Goal: Transaction & Acquisition: Book appointment/travel/reservation

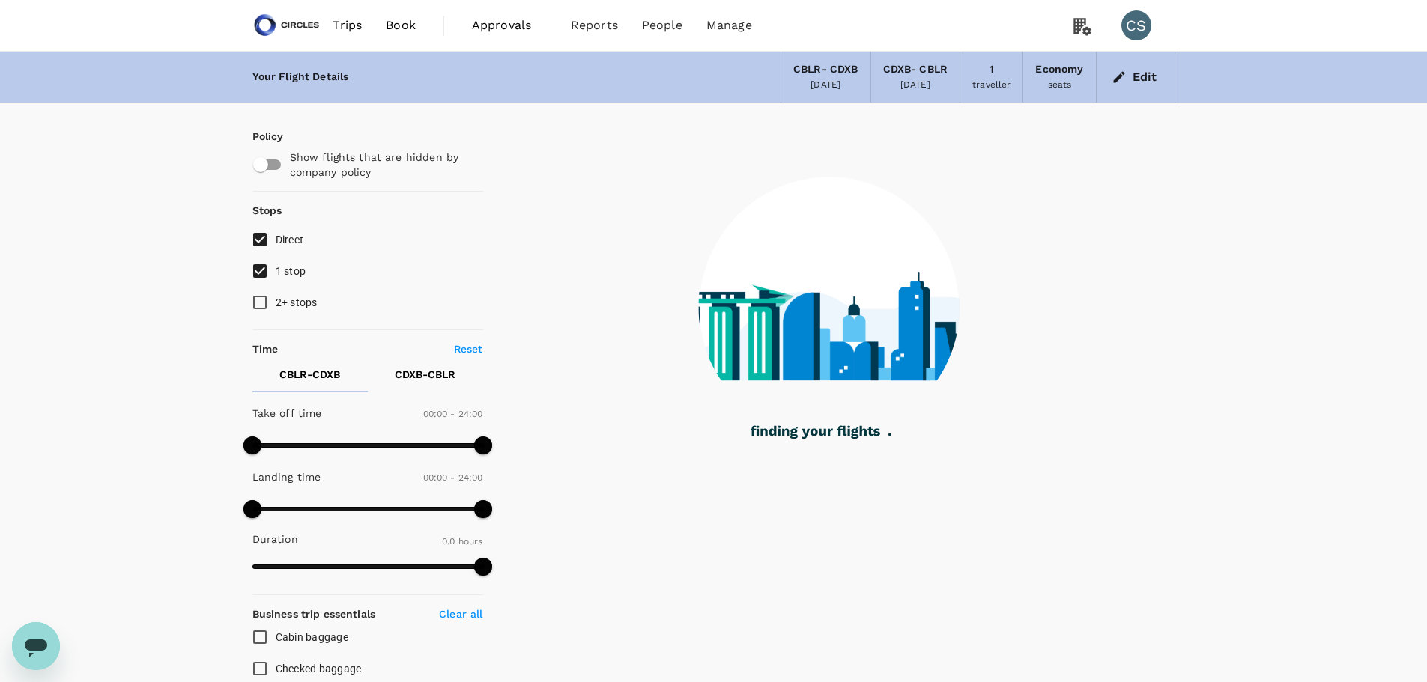
click at [1138, 79] on button "Edit" at bounding box center [1135, 77] width 54 height 24
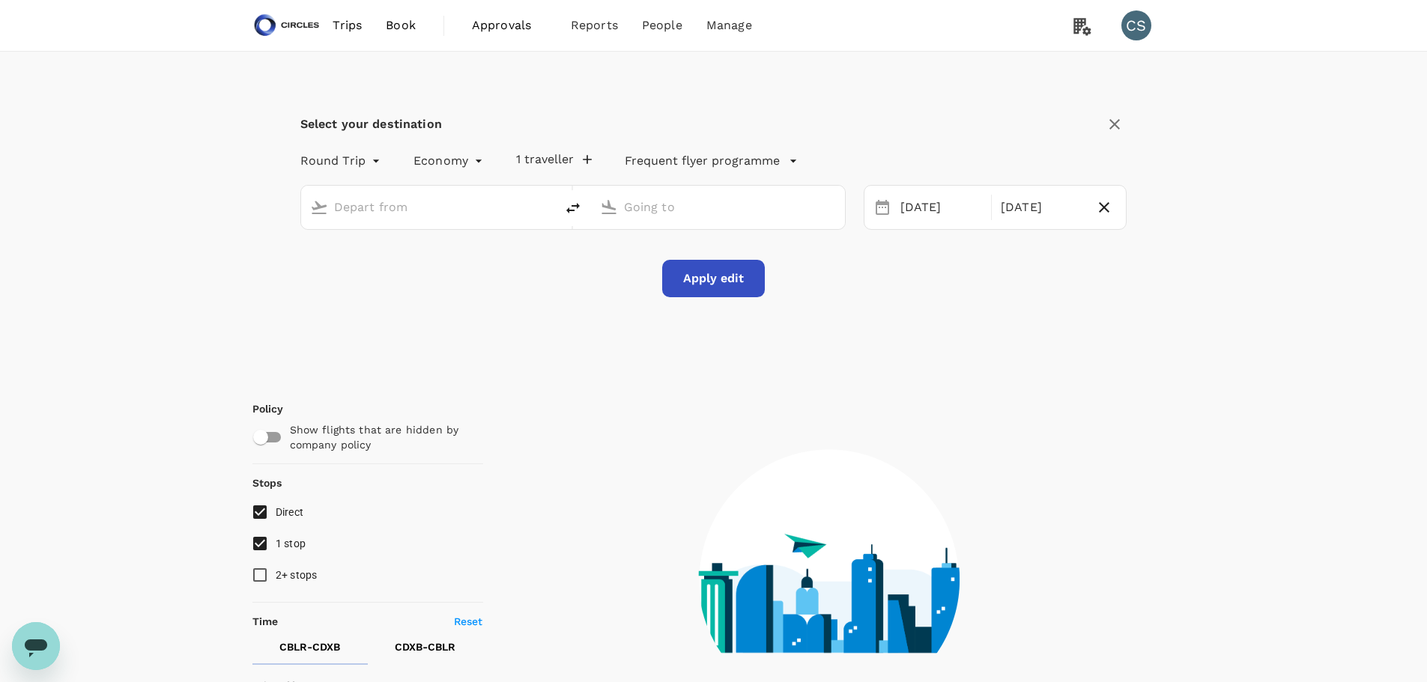
type input "[GEOGRAPHIC_DATA], [GEOGRAPHIC_DATA] (any)"
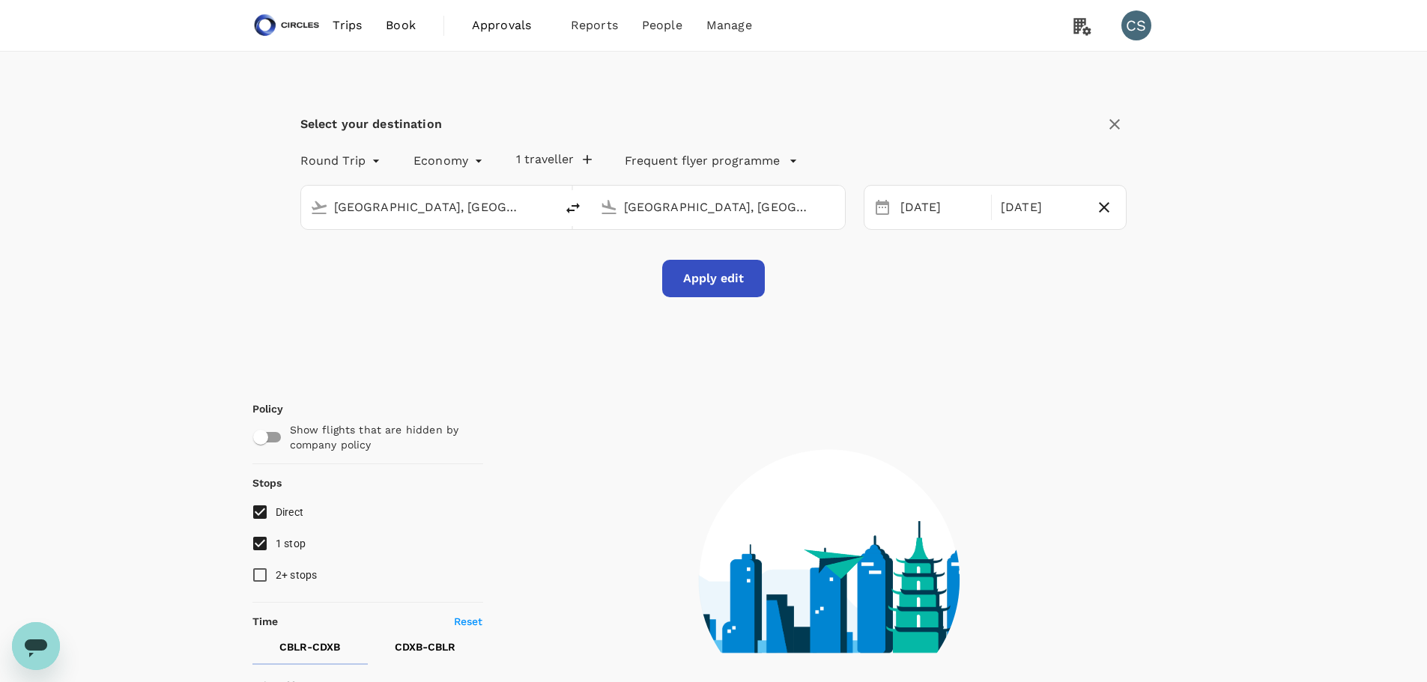
click at [434, 212] on input "[GEOGRAPHIC_DATA], [GEOGRAPHIC_DATA] (any)" at bounding box center [428, 206] width 189 height 23
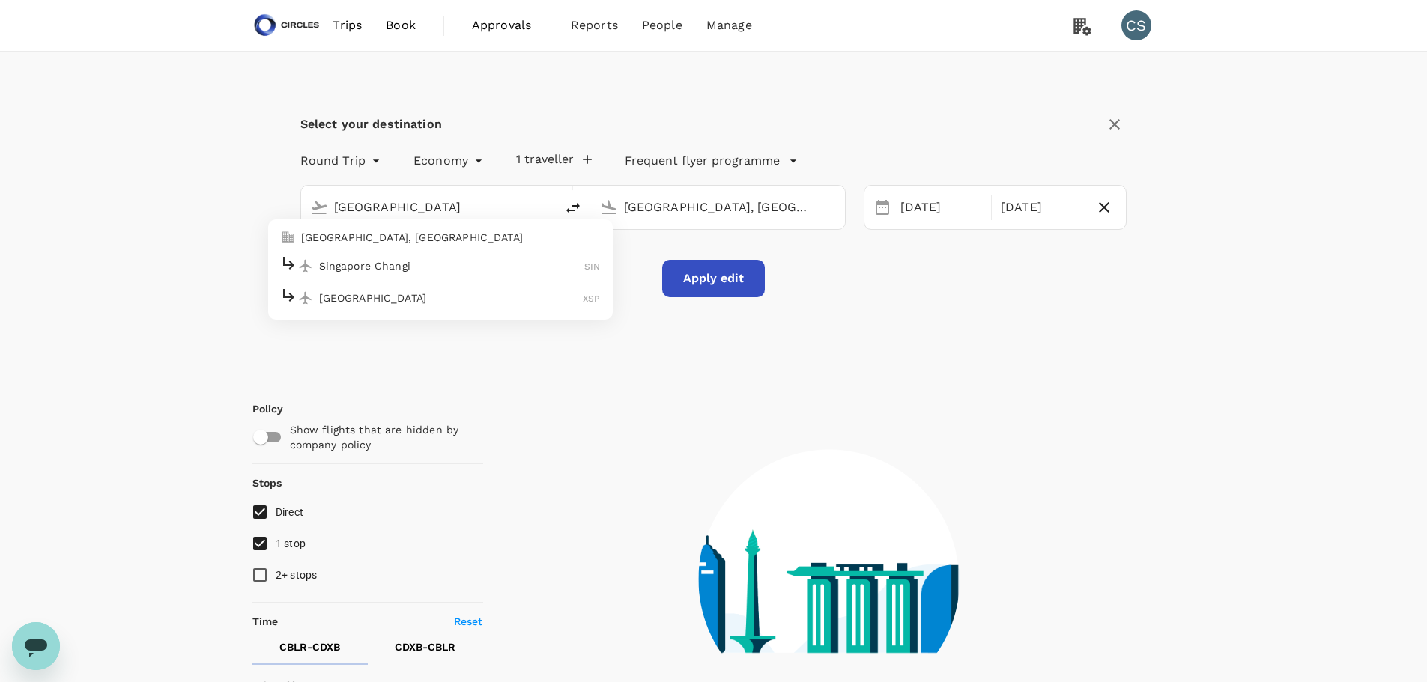
click at [457, 240] on p "[GEOGRAPHIC_DATA], [GEOGRAPHIC_DATA]" at bounding box center [451, 237] width 300 height 15
type input "[GEOGRAPHIC_DATA], [GEOGRAPHIC_DATA] (any)"
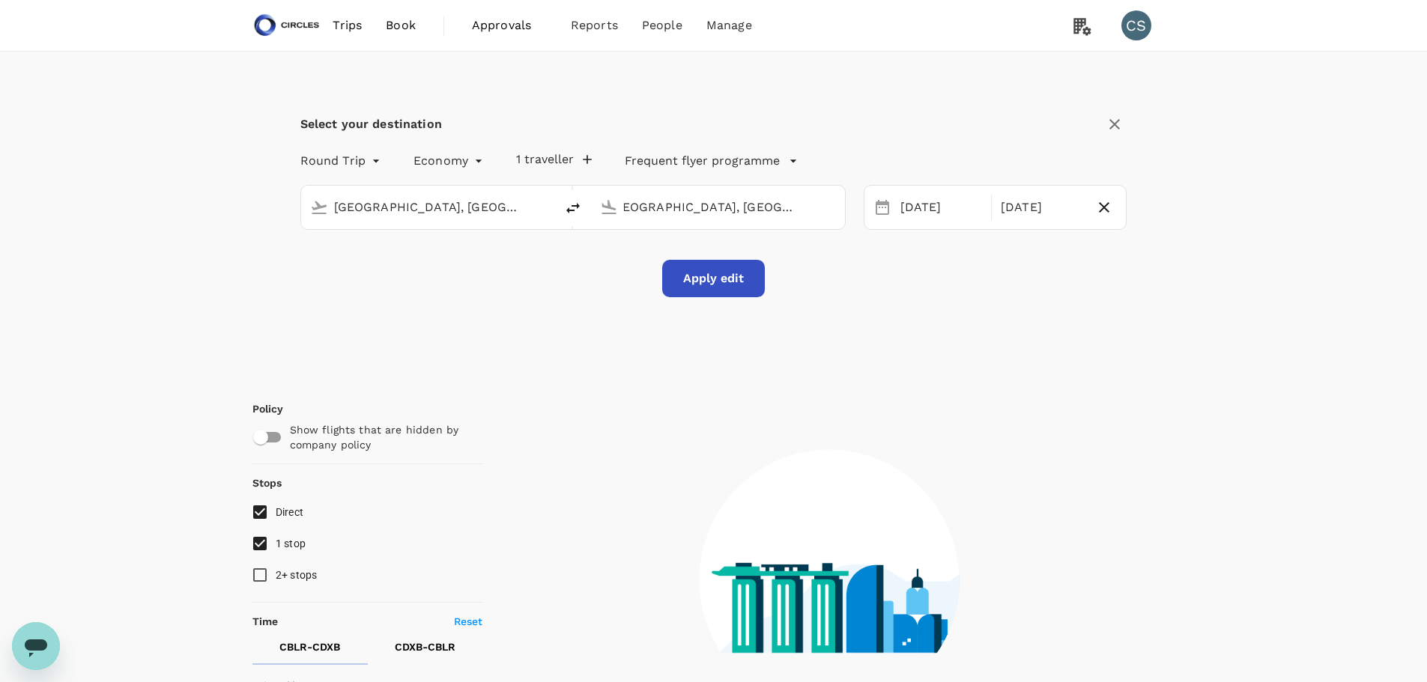
click at [723, 279] on button "Apply edit" at bounding box center [713, 278] width 103 height 37
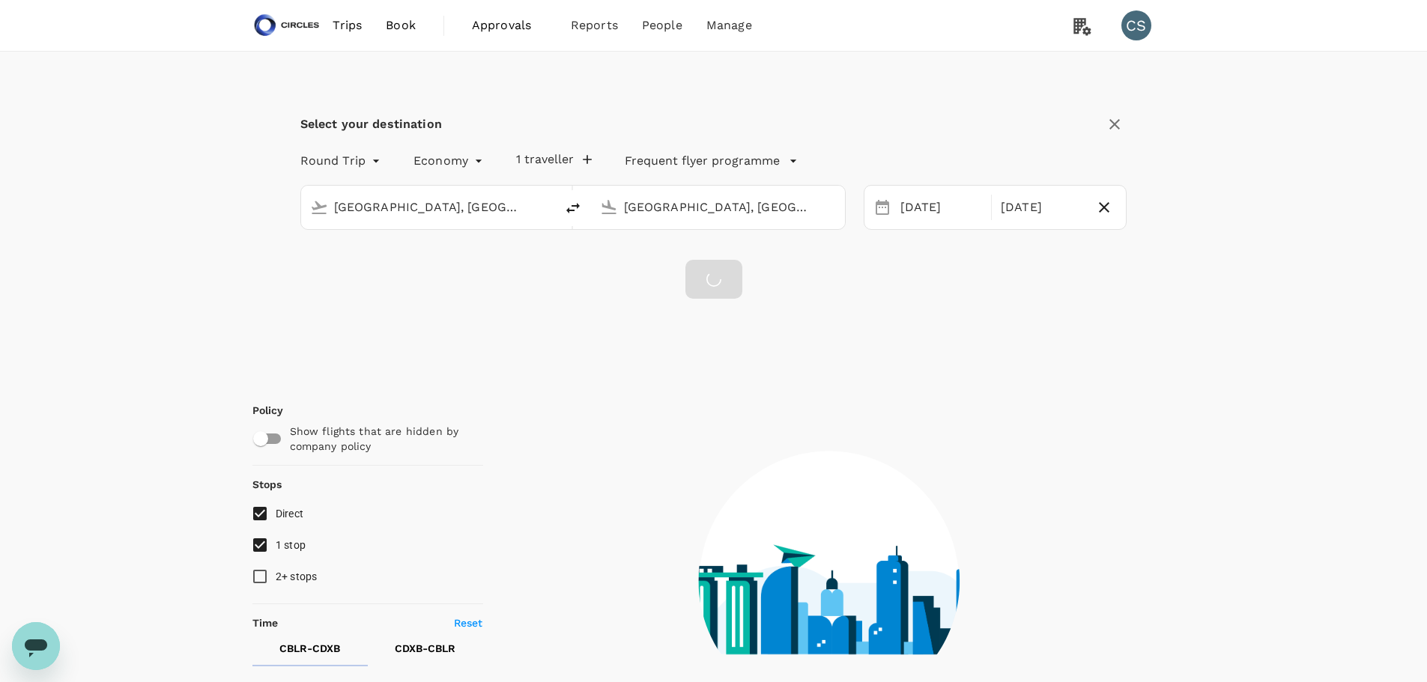
checkbox input "false"
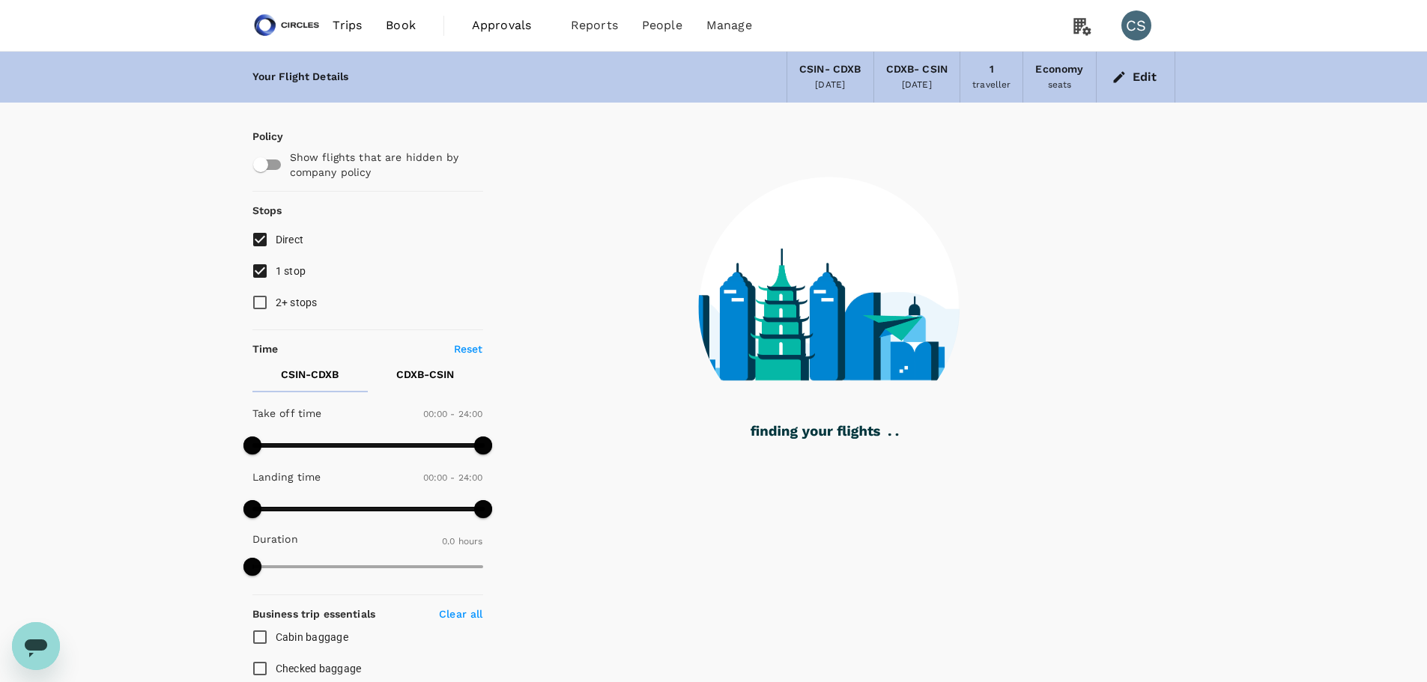
type input "725"
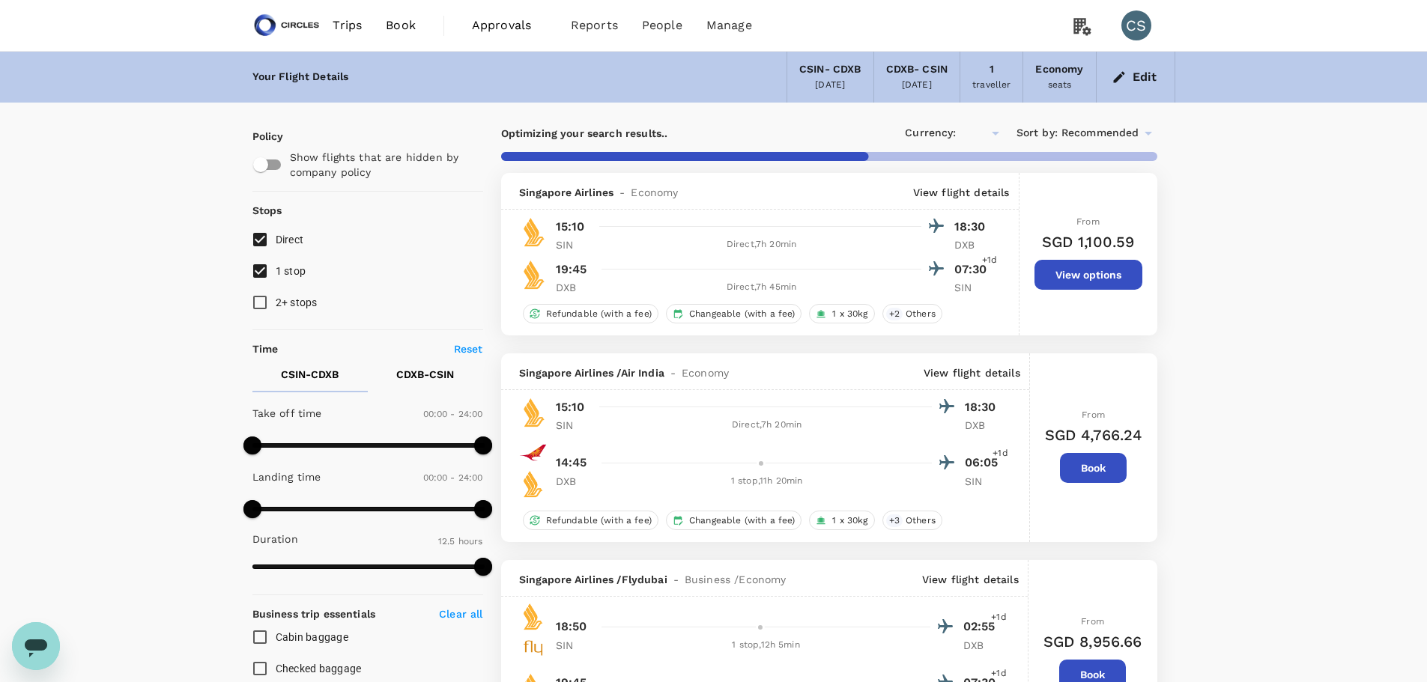
checkbox input "true"
type input "SGD"
type input "1750"
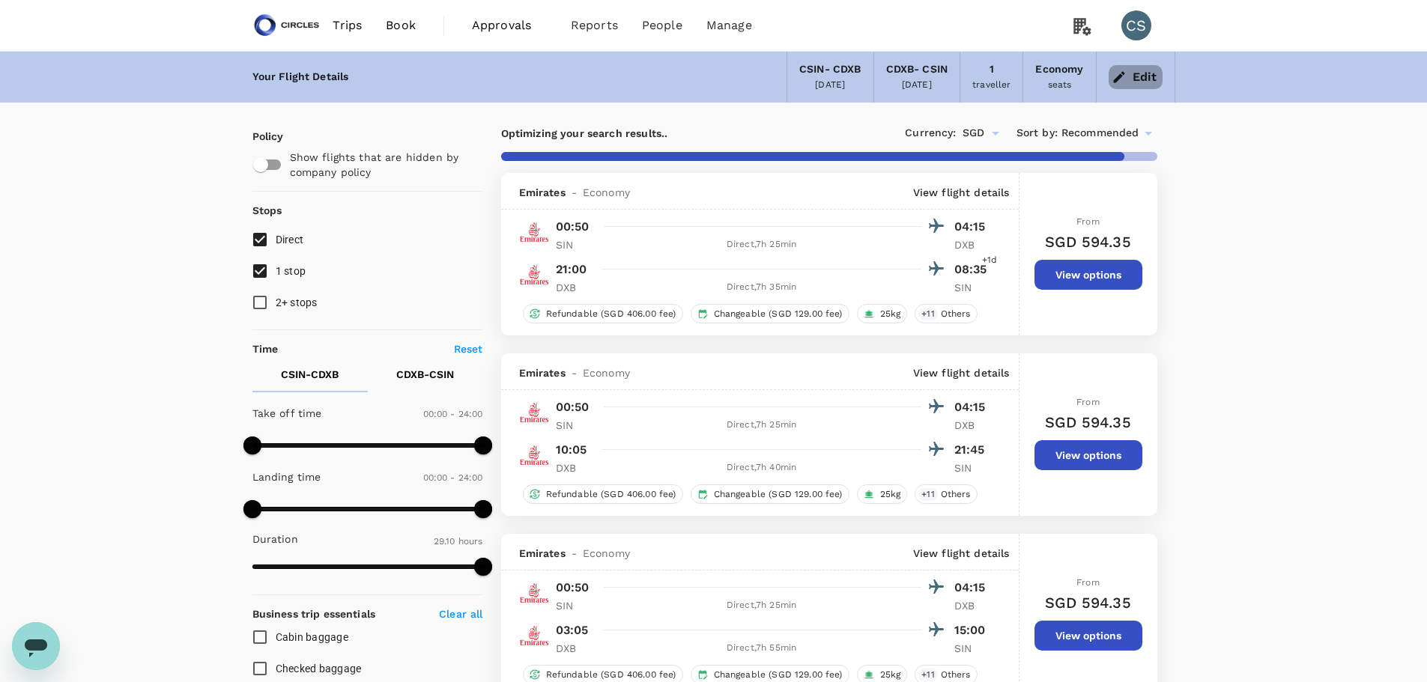
click at [1150, 75] on button "Edit" at bounding box center [1135, 77] width 54 height 24
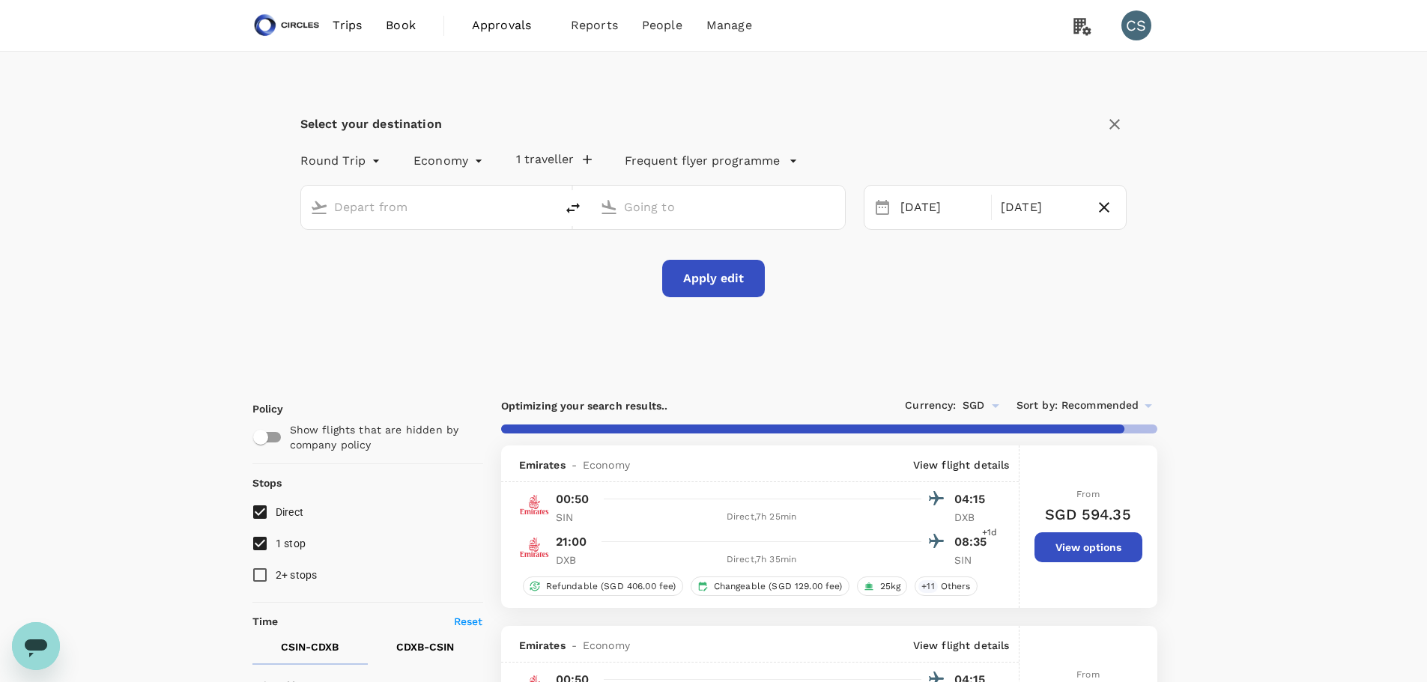
type input "[GEOGRAPHIC_DATA], [GEOGRAPHIC_DATA] (any)"
click at [929, 206] on div "[DATE]" at bounding box center [941, 207] width 94 height 29
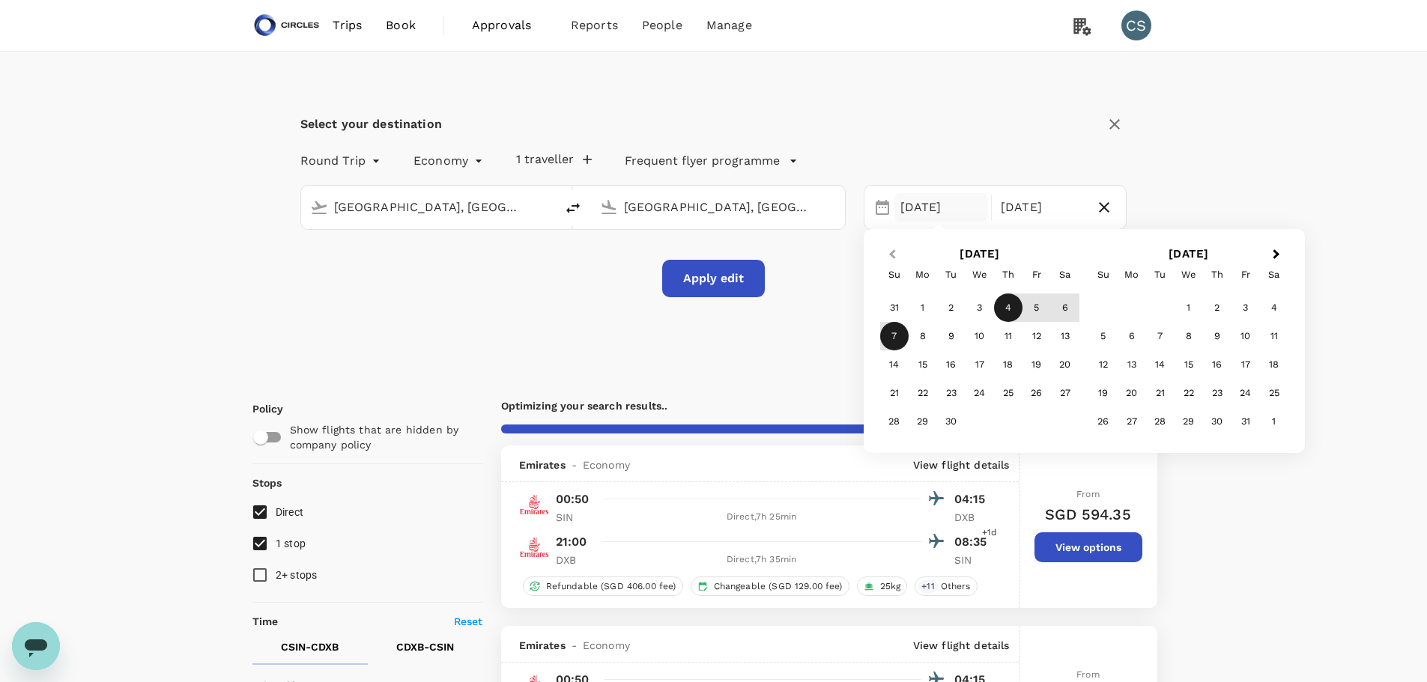
click at [880, 248] on button "Previous Month" at bounding box center [891, 255] width 24 height 24
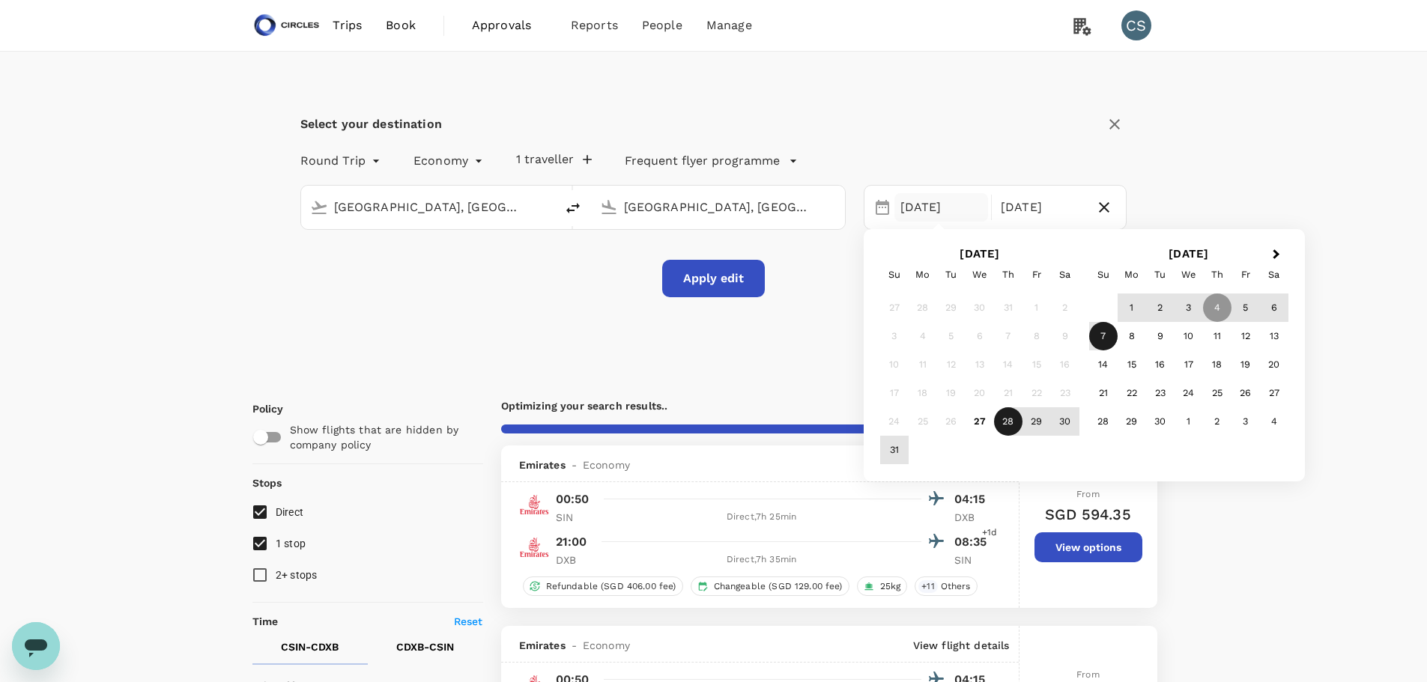
click at [1013, 416] on div "28" at bounding box center [1008, 421] width 28 height 28
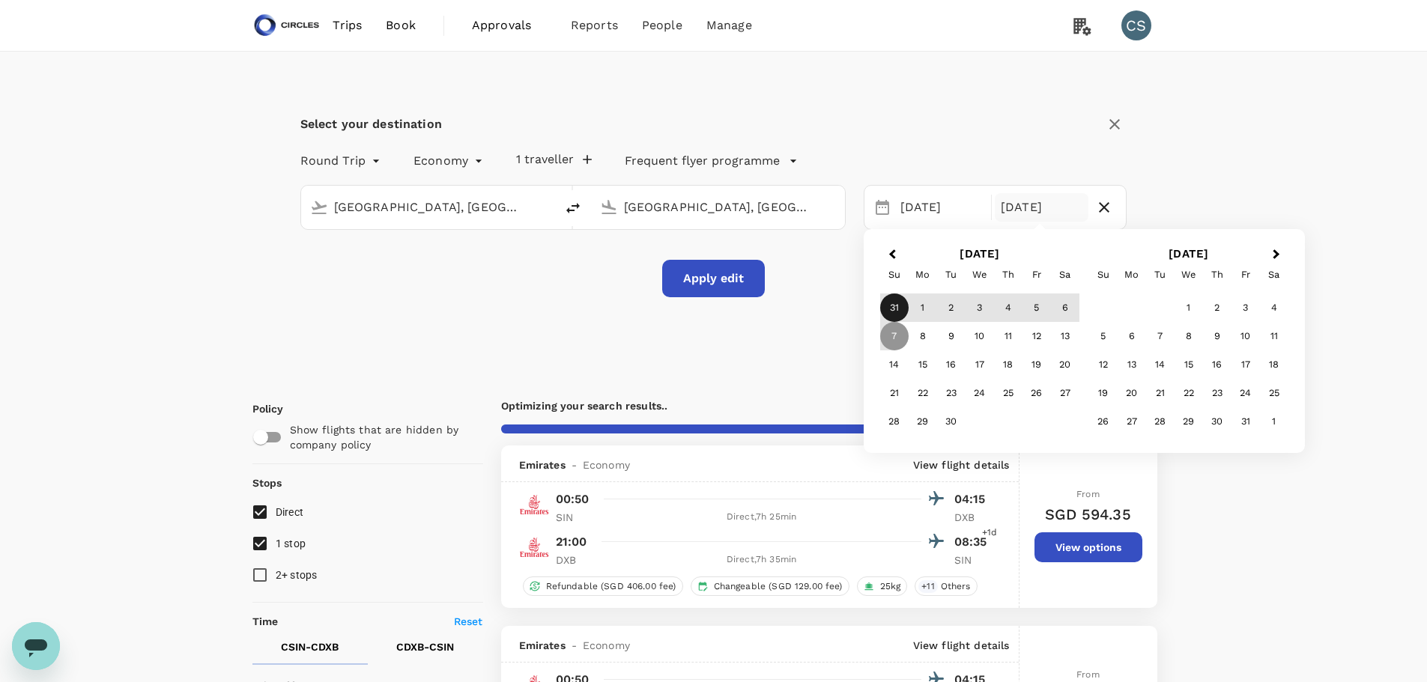
click at [884, 304] on div "31" at bounding box center [894, 308] width 28 height 28
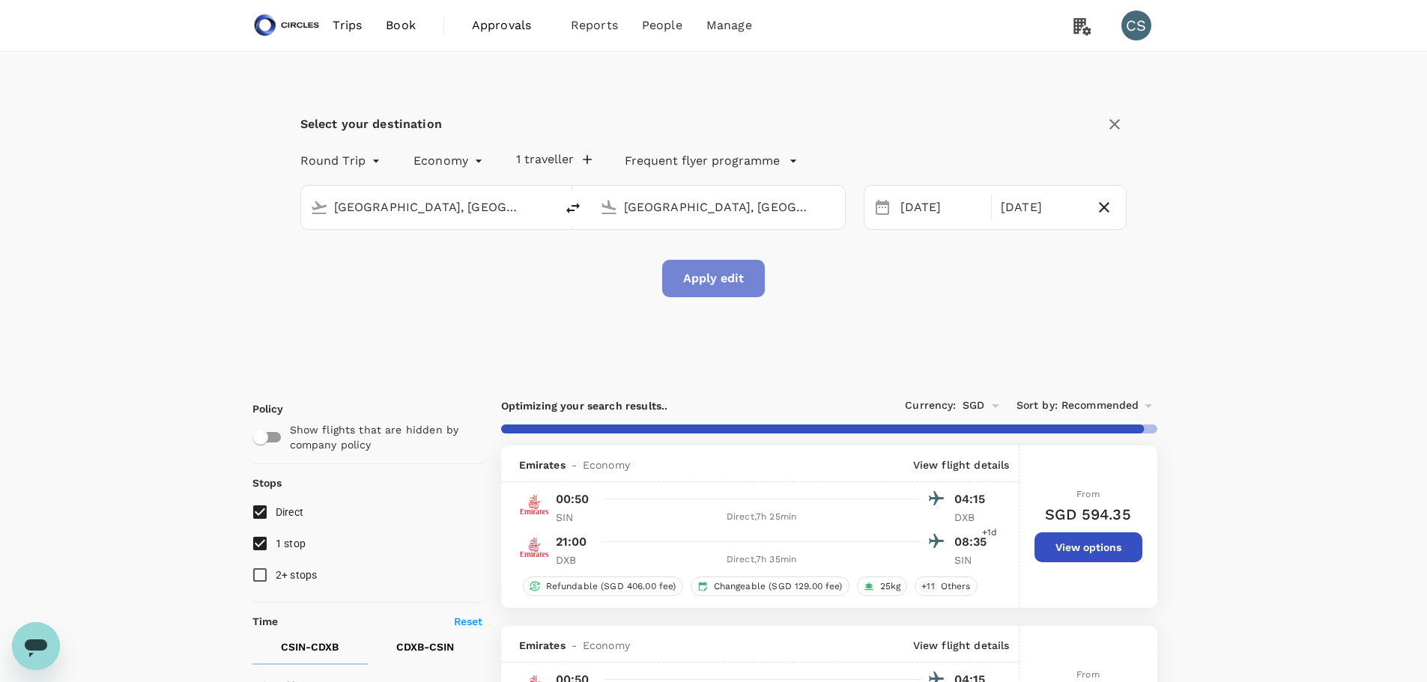
click at [717, 278] on button "Apply edit" at bounding box center [713, 278] width 103 height 37
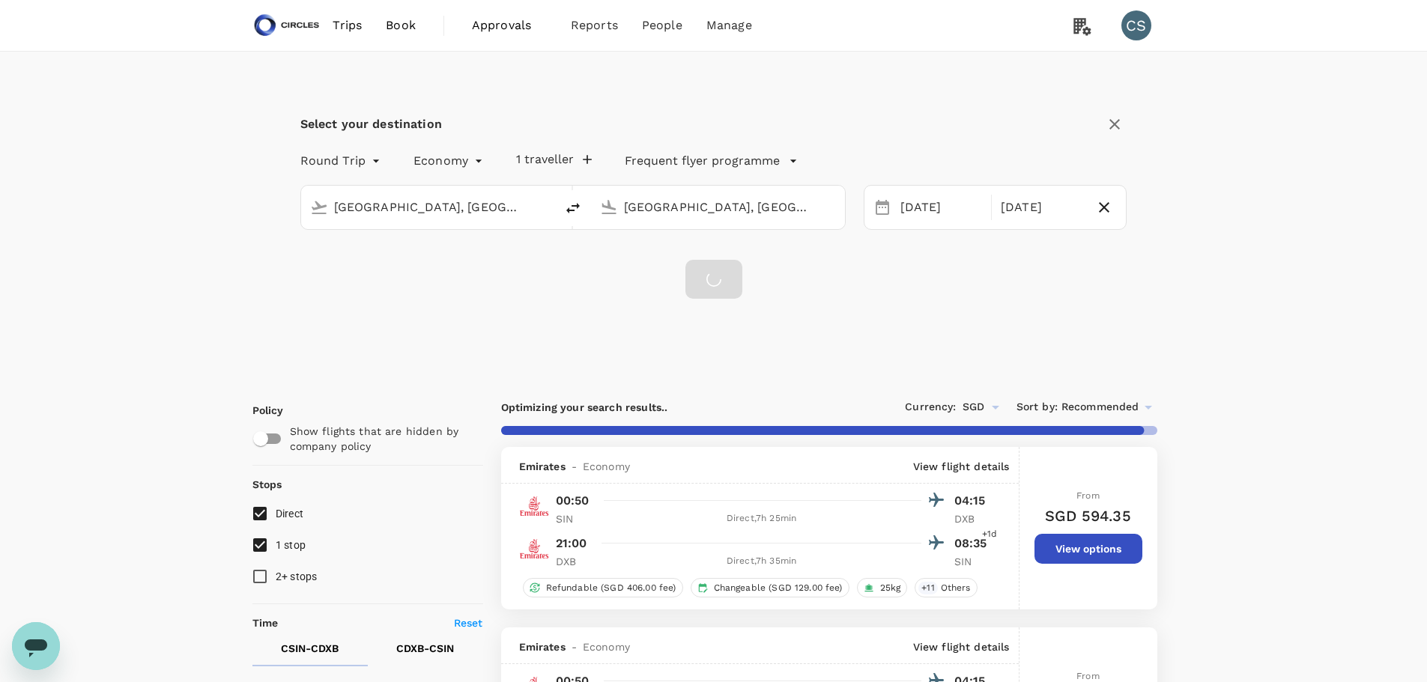
checkbox input "false"
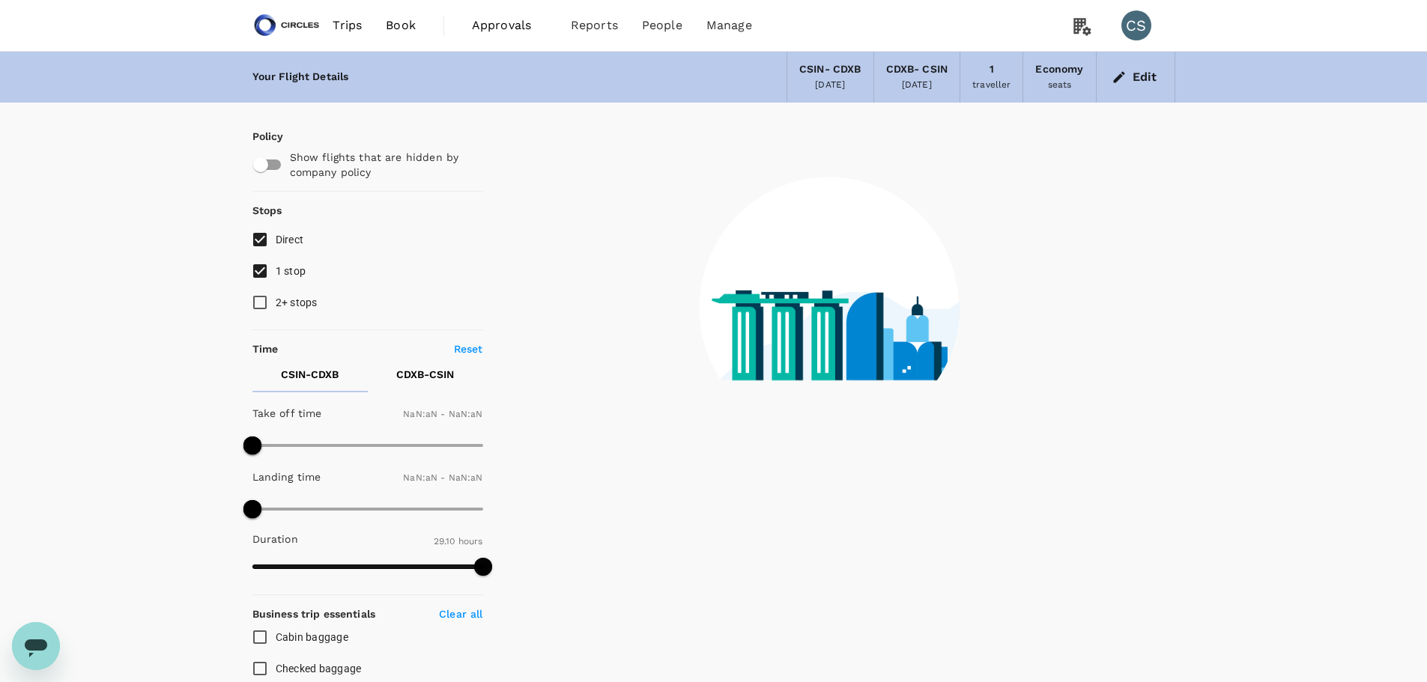
type input "1440"
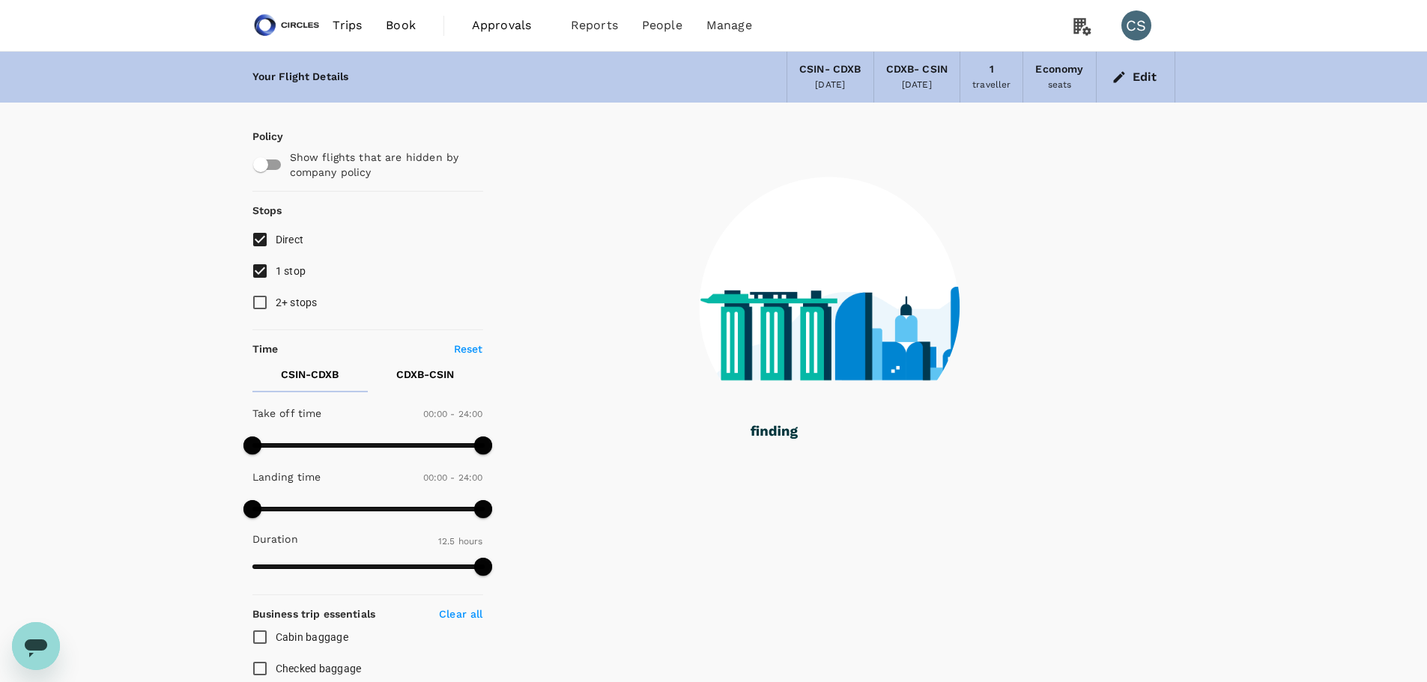
type input "725"
checkbox input "true"
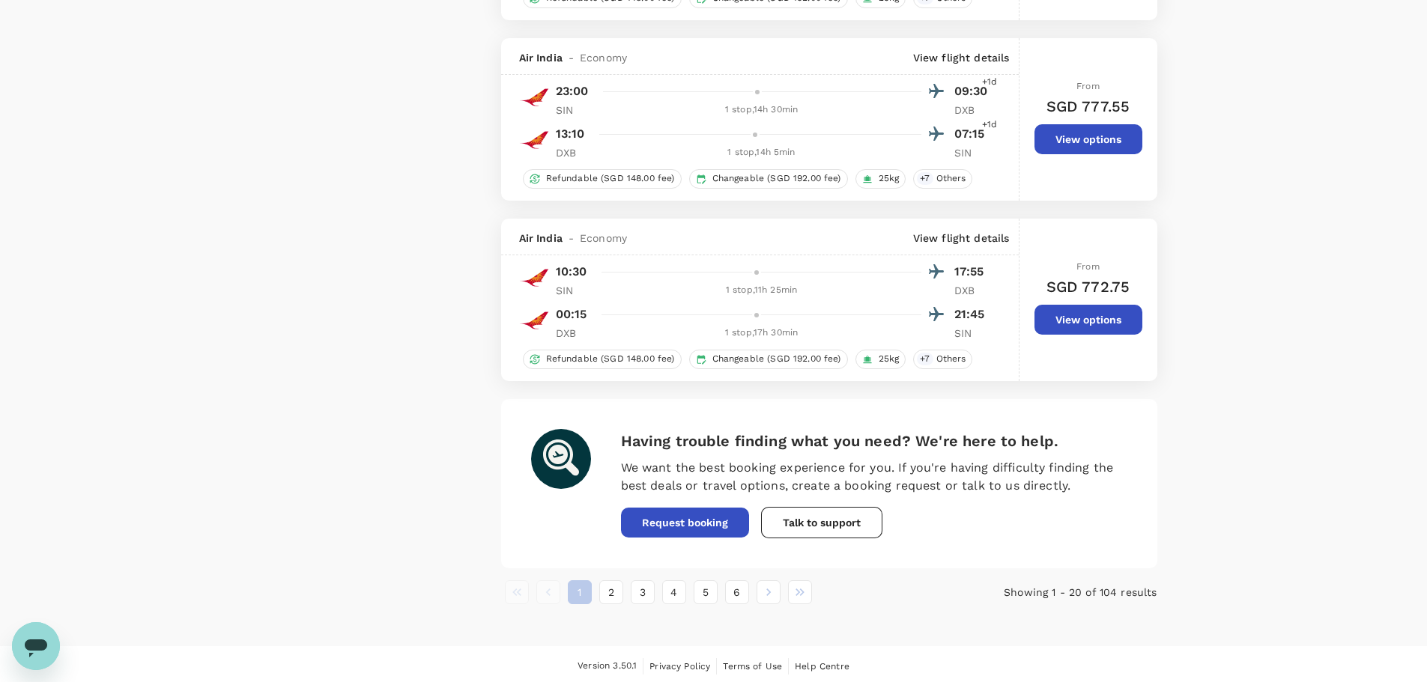
scroll to position [3390, 0]
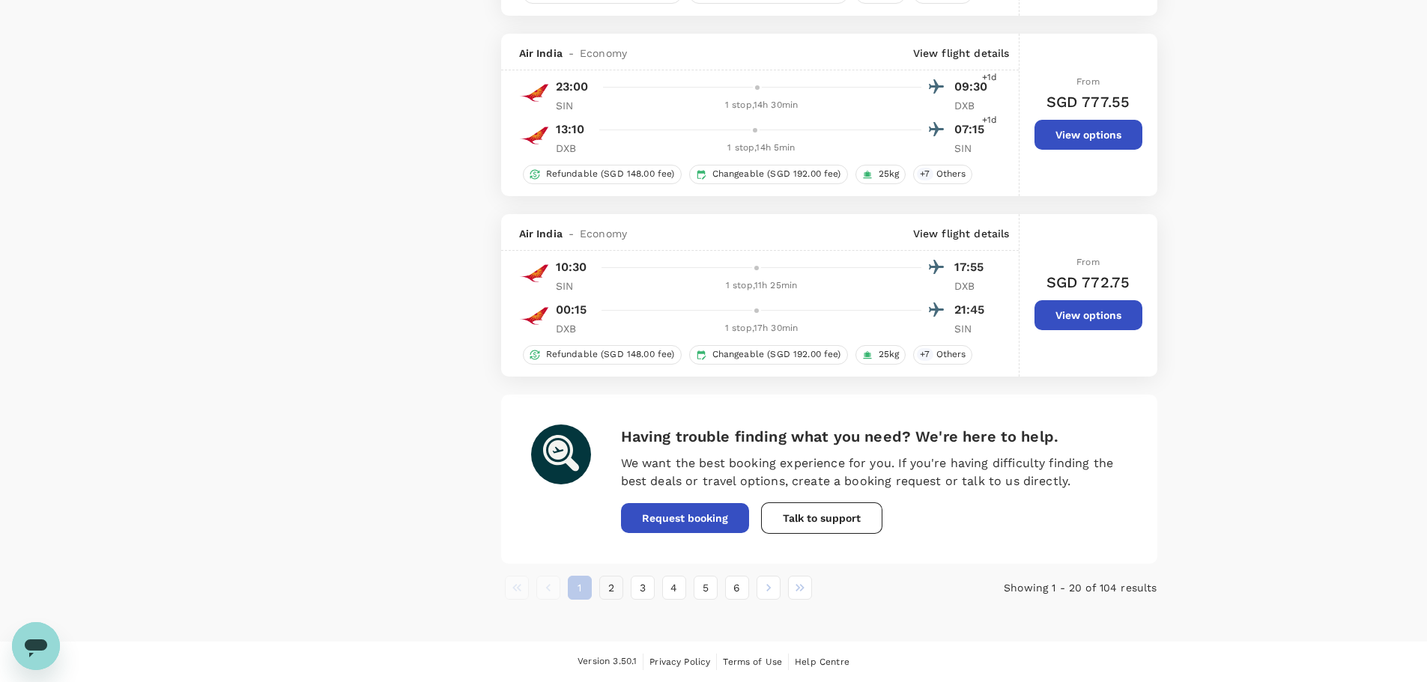
click at [612, 591] on button "2" at bounding box center [611, 588] width 24 height 24
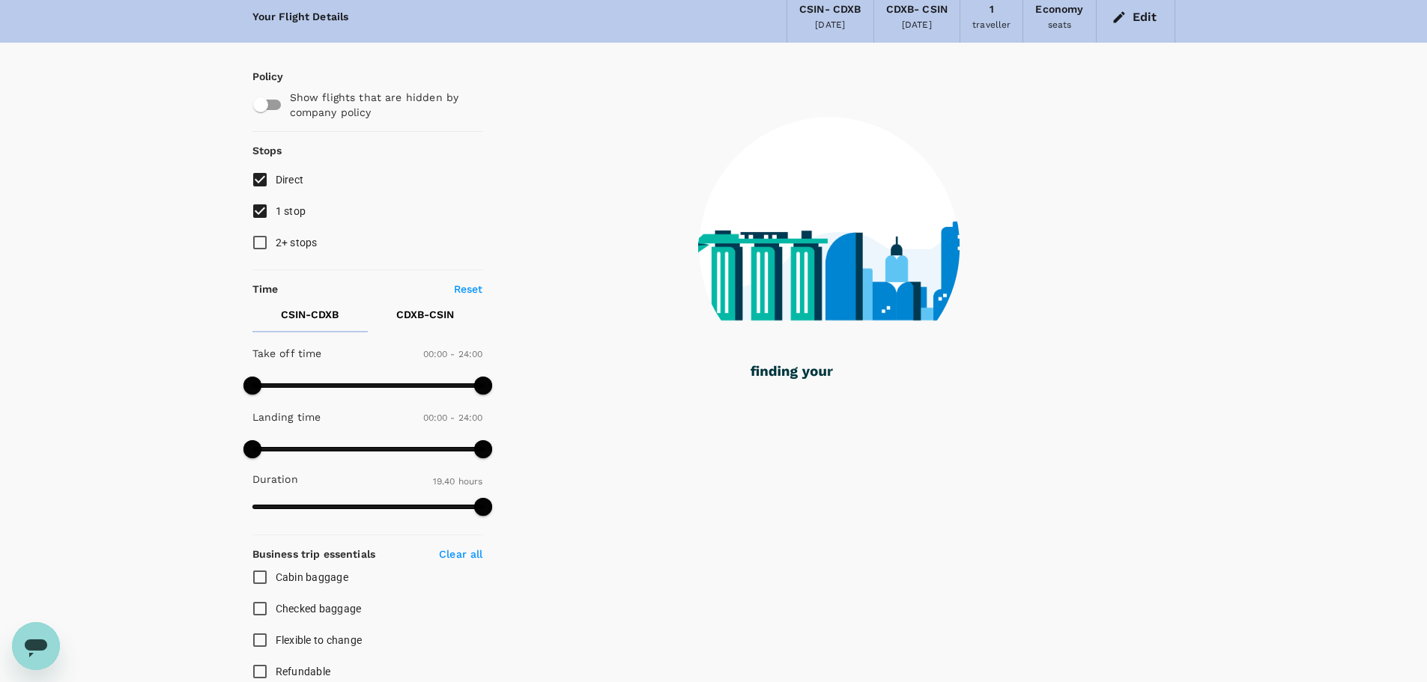
scroll to position [0, 0]
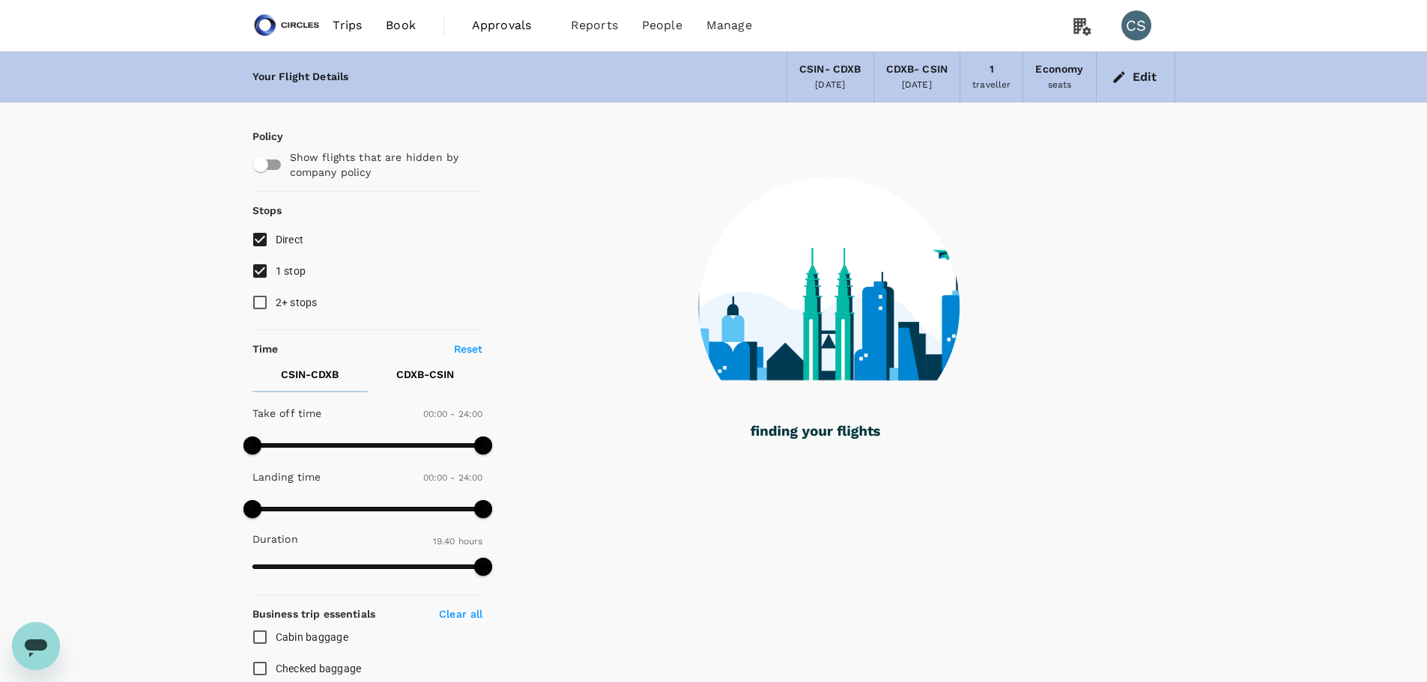
type input "2110"
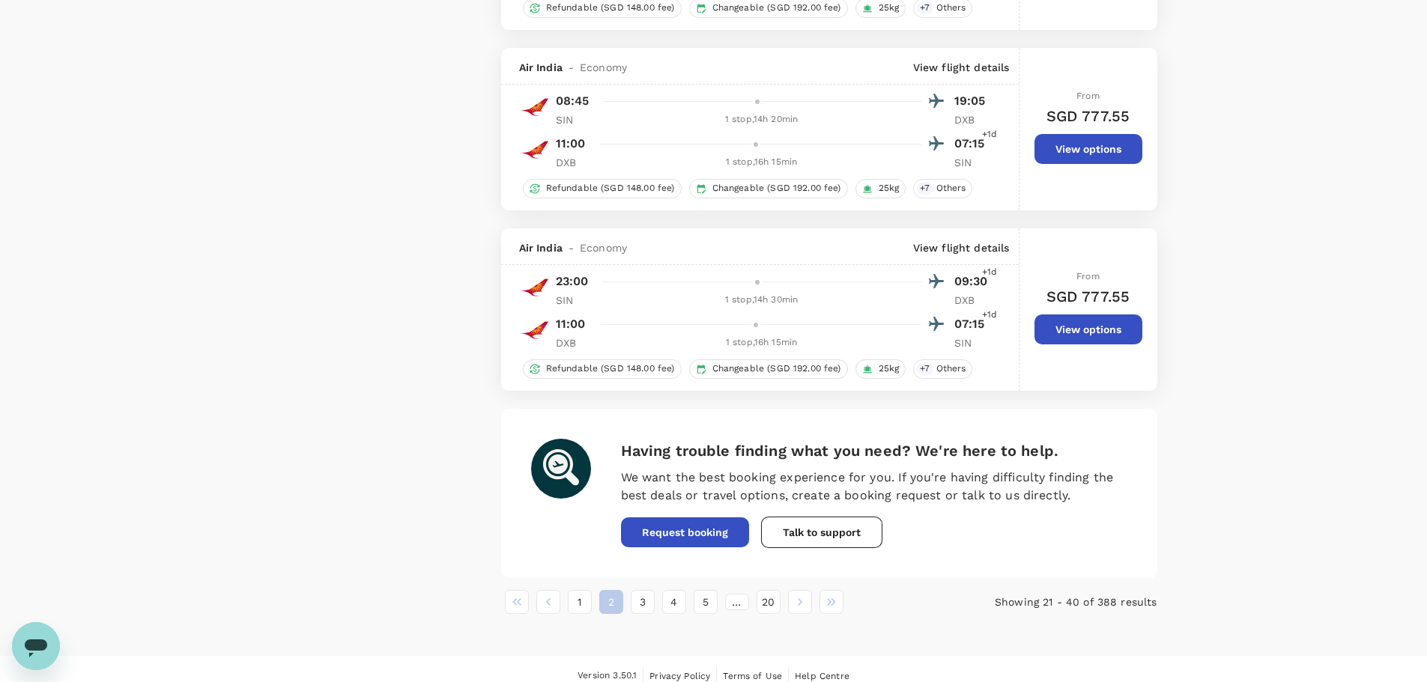
scroll to position [3375, 0]
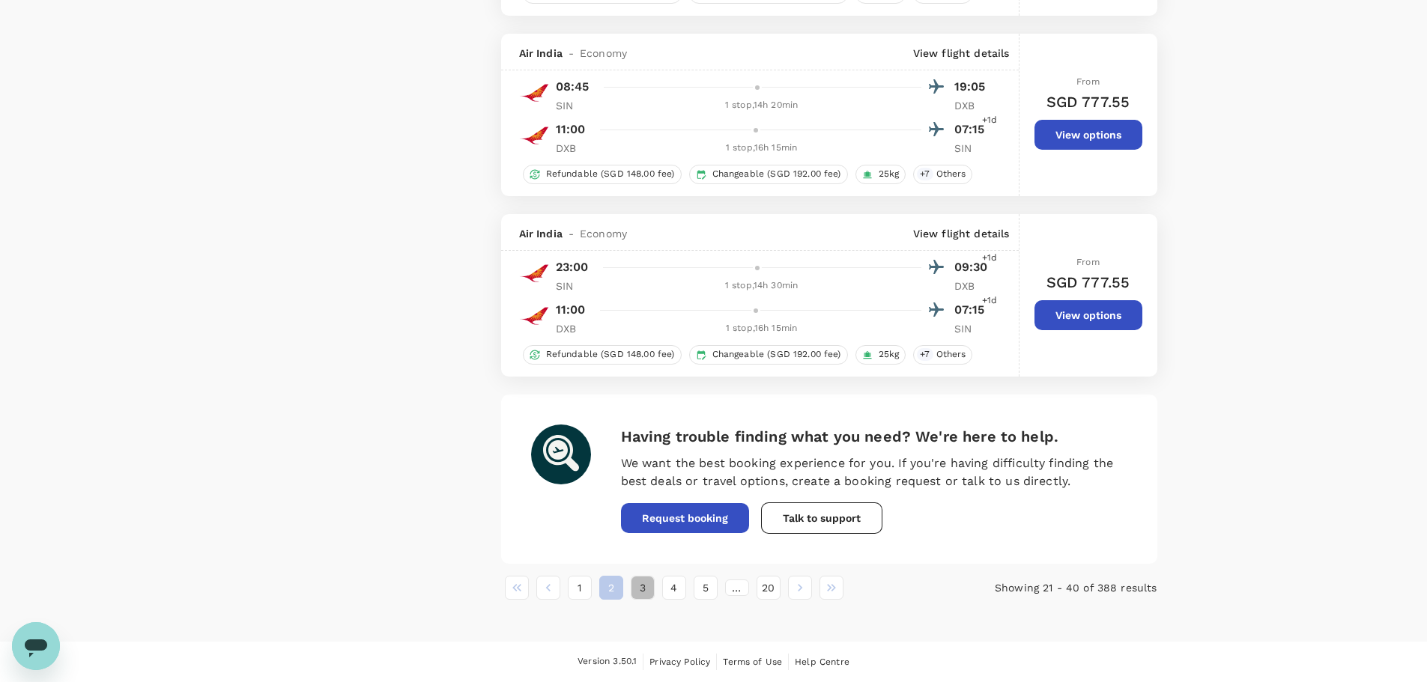
click at [637, 589] on button "3" at bounding box center [643, 588] width 24 height 24
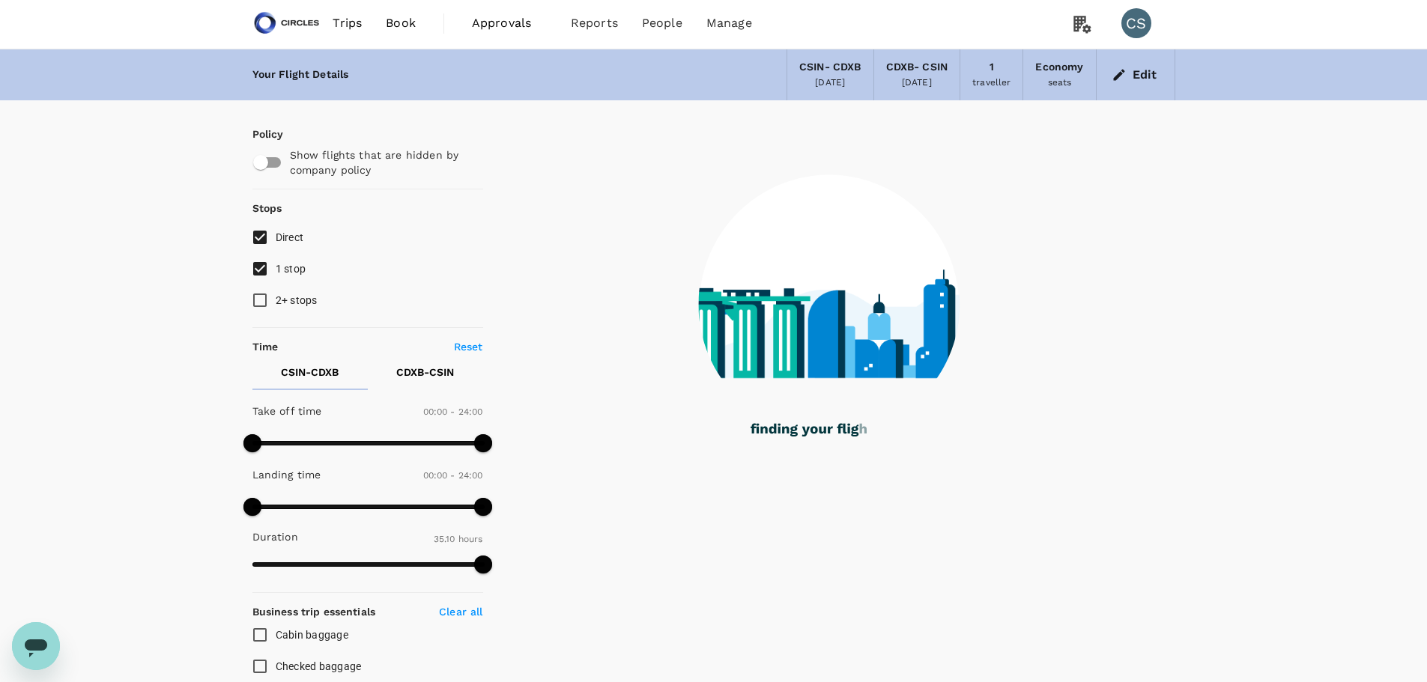
scroll to position [0, 0]
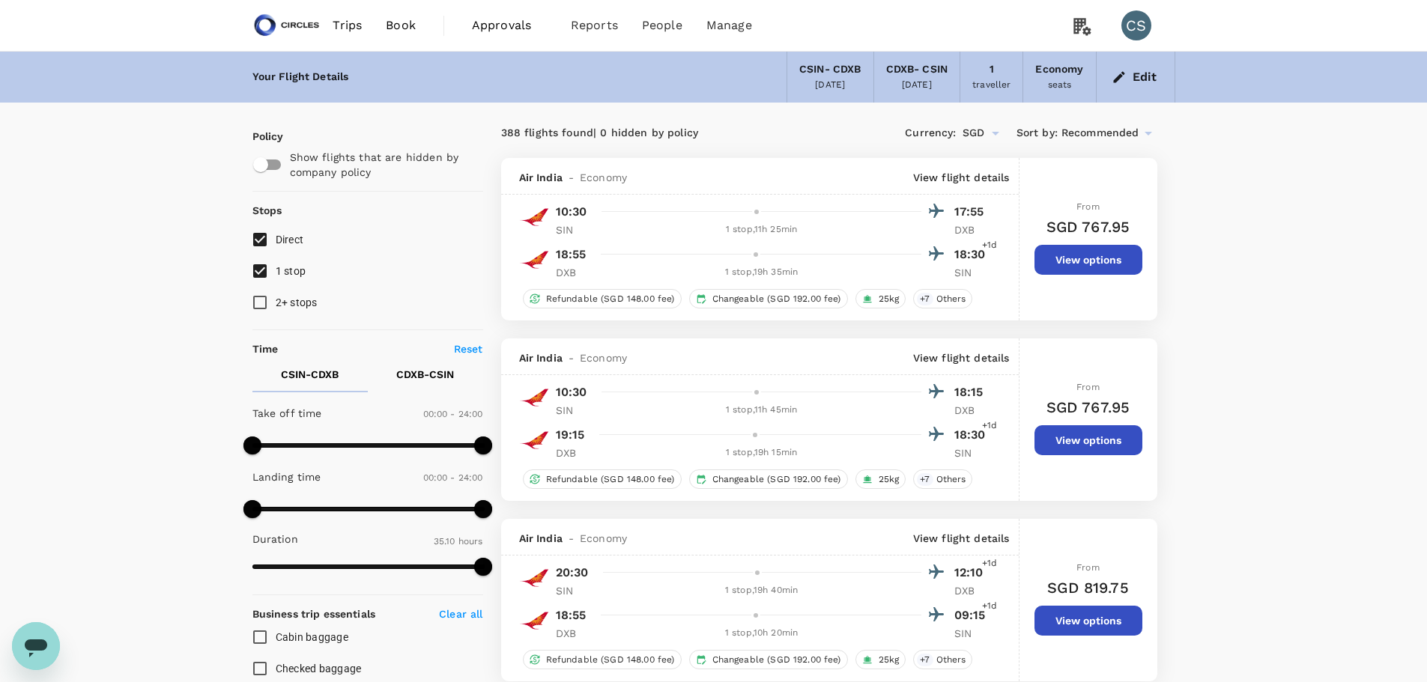
click at [294, 269] on span "1 stop" at bounding box center [291, 271] width 31 height 12
click at [276, 269] on input "1 stop" at bounding box center [259, 270] width 31 height 31
checkbox input "false"
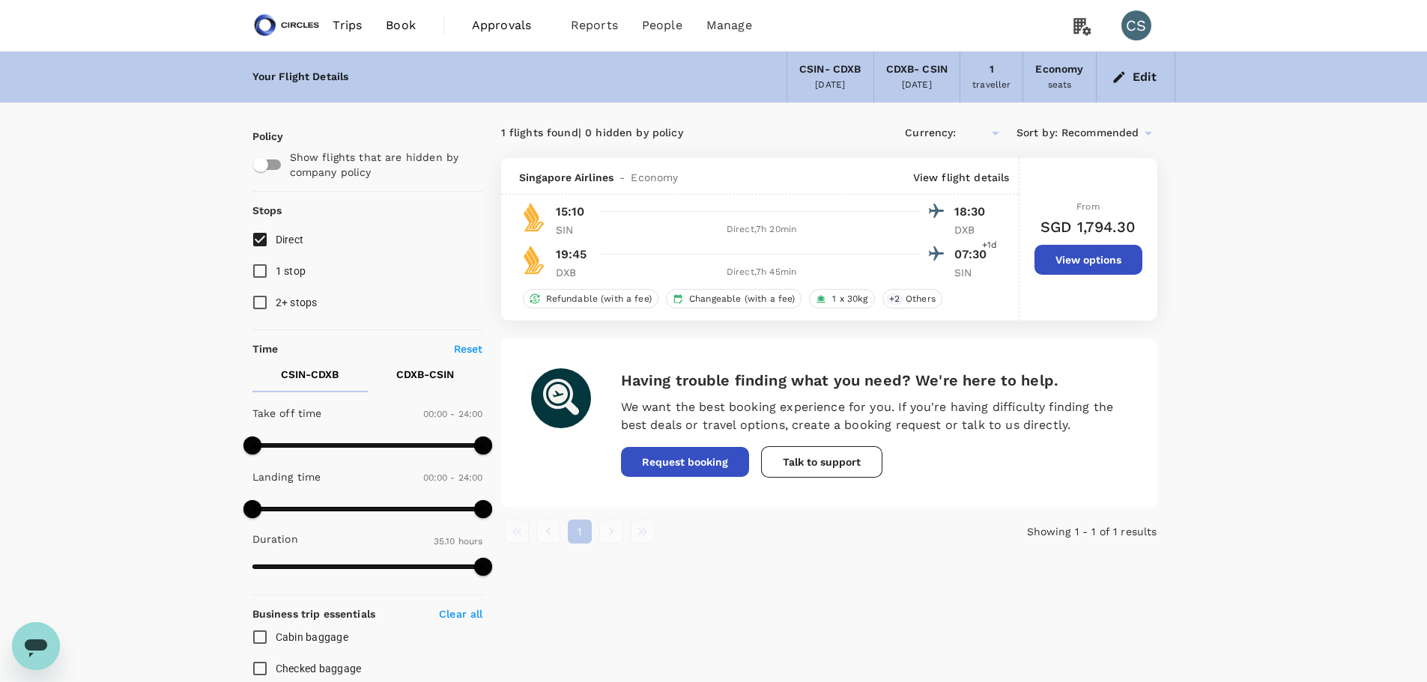
type input "SGD"
click at [268, 271] on input "1 stop" at bounding box center [259, 270] width 31 height 31
checkbox input "true"
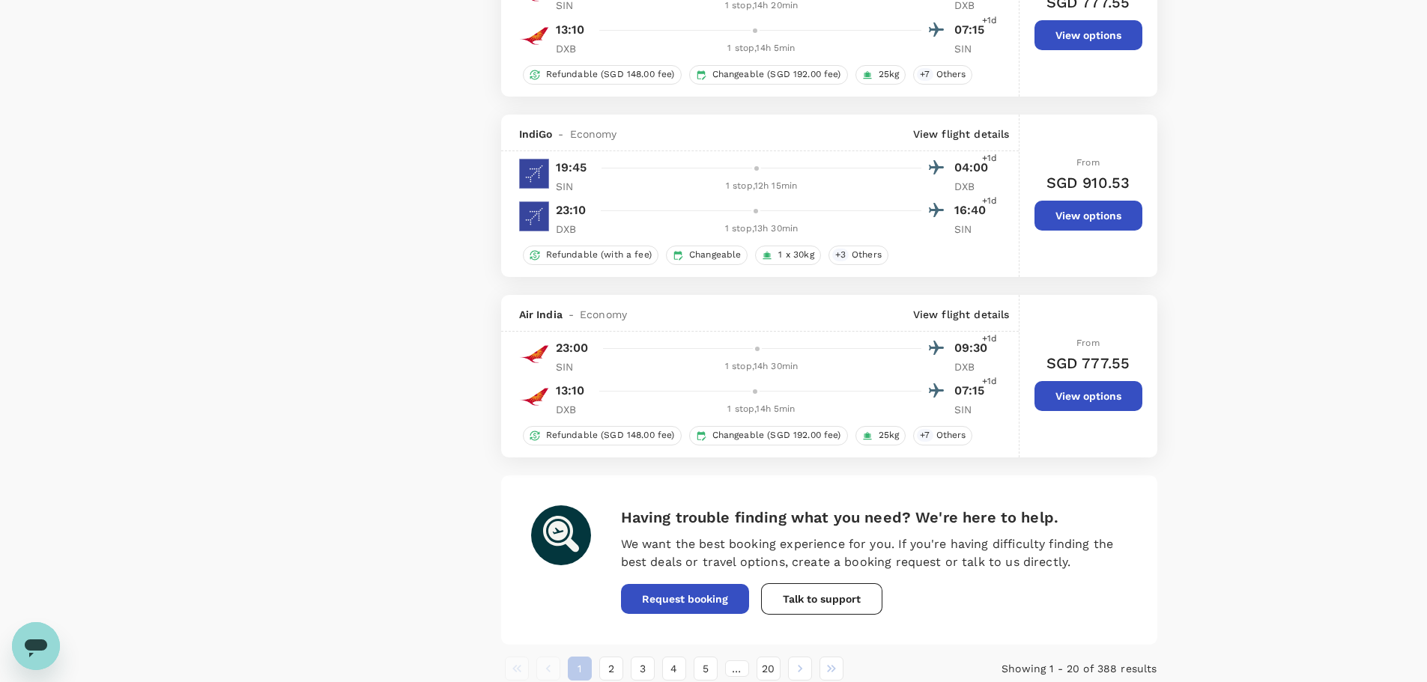
scroll to position [3375, 0]
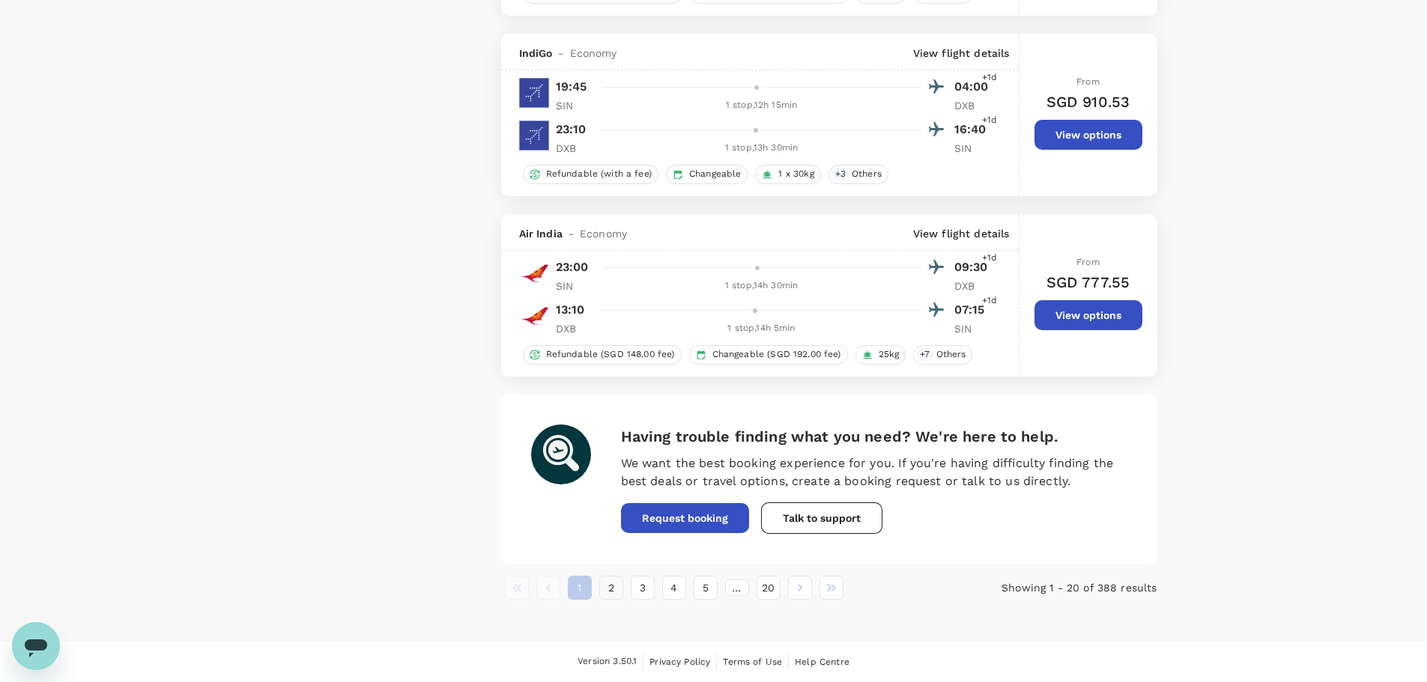
click at [613, 592] on button "2" at bounding box center [611, 588] width 24 height 24
click at [636, 592] on button "3" at bounding box center [643, 588] width 24 height 24
drag, startPoint x: 673, startPoint y: 592, endPoint x: 781, endPoint y: 536, distance: 121.3
click at [673, 592] on button "4" at bounding box center [674, 588] width 24 height 24
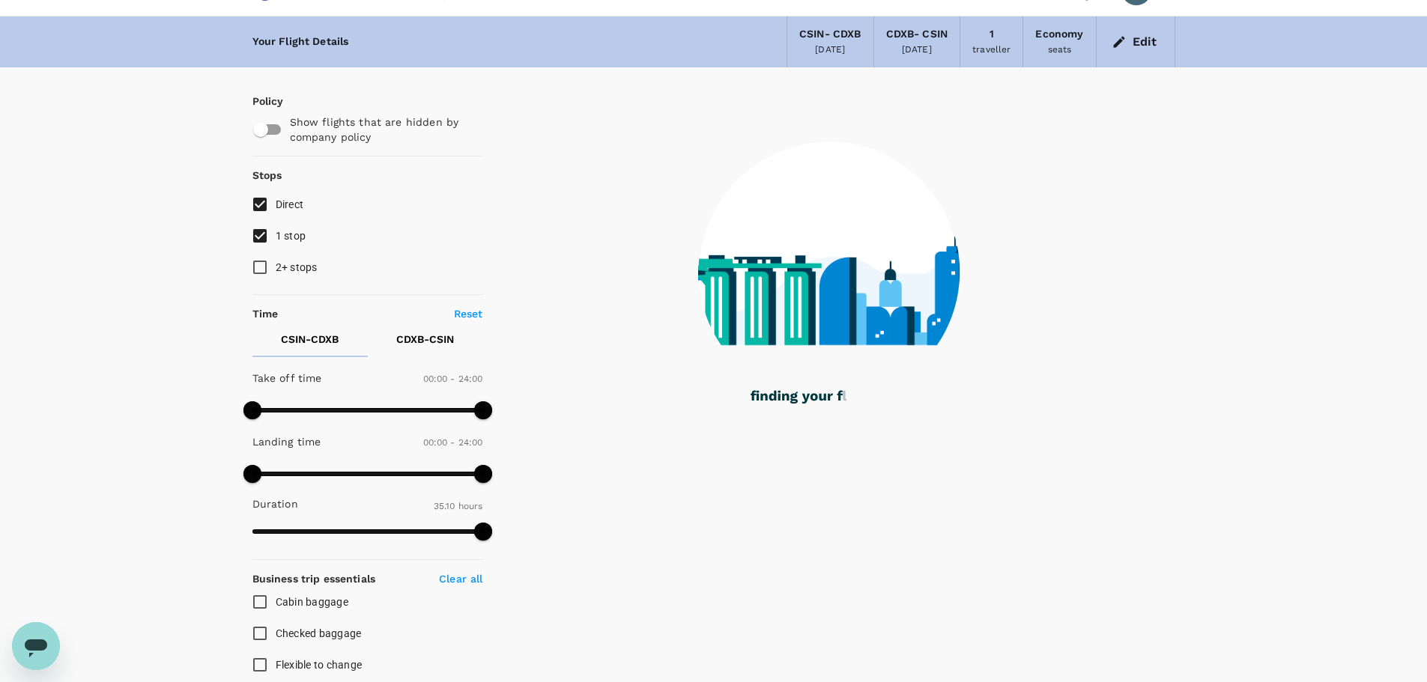
scroll to position [0, 0]
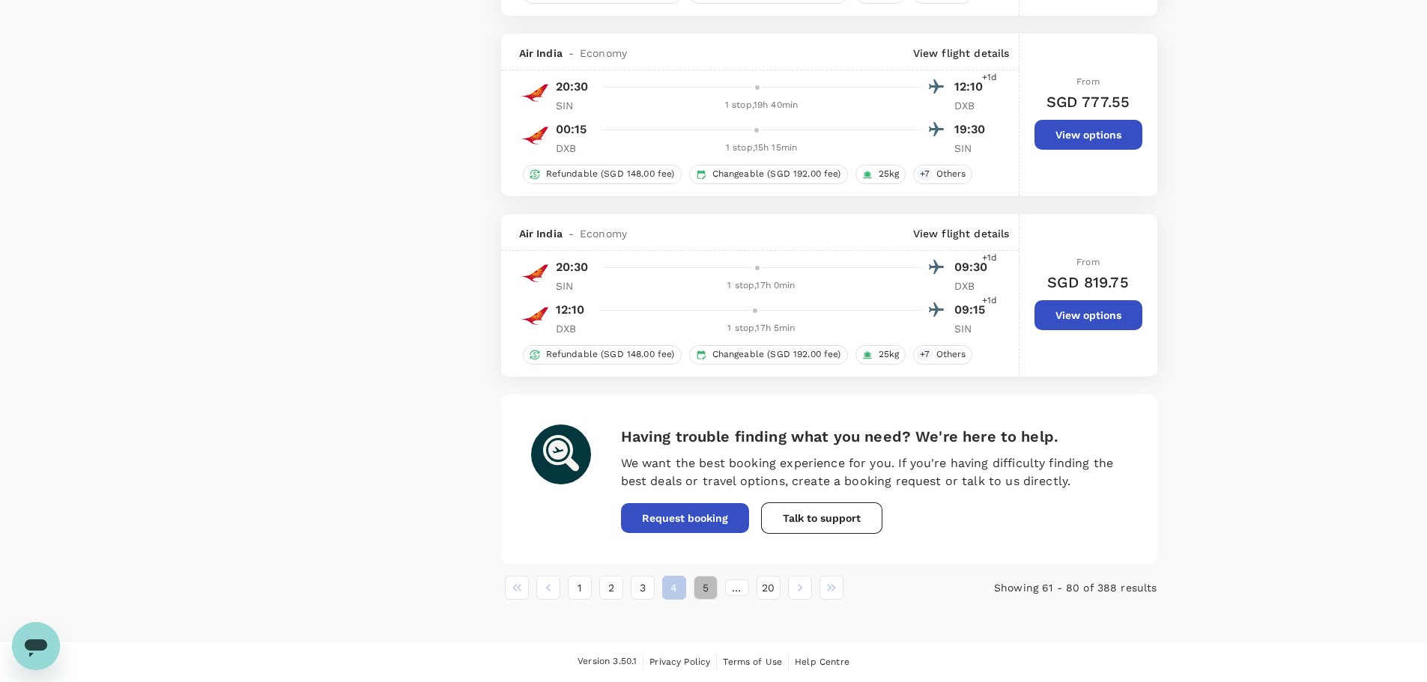
click at [703, 596] on button "5" at bounding box center [706, 588] width 24 height 24
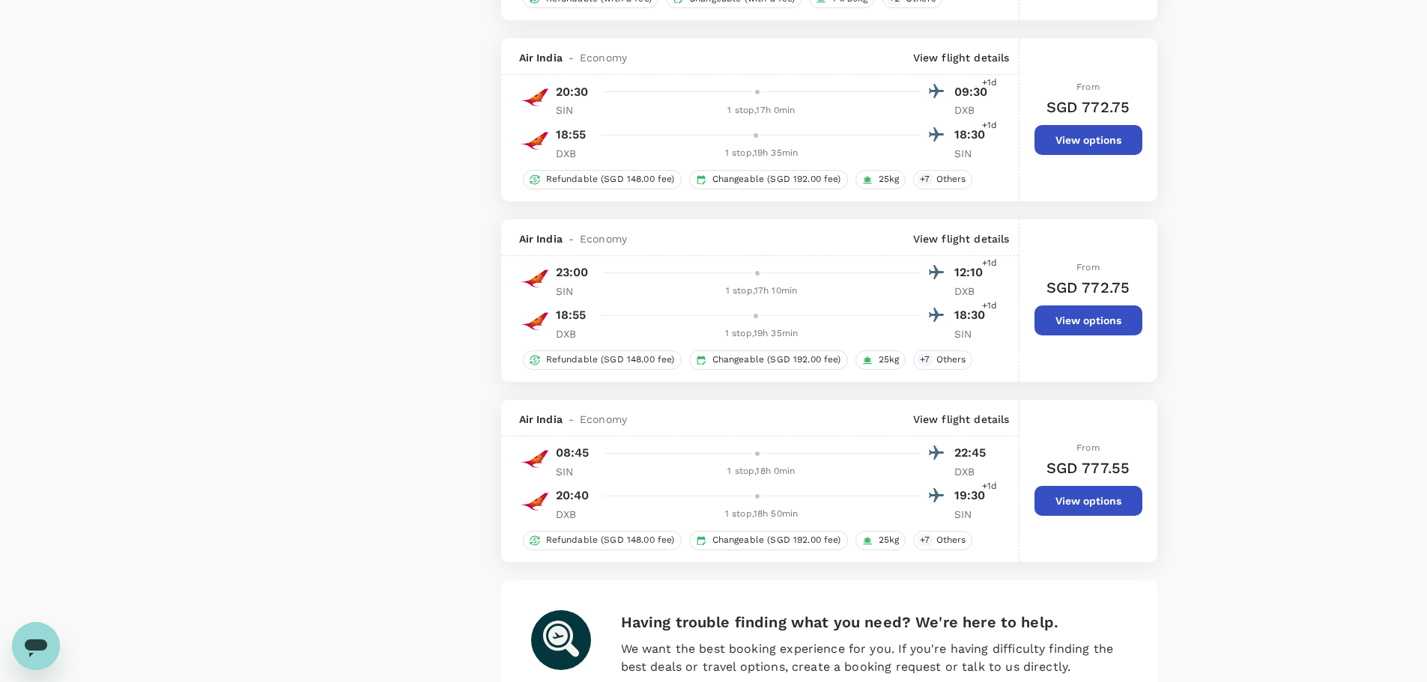
scroll to position [3375, 0]
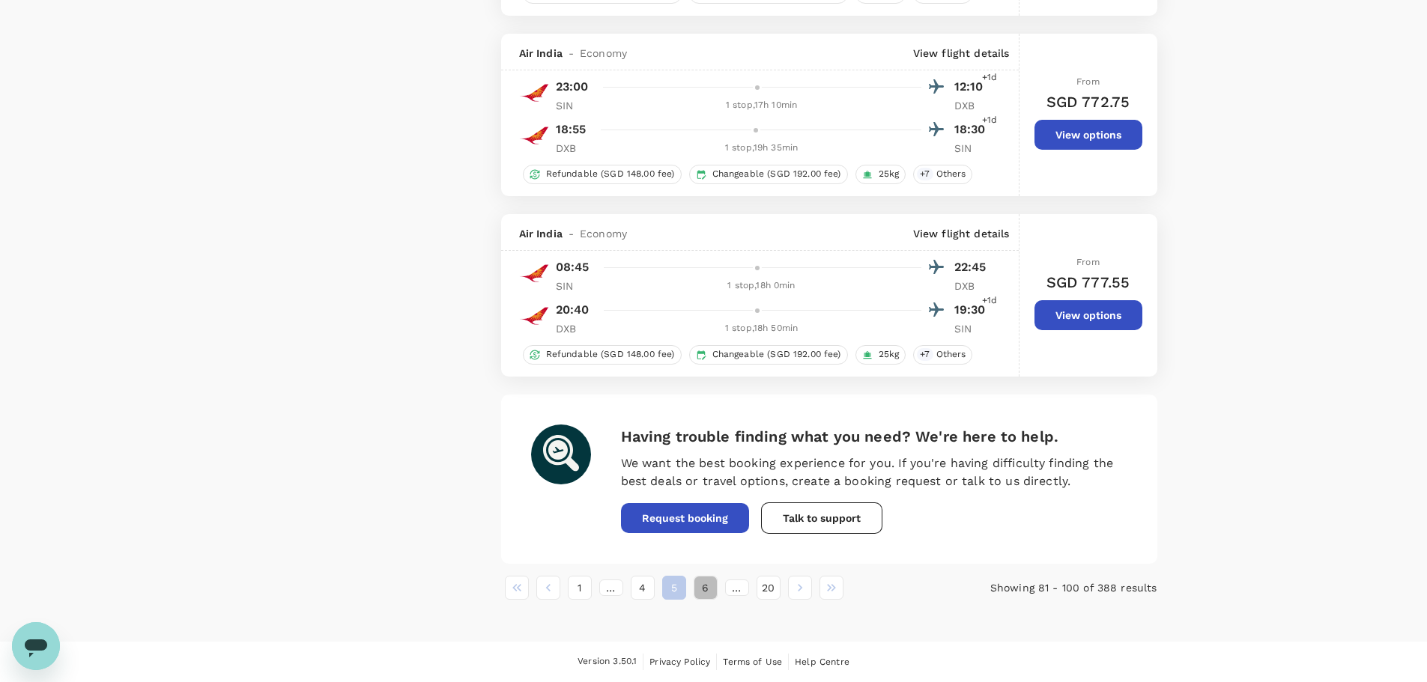
click at [708, 587] on button "6" at bounding box center [706, 588] width 24 height 24
click at [699, 593] on button "7" at bounding box center [706, 588] width 24 height 24
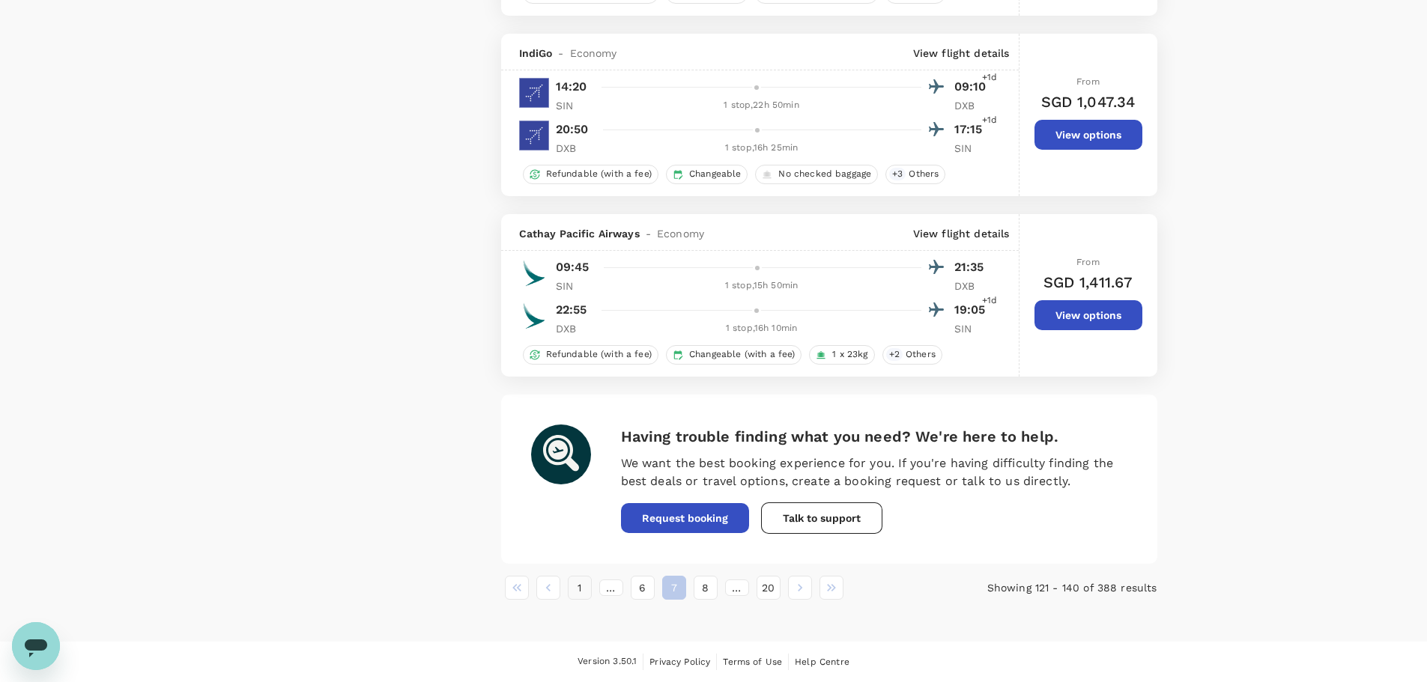
click at [582, 592] on button "1" at bounding box center [580, 588] width 24 height 24
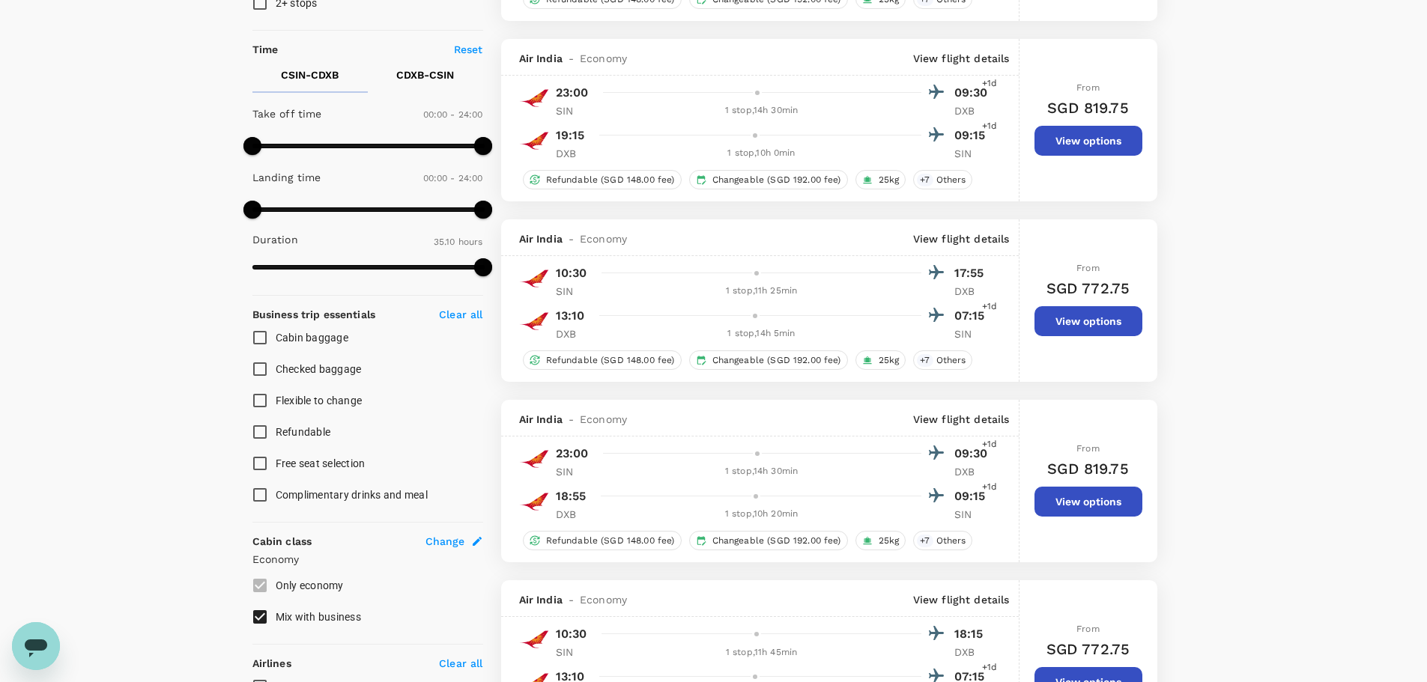
scroll to position [0, 0]
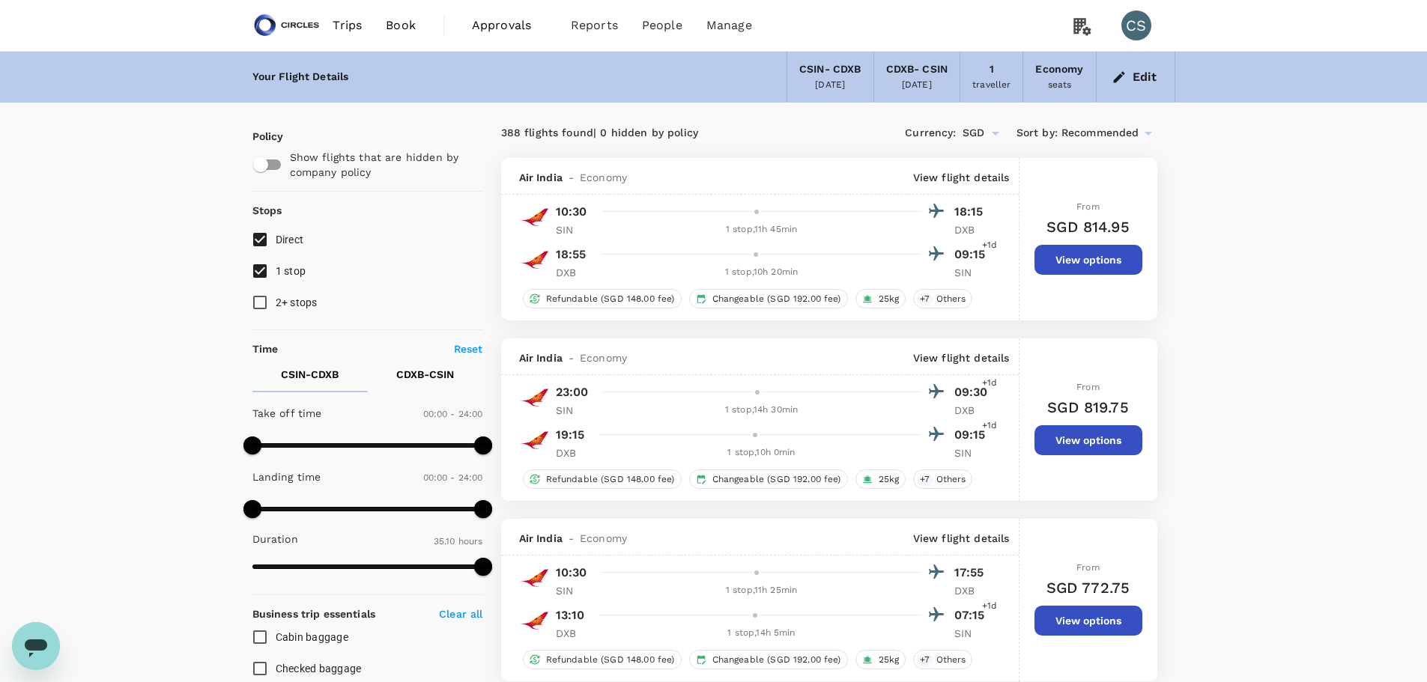
click at [1114, 64] on div "Edit" at bounding box center [1135, 77] width 79 height 51
click at [1126, 86] on button "Edit" at bounding box center [1135, 77] width 54 height 24
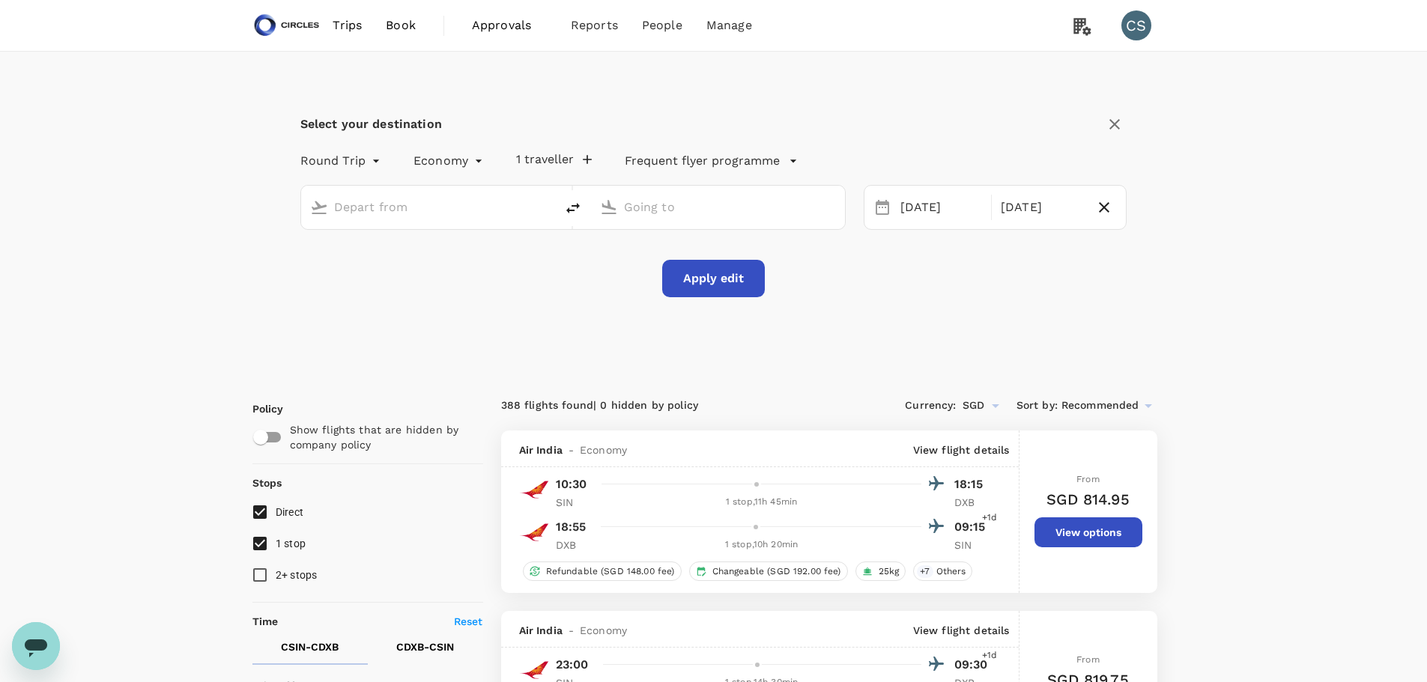
type input "[GEOGRAPHIC_DATA], [GEOGRAPHIC_DATA] (any)"
click at [935, 206] on div "[DATE]" at bounding box center [941, 207] width 94 height 29
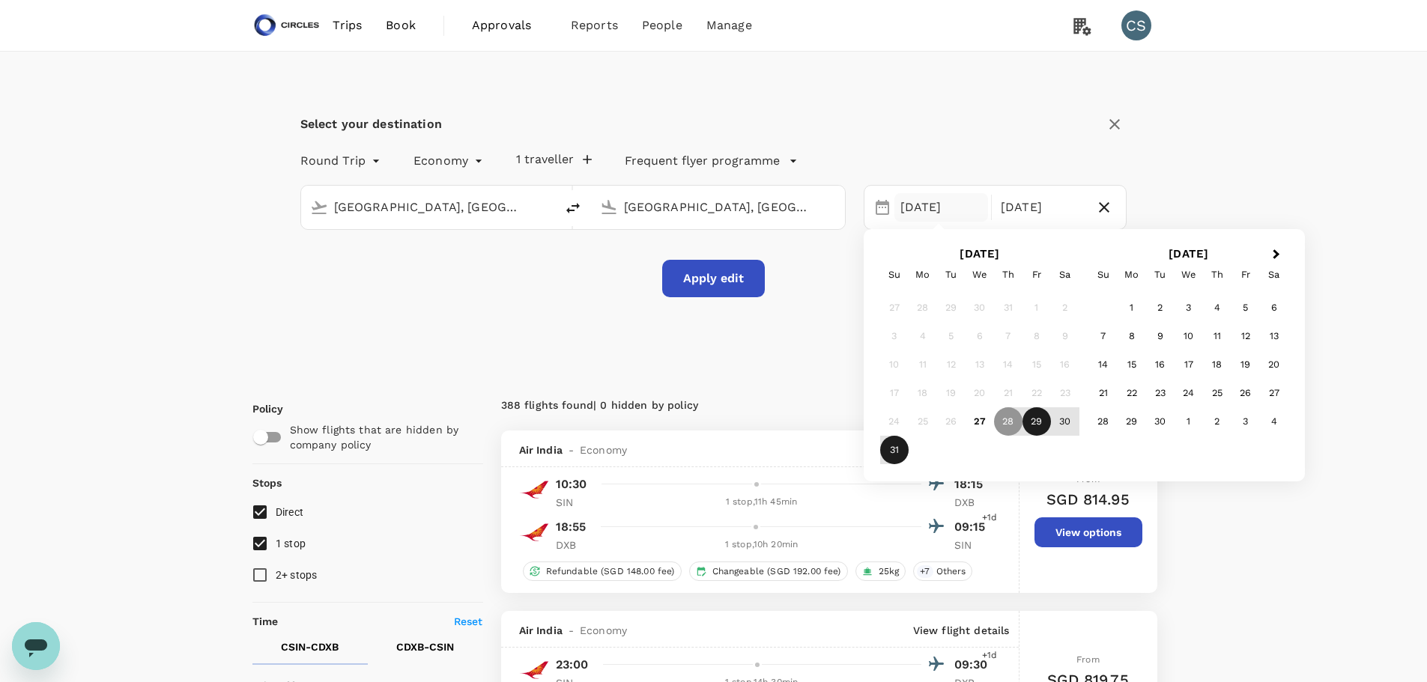
click at [1037, 425] on div "29" at bounding box center [1036, 421] width 28 height 28
click at [1116, 309] on div "1 2 3 4 5 6" at bounding box center [1188, 308] width 199 height 28
click at [1124, 306] on div "1" at bounding box center [1131, 308] width 28 height 28
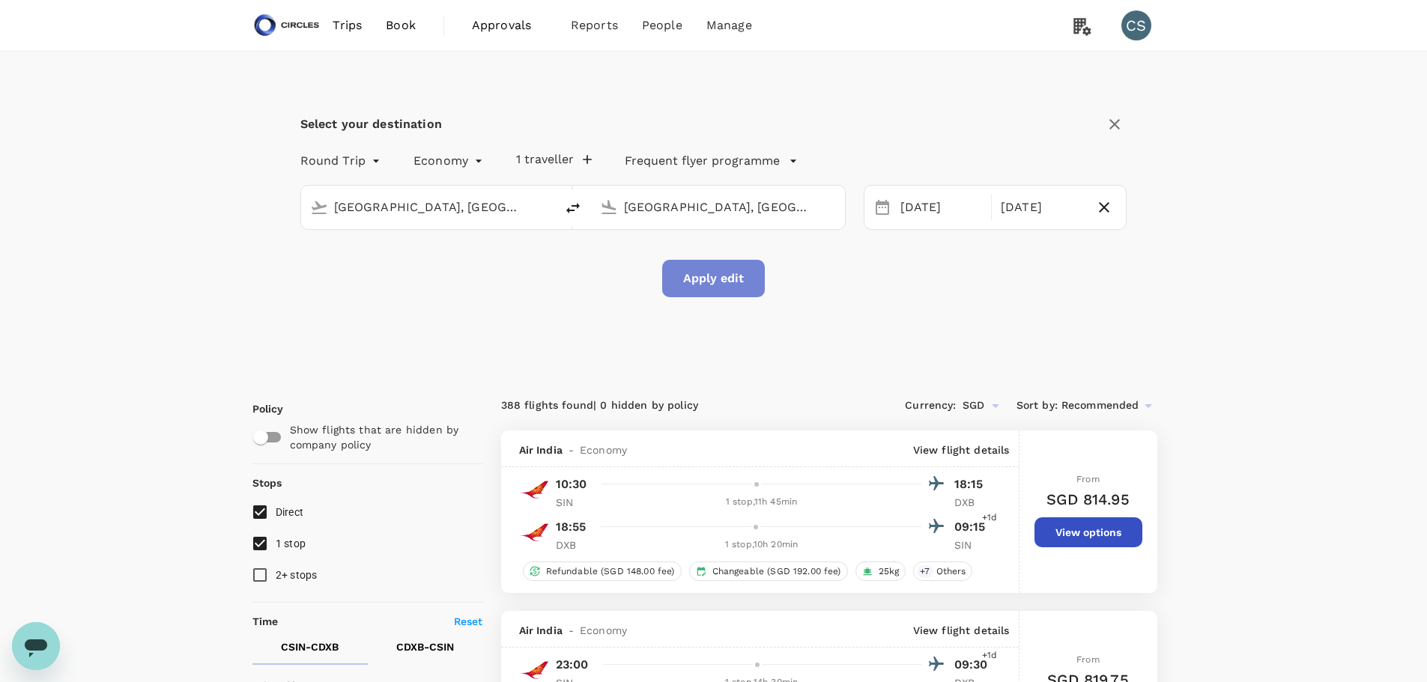
click at [714, 283] on button "Apply edit" at bounding box center [713, 278] width 103 height 37
checkbox input "false"
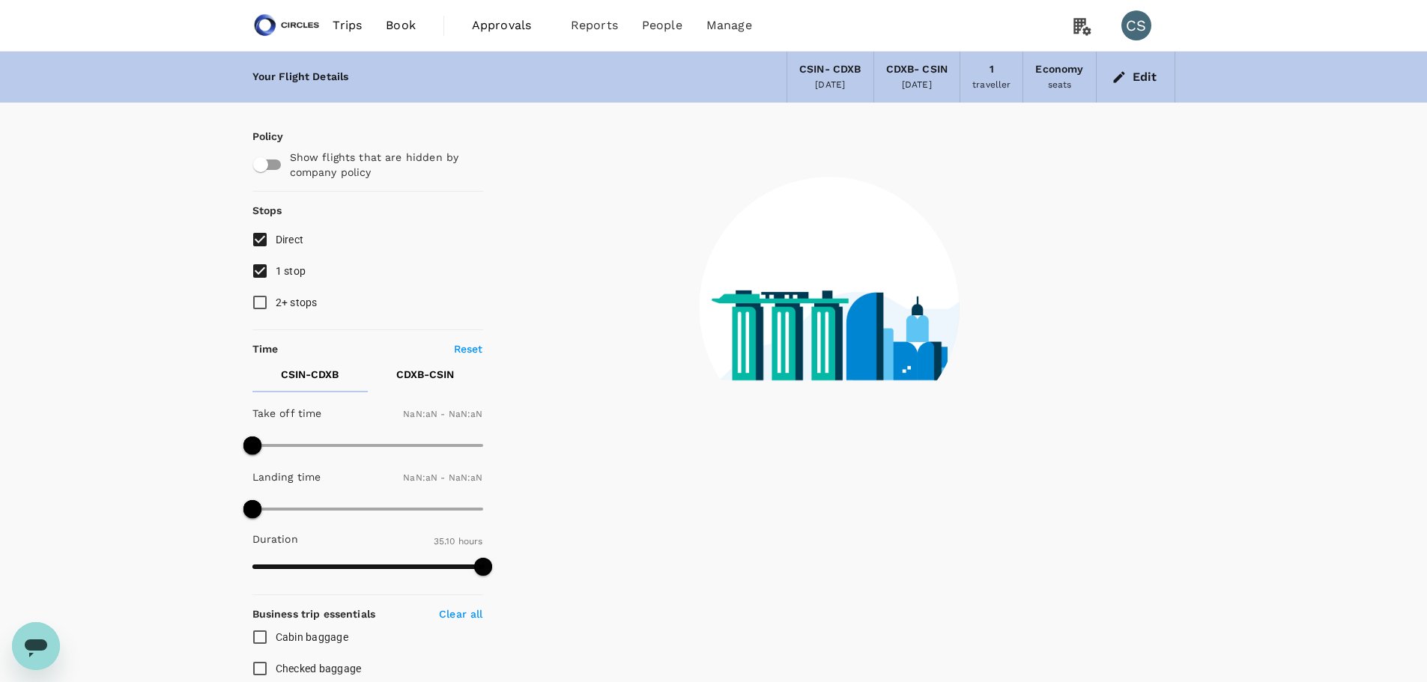
type input "1440"
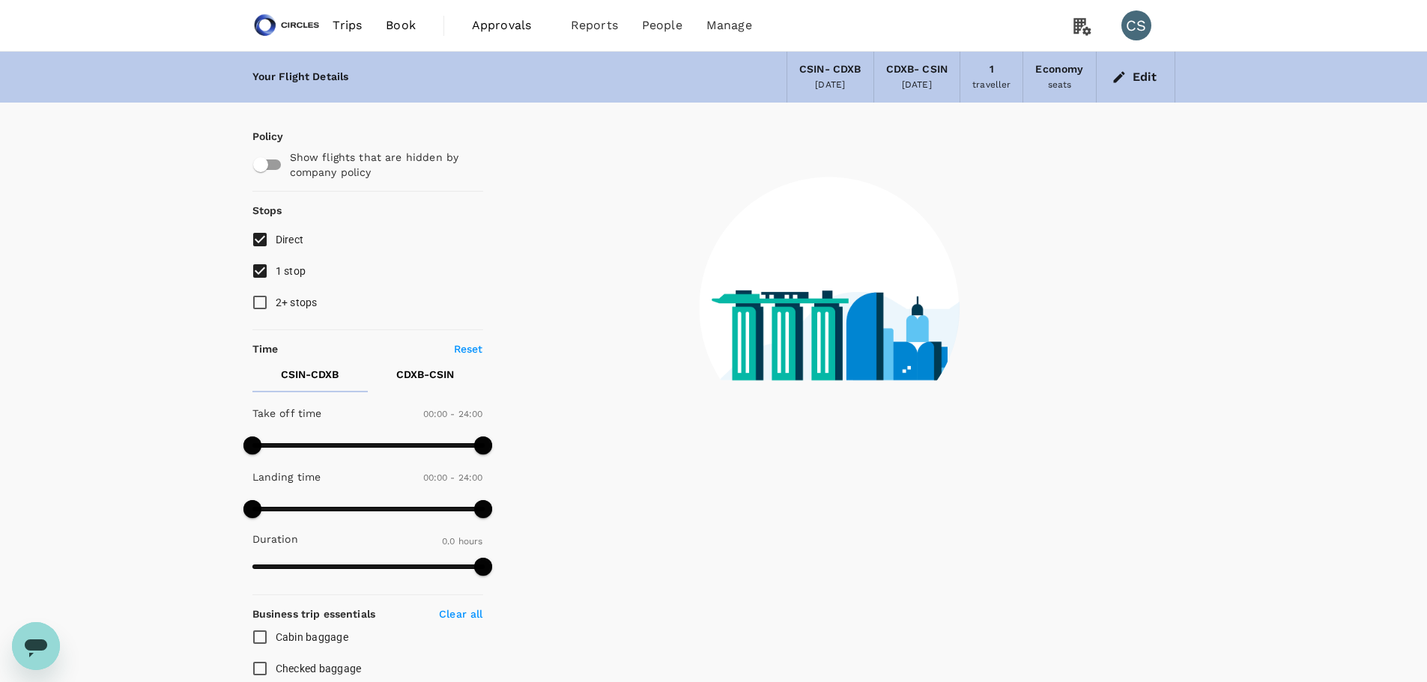
type input "815"
checkbox input "true"
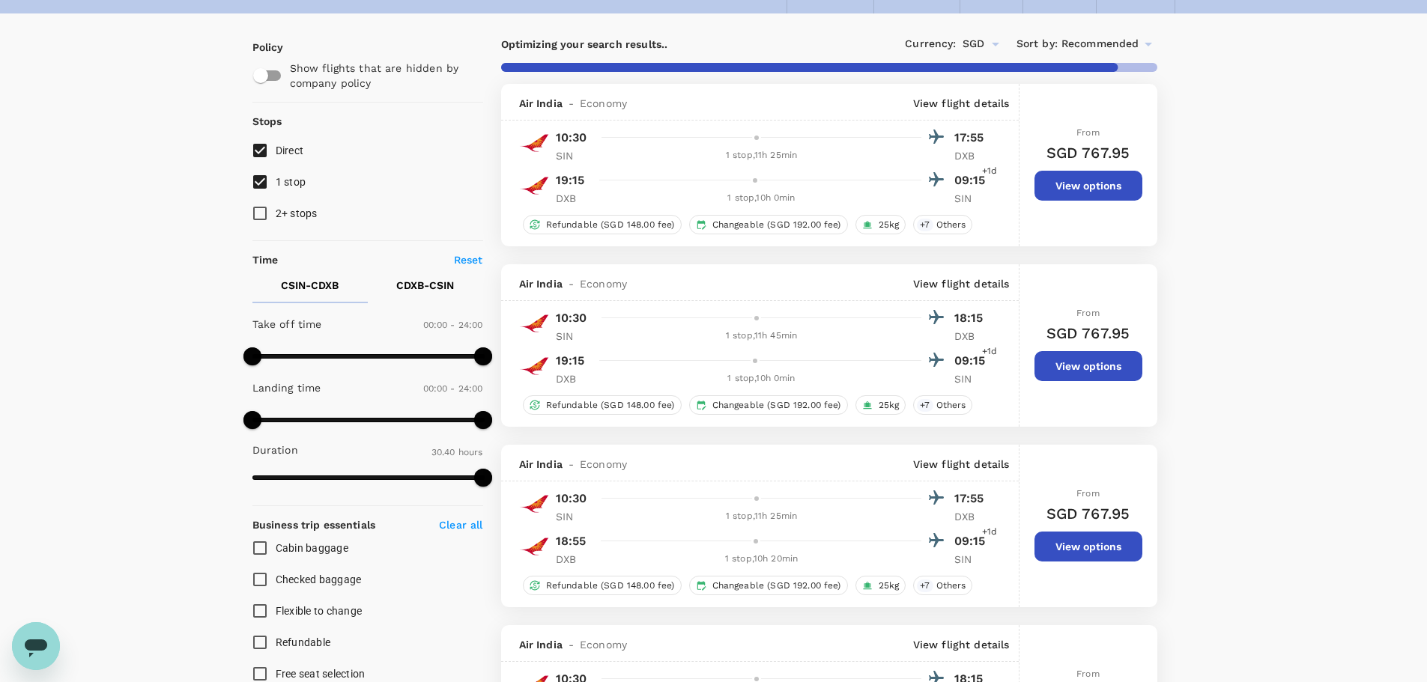
scroll to position [47, 0]
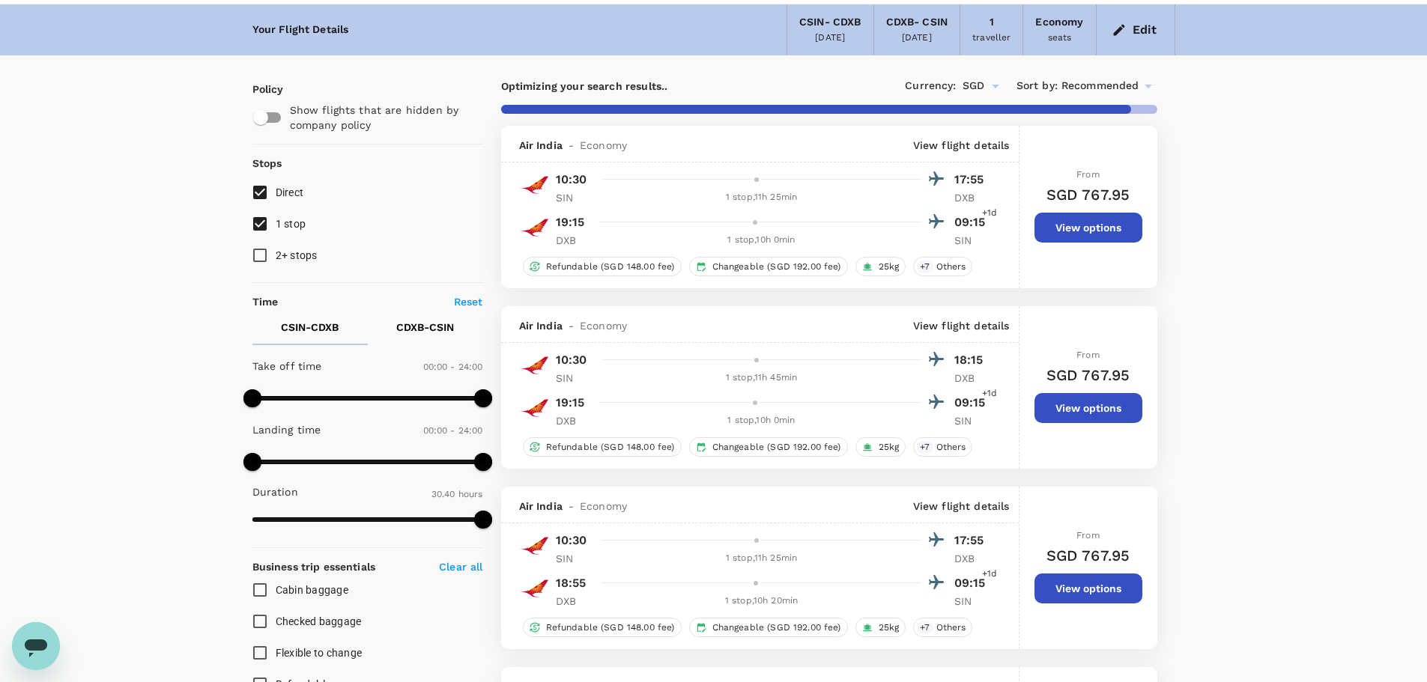
type input "2085"
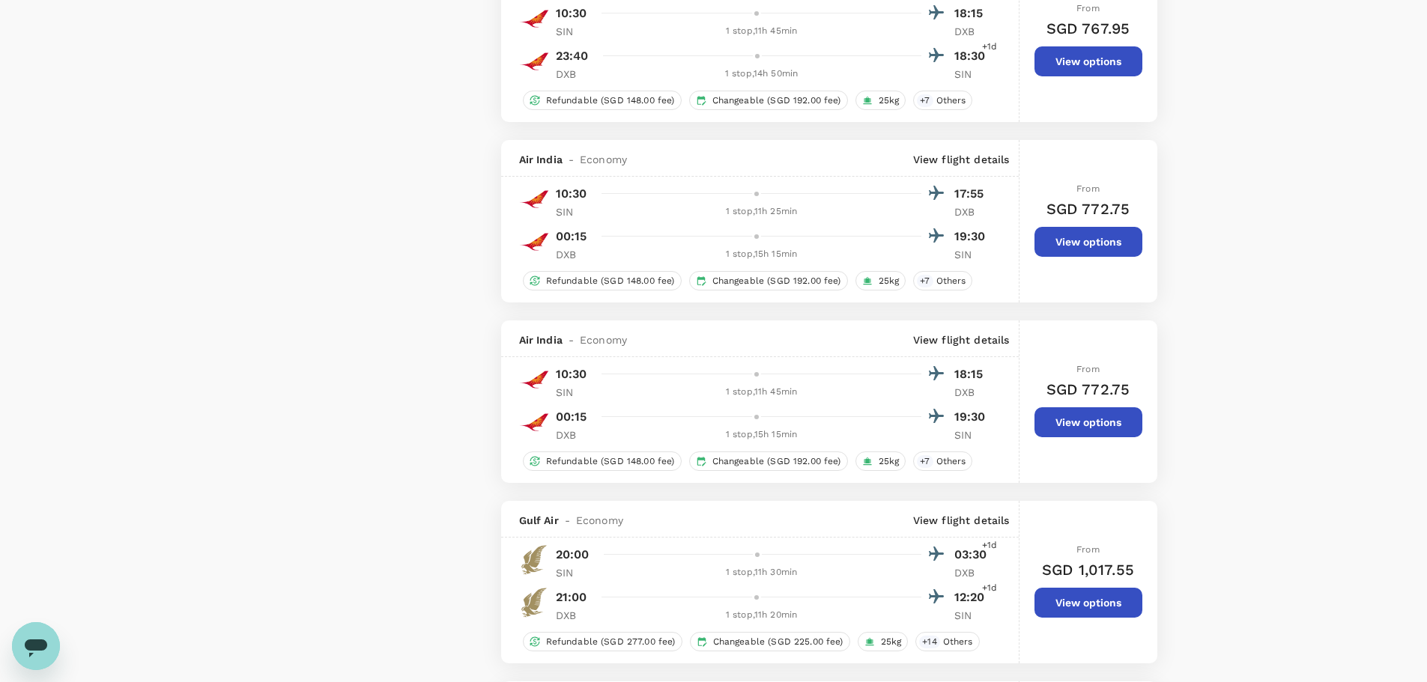
scroll to position [3375, 0]
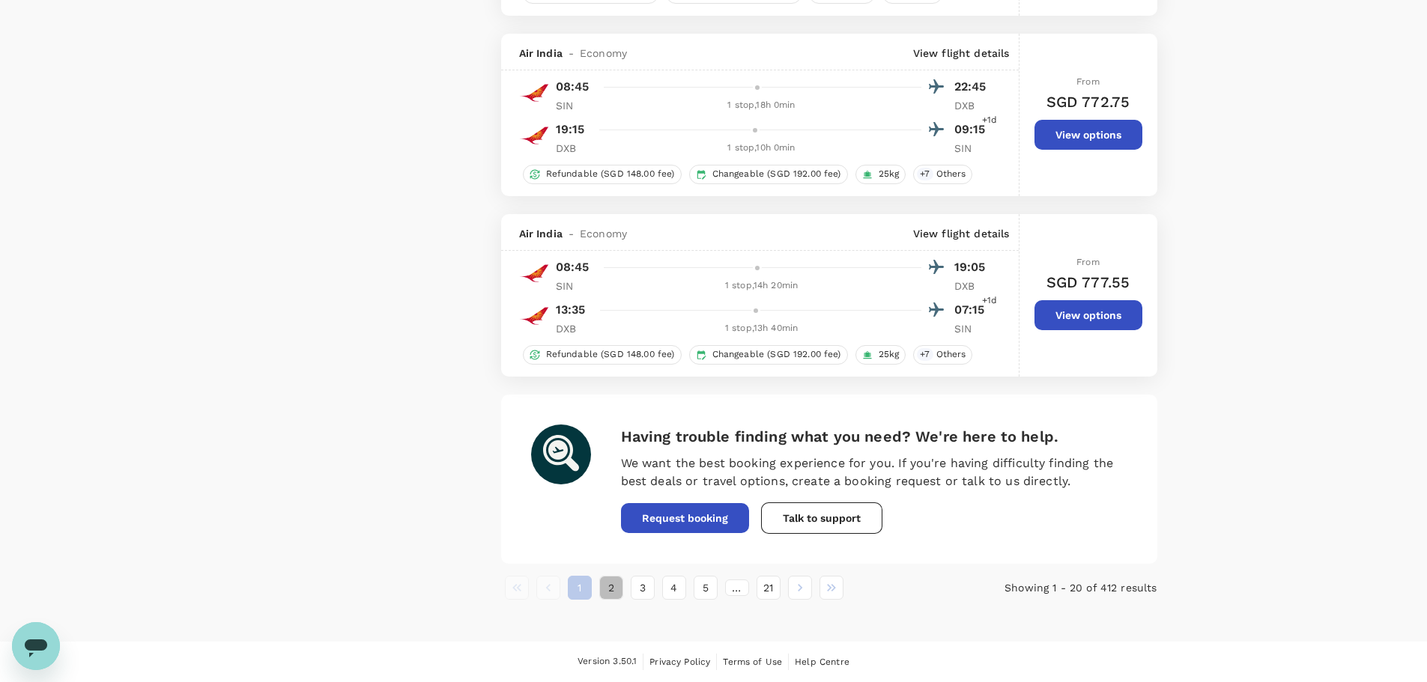
click at [616, 584] on button "2" at bounding box center [611, 588] width 24 height 24
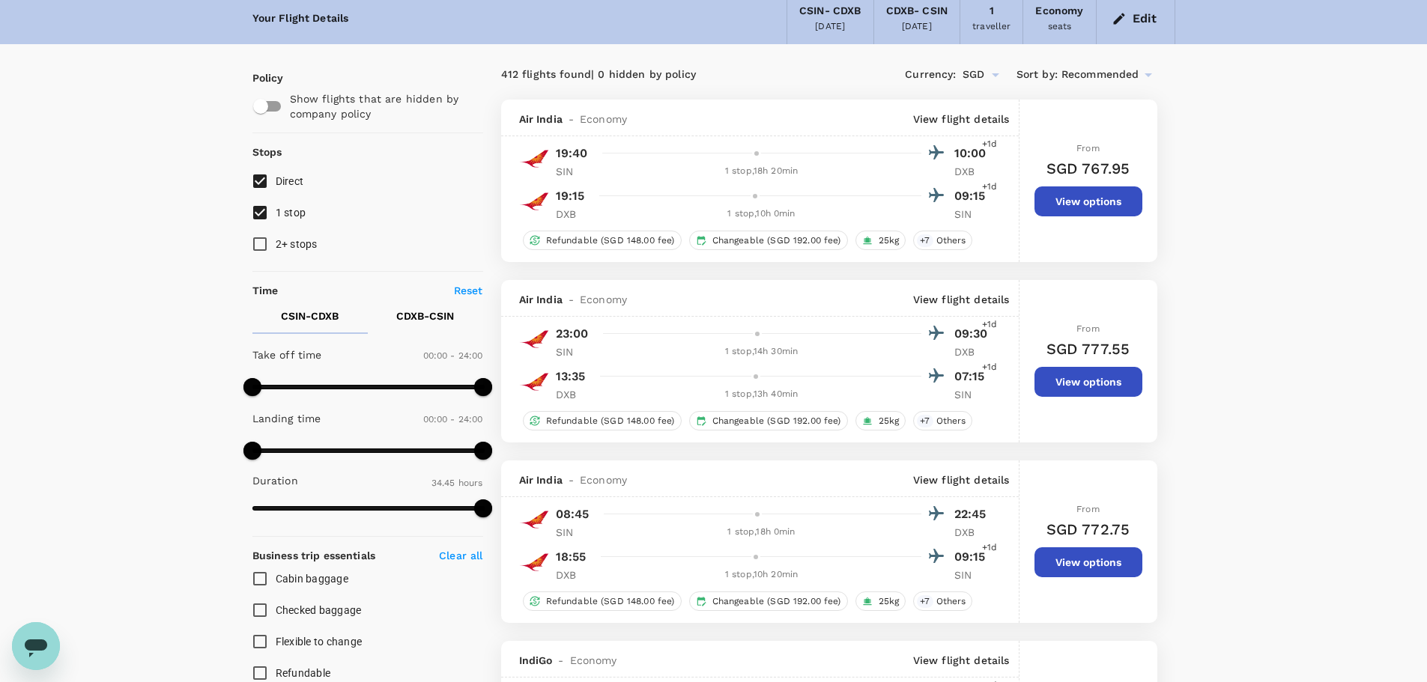
scroll to position [0, 0]
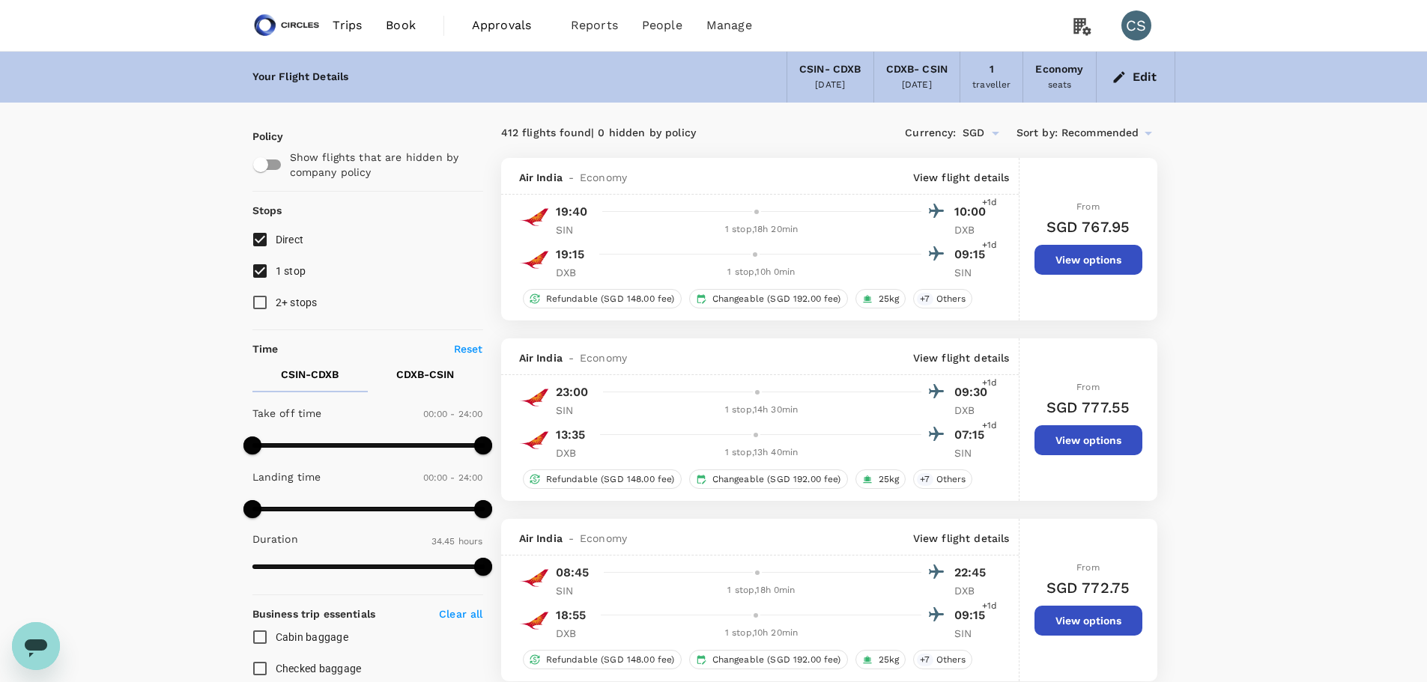
click at [1129, 59] on div "Edit" at bounding box center [1135, 77] width 79 height 51
click at [1135, 65] on button "Edit" at bounding box center [1135, 77] width 54 height 24
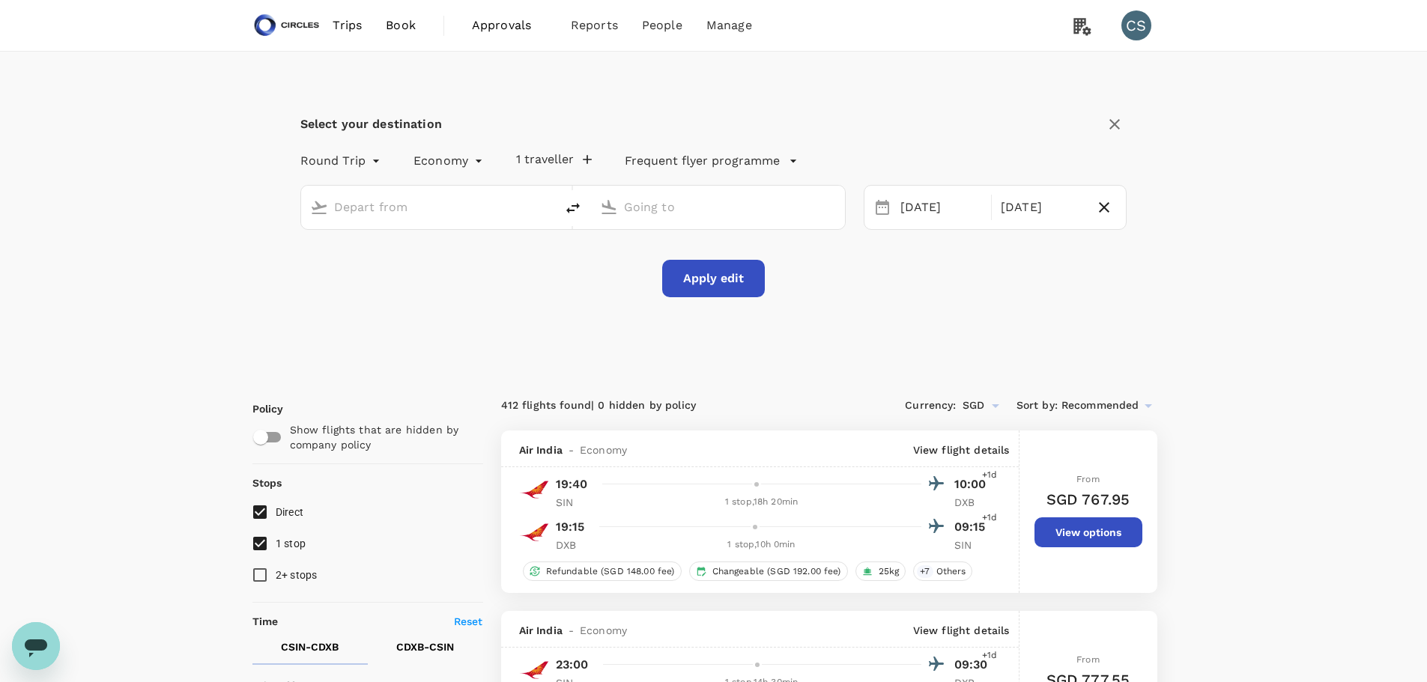
type input "[GEOGRAPHIC_DATA], [GEOGRAPHIC_DATA] (any)"
drag, startPoint x: 492, startPoint y: 204, endPoint x: 175, endPoint y: 200, distance: 316.8
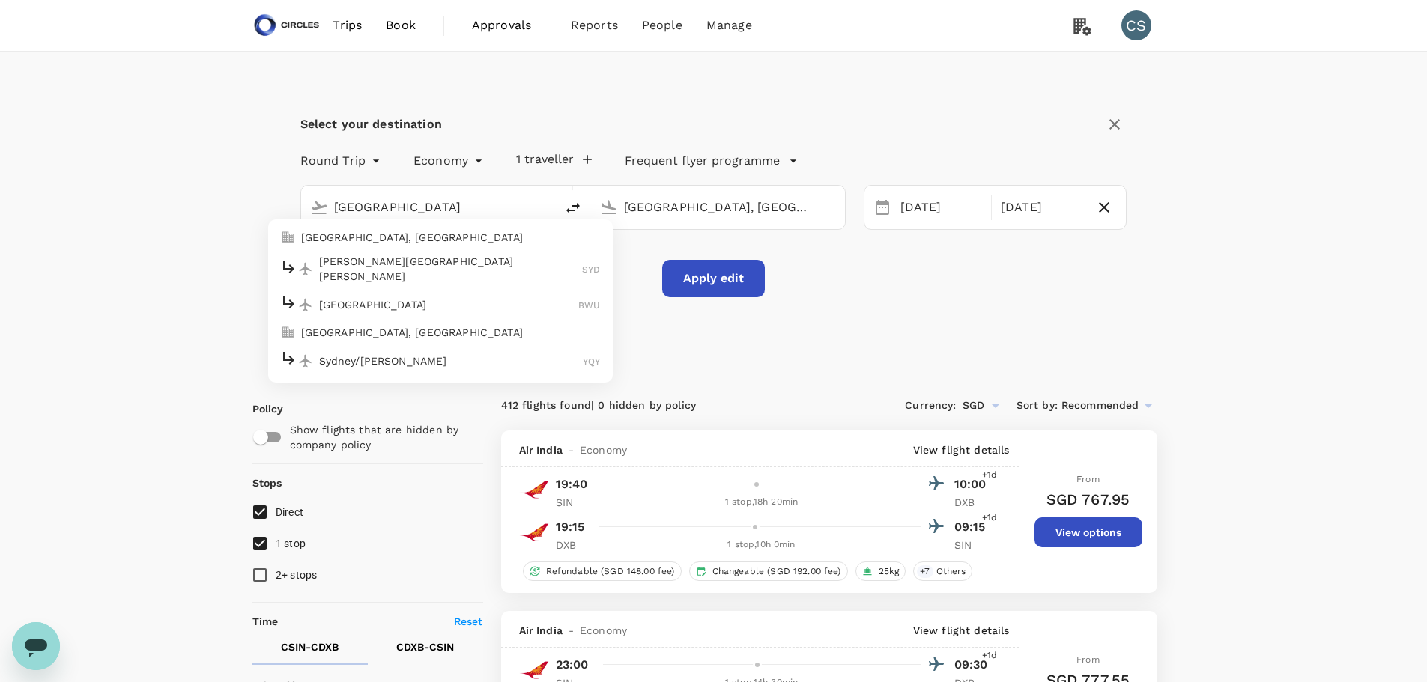
click at [345, 237] on p "[GEOGRAPHIC_DATA], [GEOGRAPHIC_DATA]" at bounding box center [451, 237] width 300 height 15
type input "[GEOGRAPHIC_DATA], [GEOGRAPHIC_DATA] (any)"
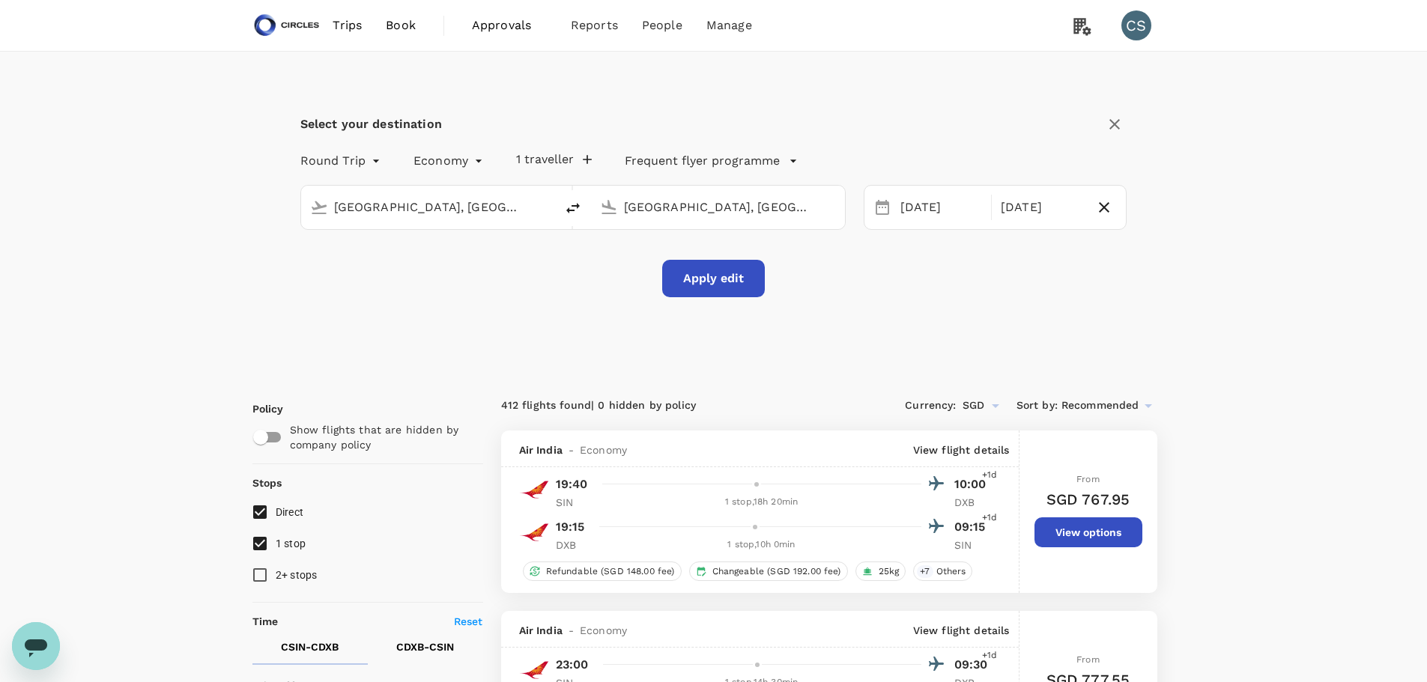
scroll to position [0, 14]
click at [944, 202] on div "[DATE]" at bounding box center [941, 207] width 94 height 29
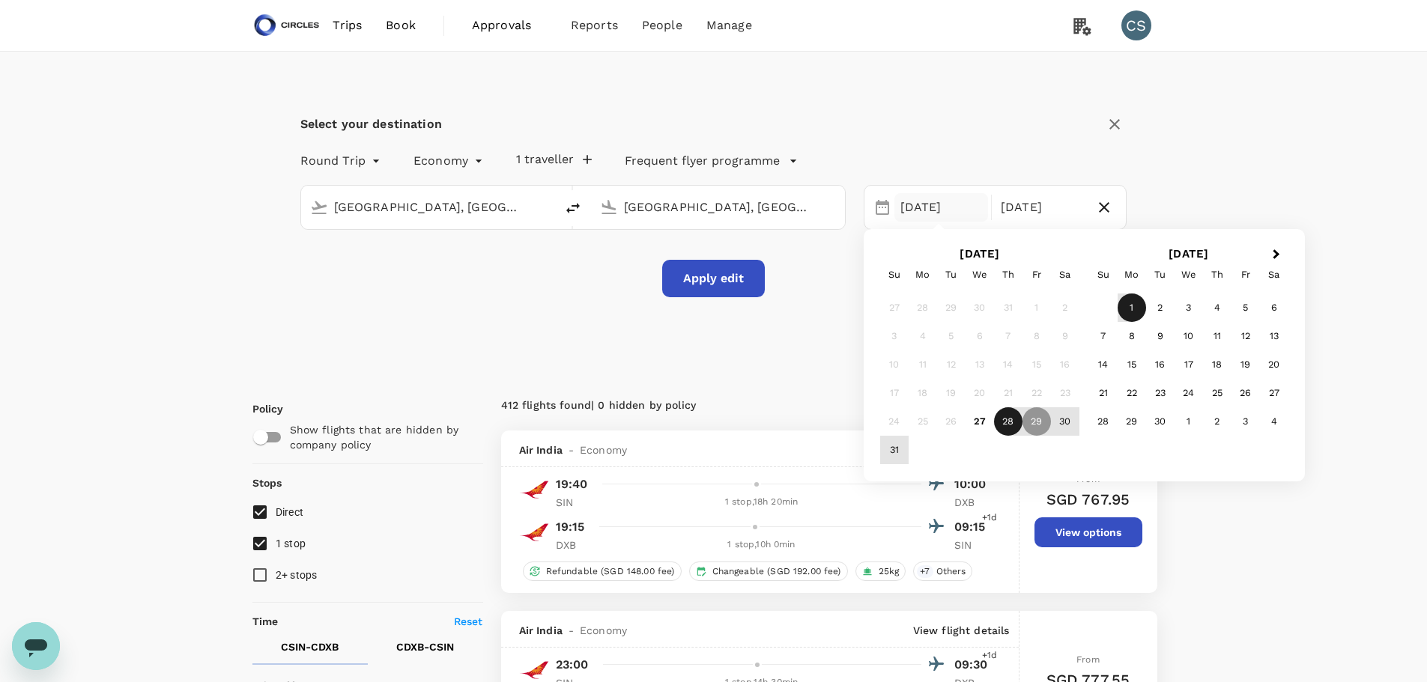
click at [995, 421] on div "28" at bounding box center [1008, 421] width 28 height 28
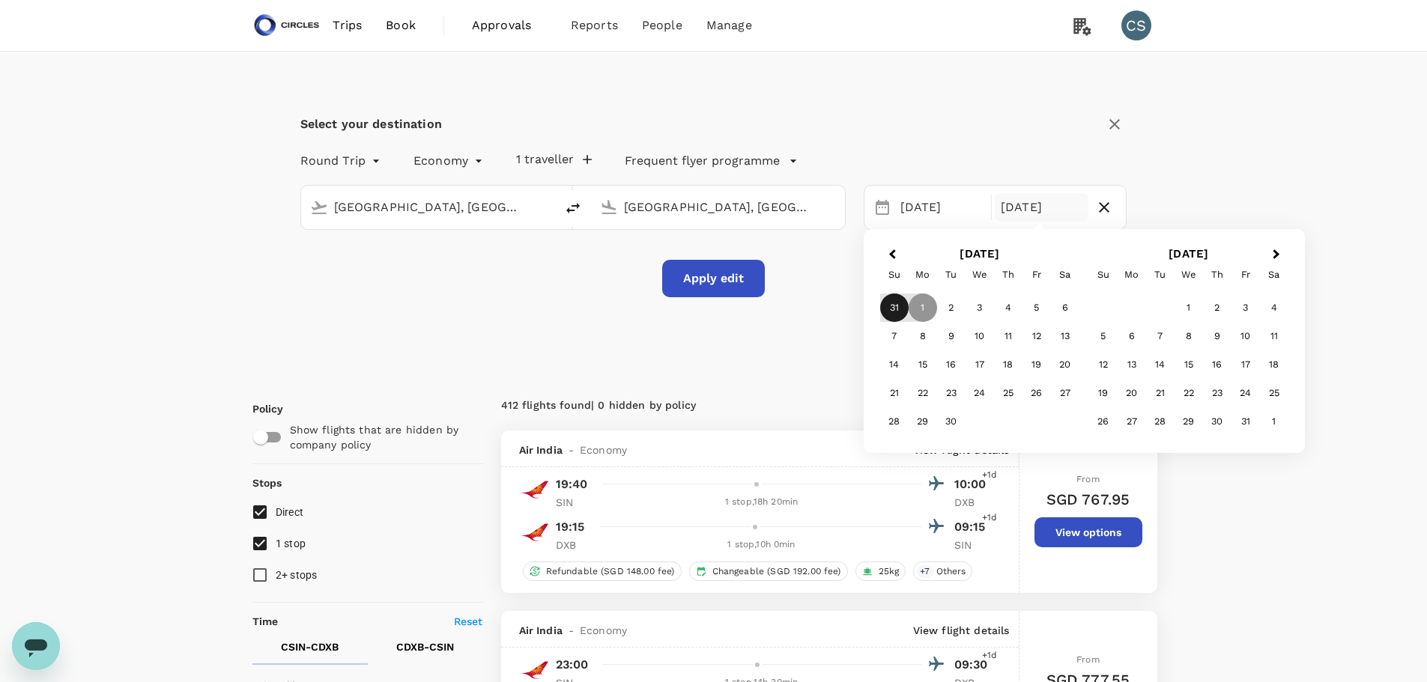
click at [884, 301] on div "31" at bounding box center [894, 308] width 28 height 28
click at [756, 282] on button "Apply edit" at bounding box center [713, 278] width 103 height 37
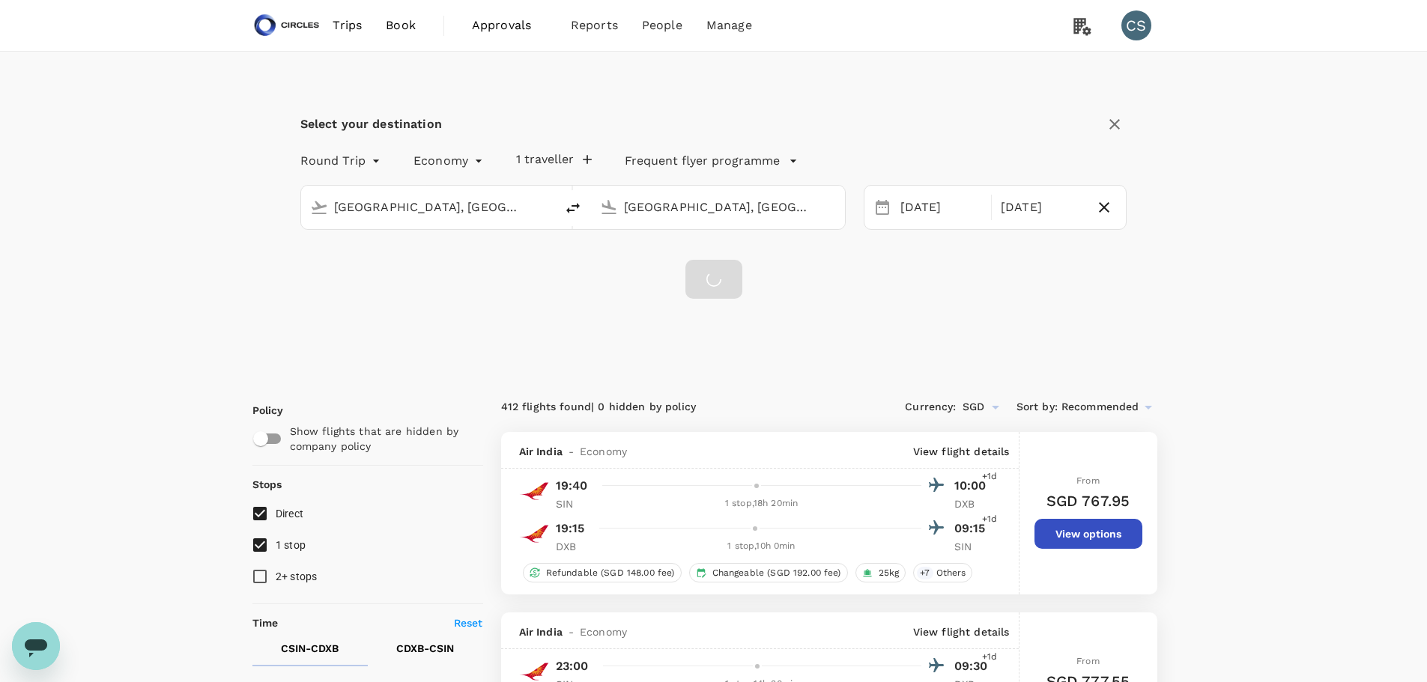
checkbox input "false"
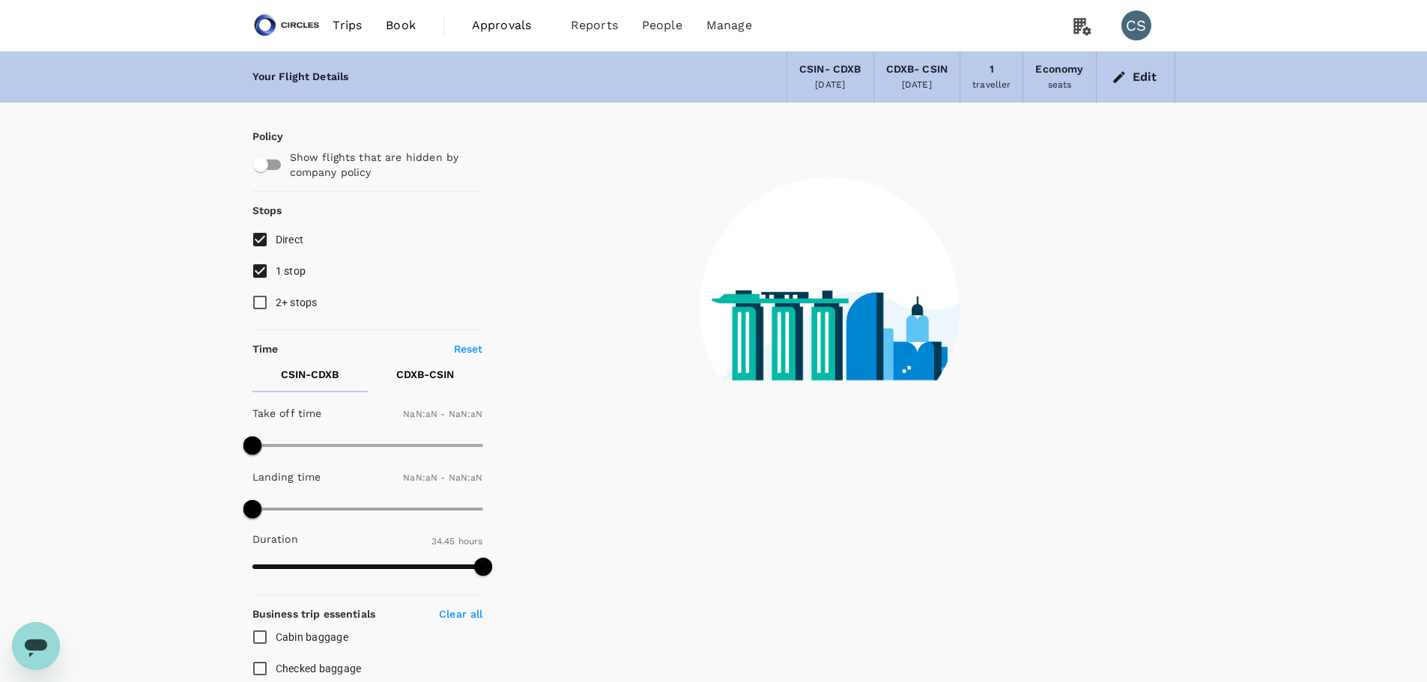
type input "1440"
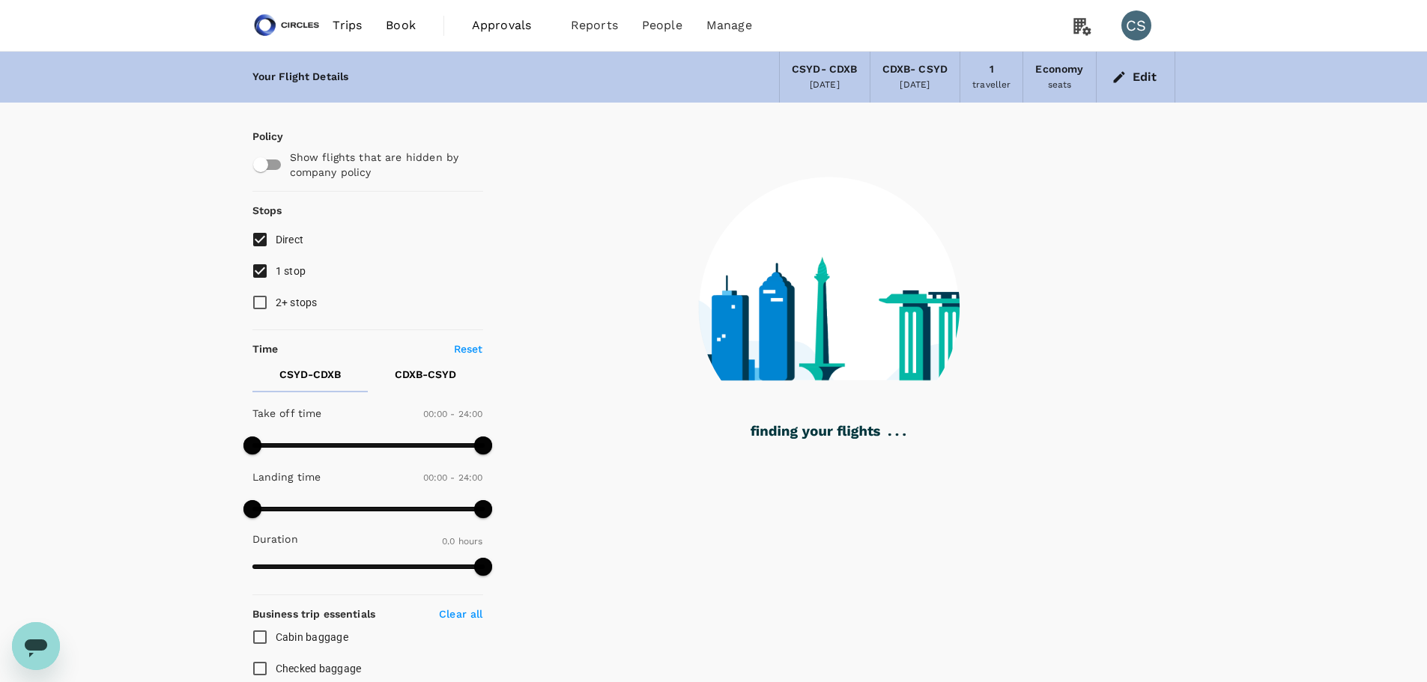
type input "1735"
checkbox input "true"
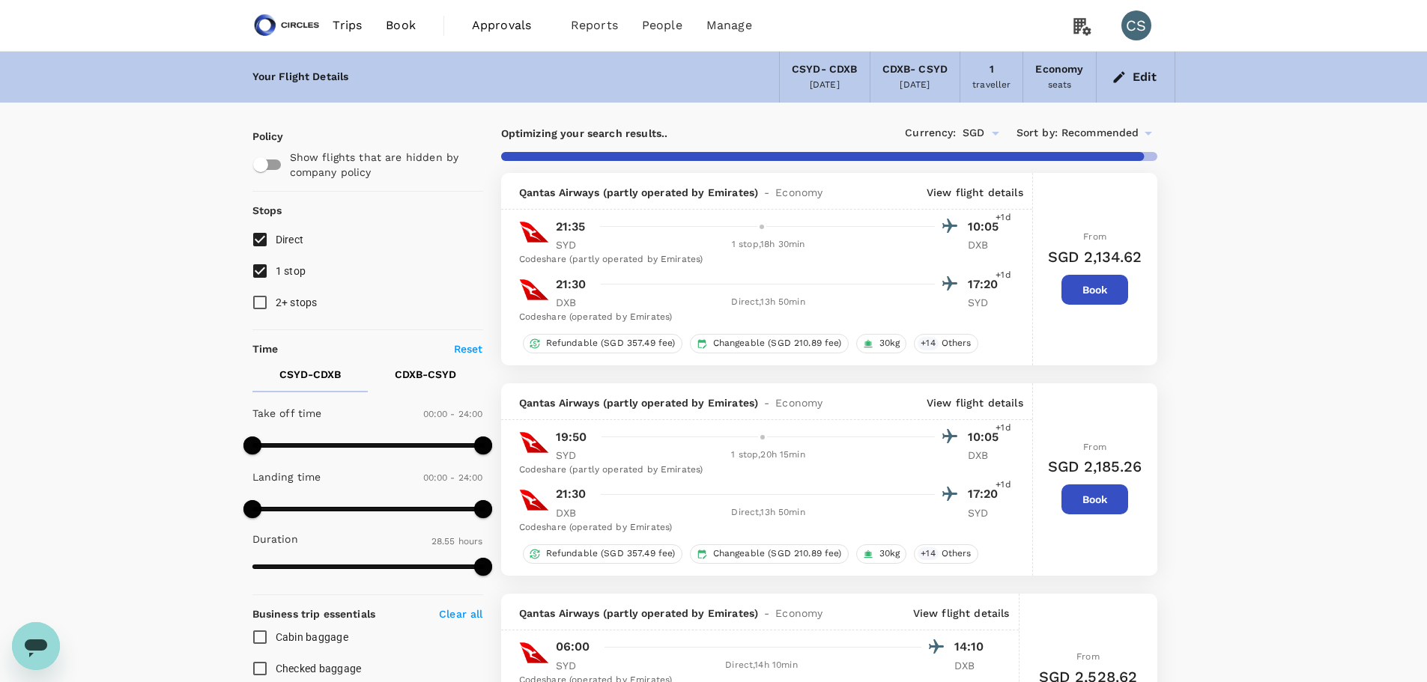
type input "2490"
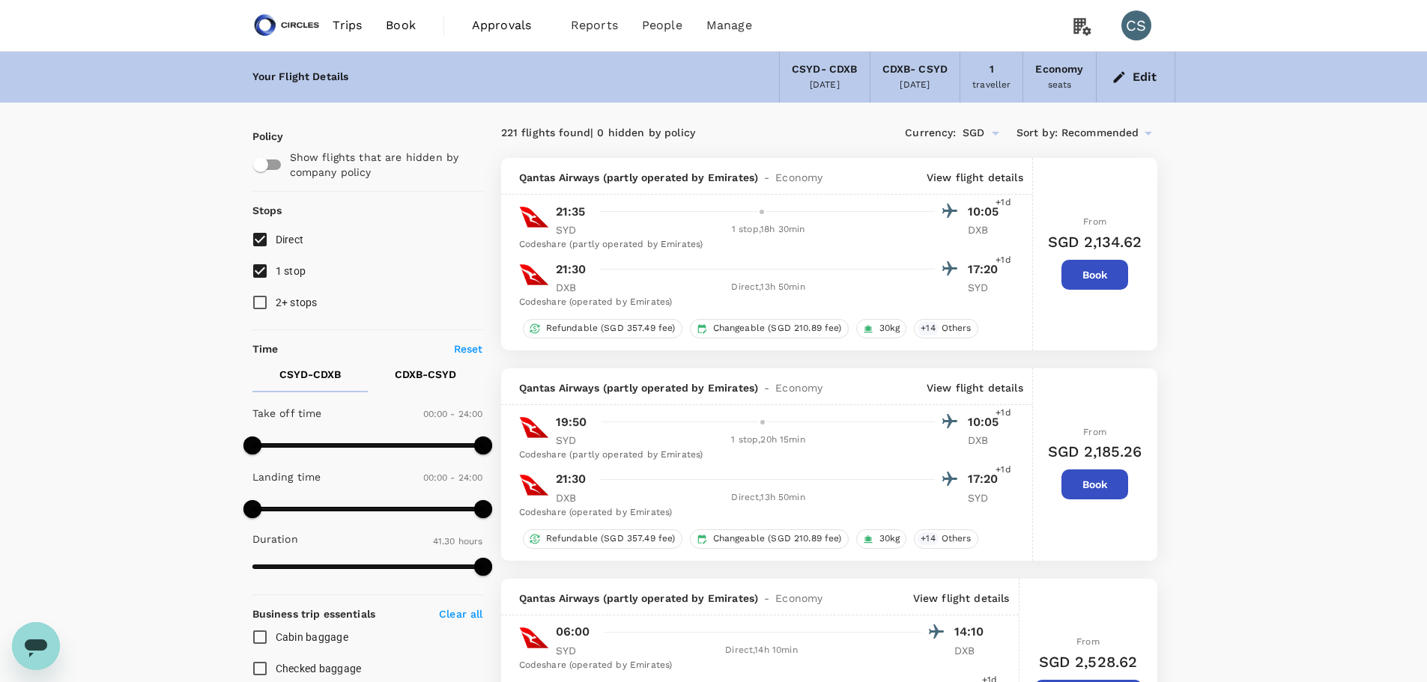
click at [831, 67] on div "CSYD - CDXB" at bounding box center [825, 69] width 66 height 16
click at [1124, 74] on icon "button" at bounding box center [1118, 76] width 11 height 11
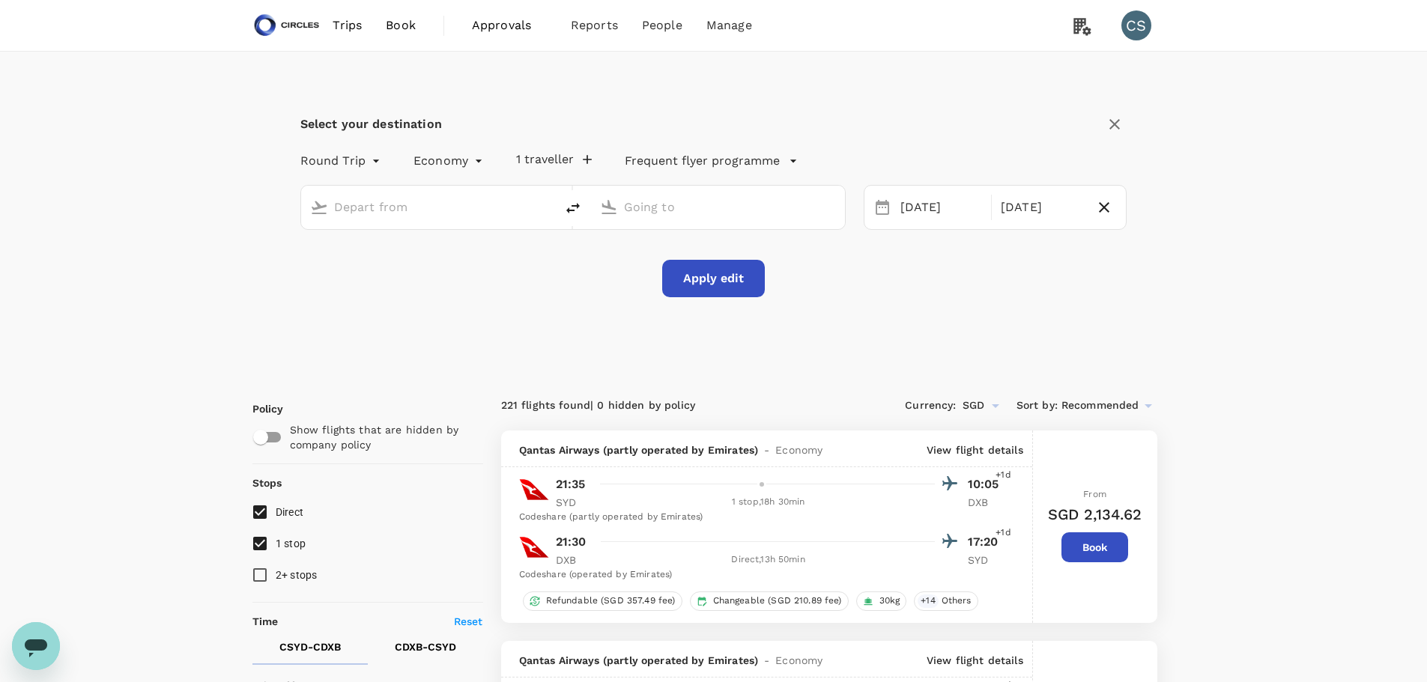
type input "[GEOGRAPHIC_DATA], [GEOGRAPHIC_DATA] (any)"
click at [984, 201] on div "[DATE]" at bounding box center [941, 207] width 94 height 29
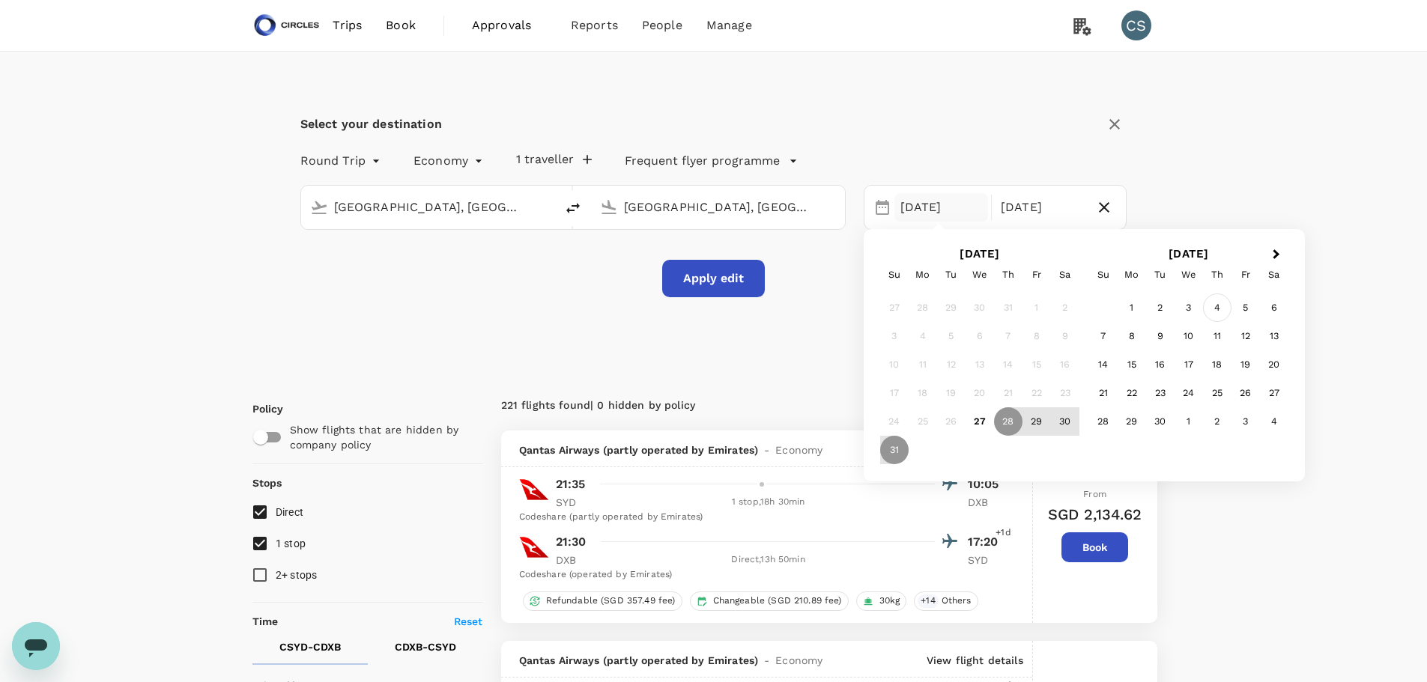
click at [1213, 310] on div "4" at bounding box center [1217, 308] width 28 height 28
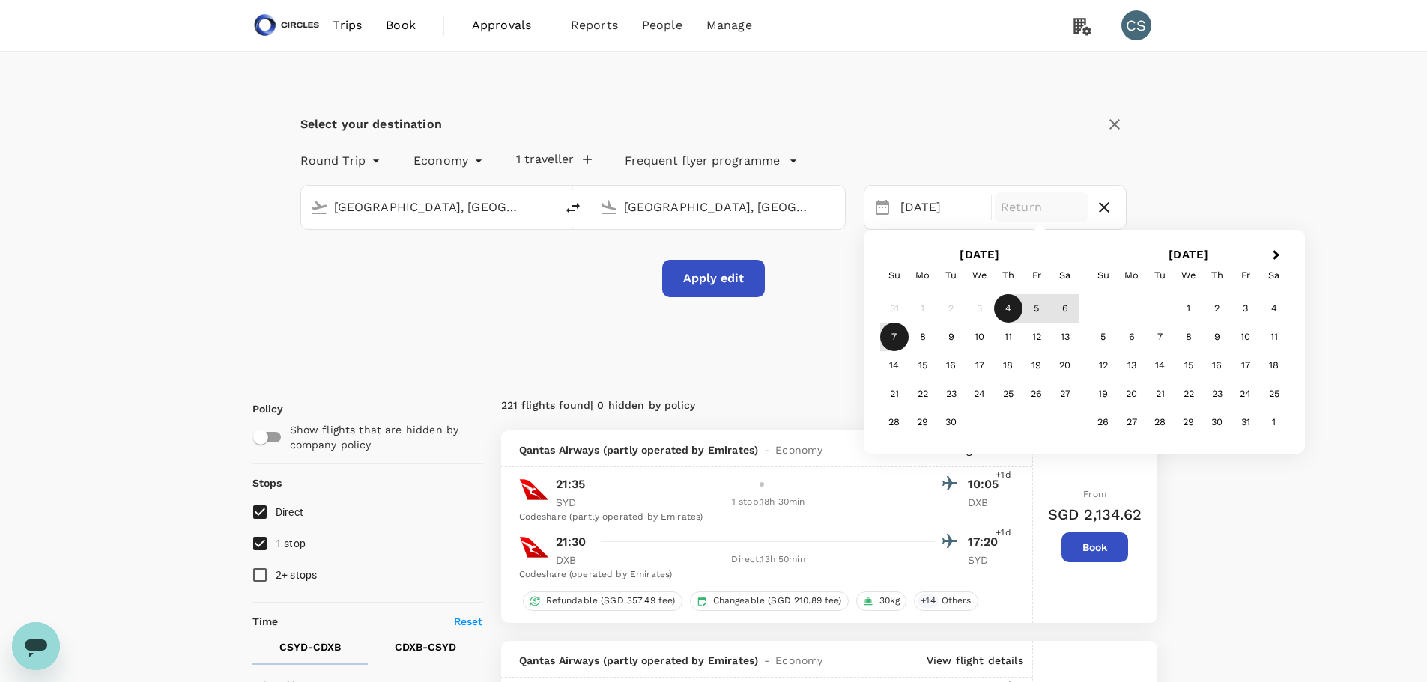
click at [894, 334] on div "7" at bounding box center [894, 337] width 28 height 28
click at [712, 292] on button "Apply edit" at bounding box center [713, 278] width 103 height 37
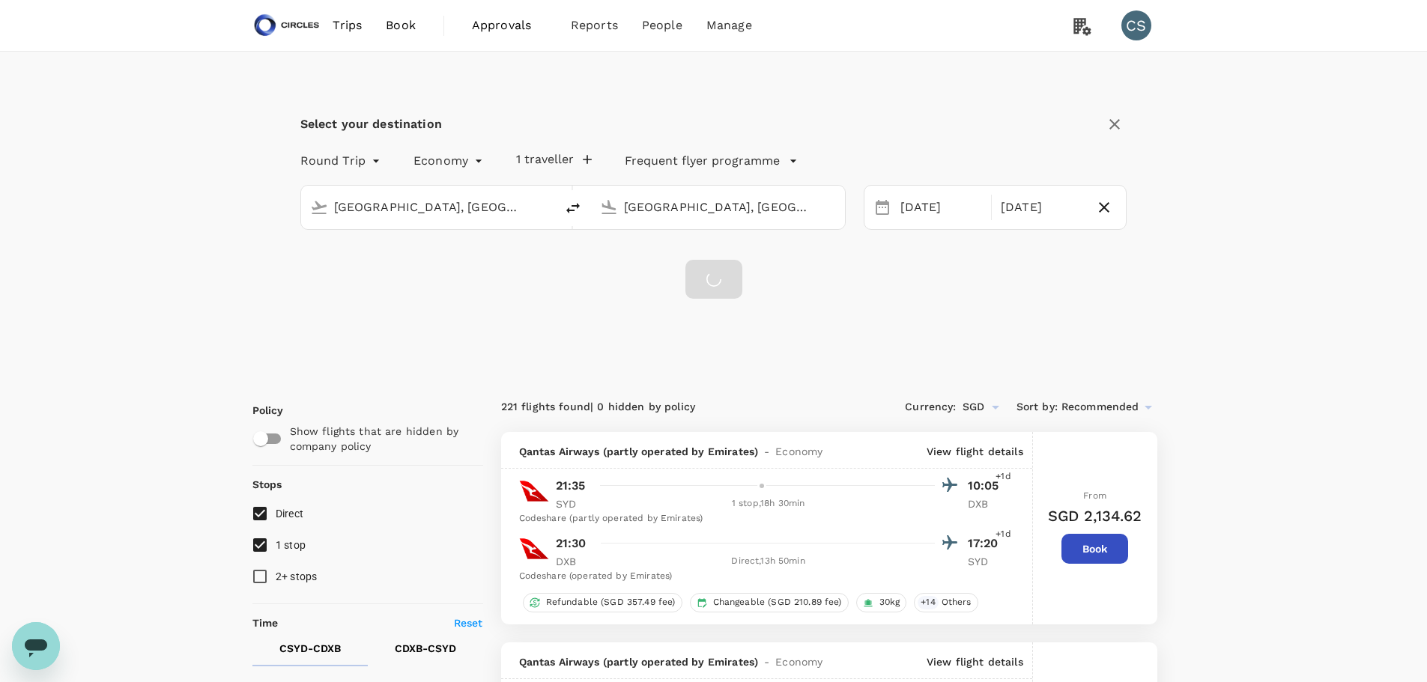
checkbox input "false"
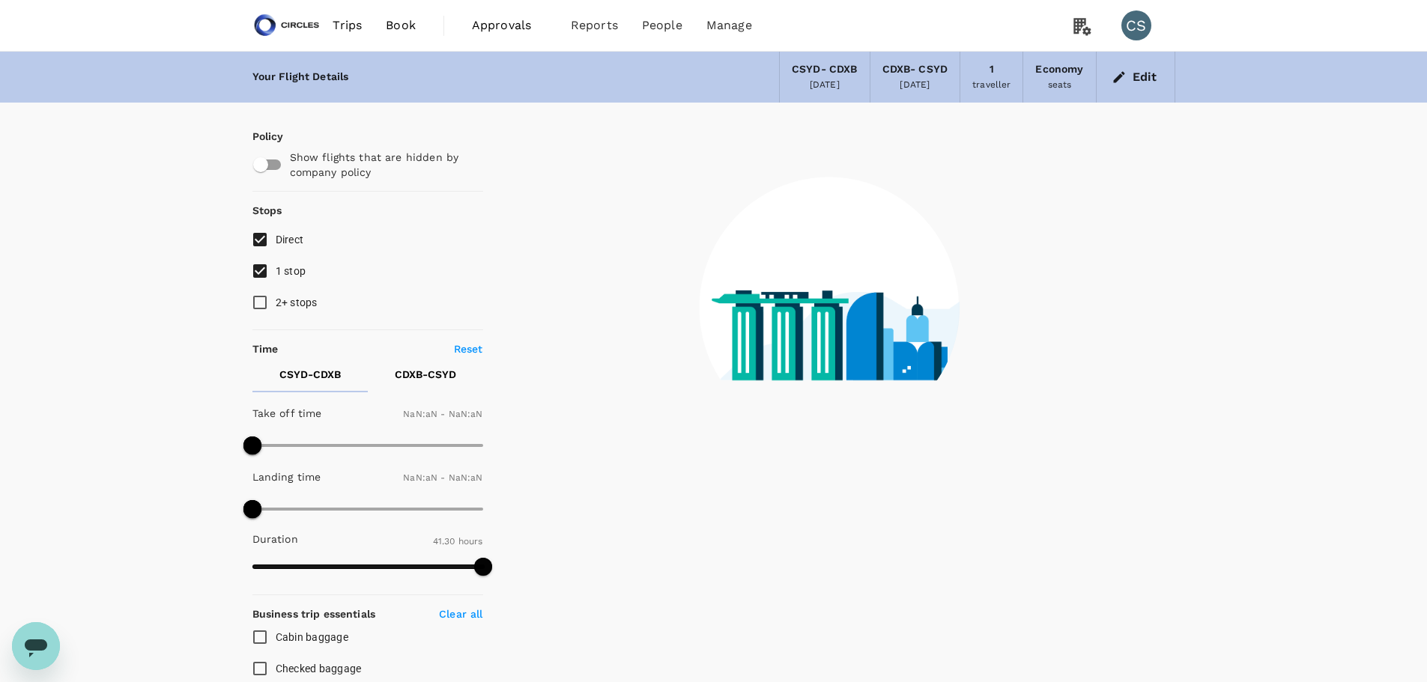
type input "1440"
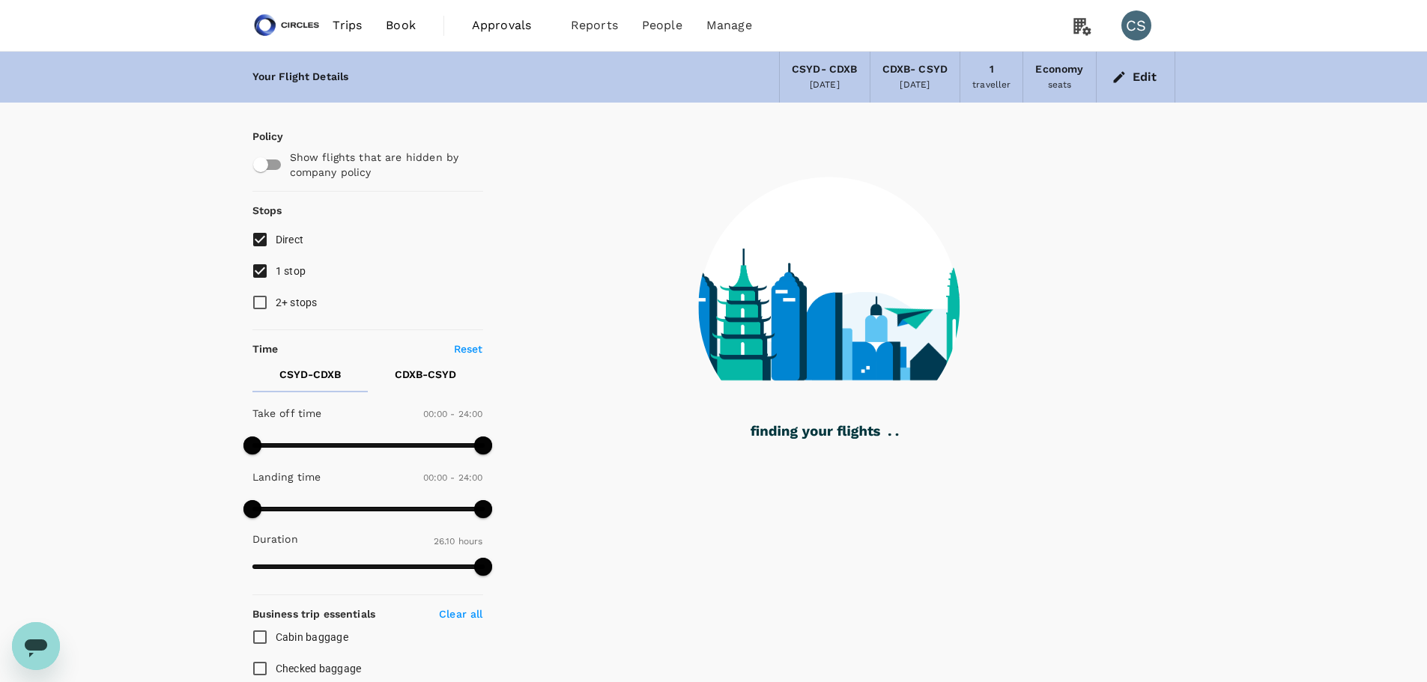
type input "1570"
checkbox input "true"
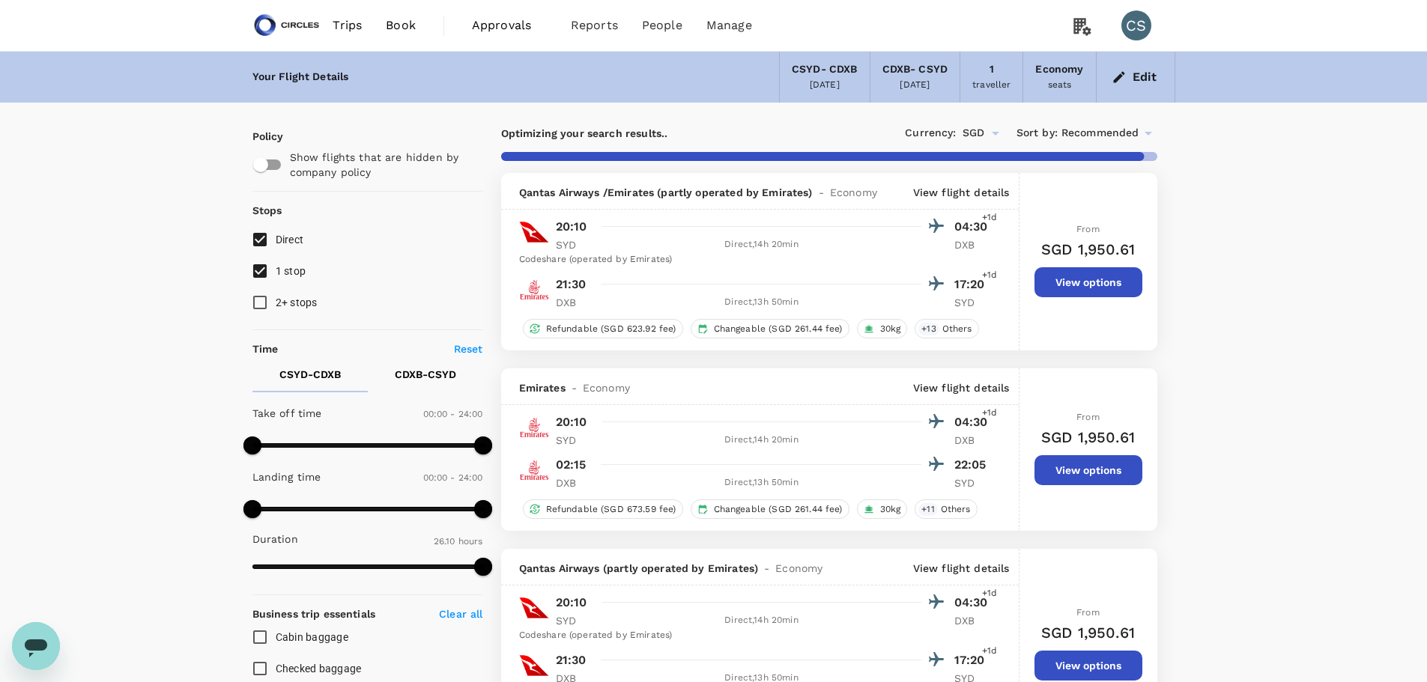
type input "2545"
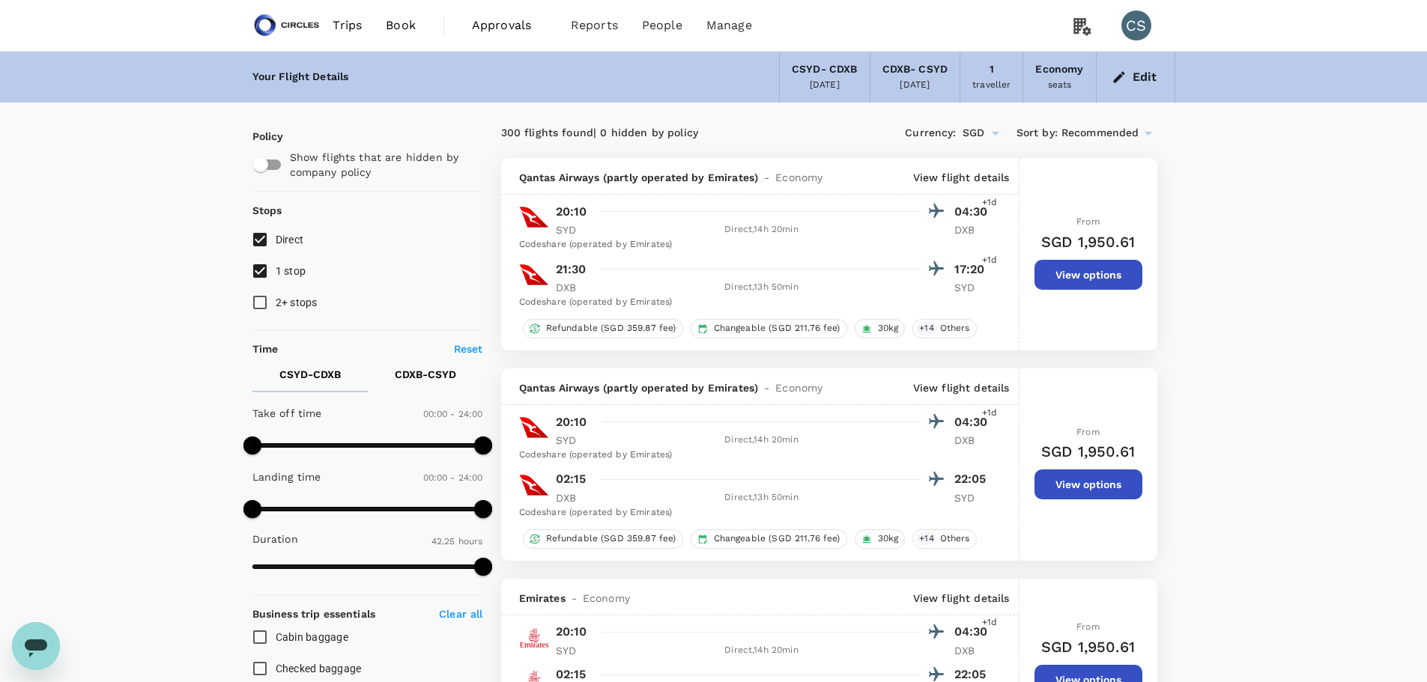
click at [1130, 85] on button "Edit" at bounding box center [1135, 77] width 54 height 24
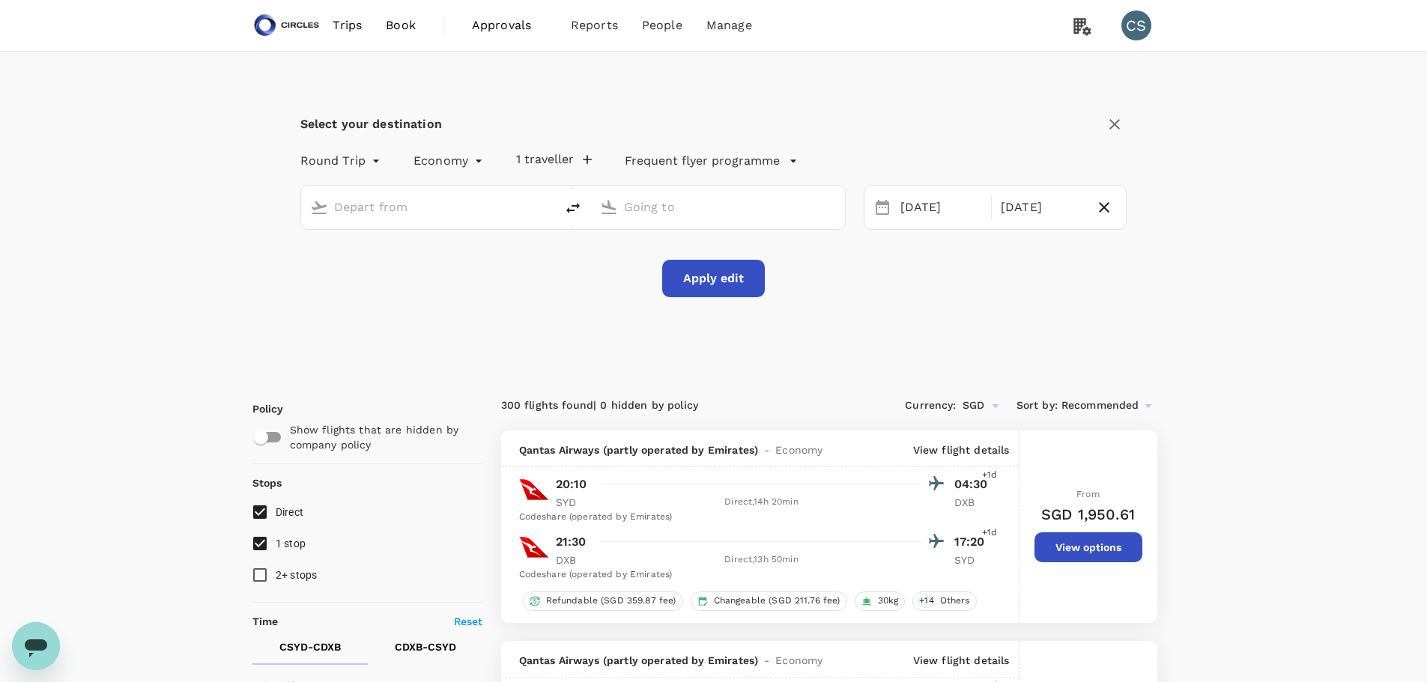
type input "[GEOGRAPHIC_DATA], [GEOGRAPHIC_DATA] (any)"
drag, startPoint x: 475, startPoint y: 207, endPoint x: 188, endPoint y: 203, distance: 286.9
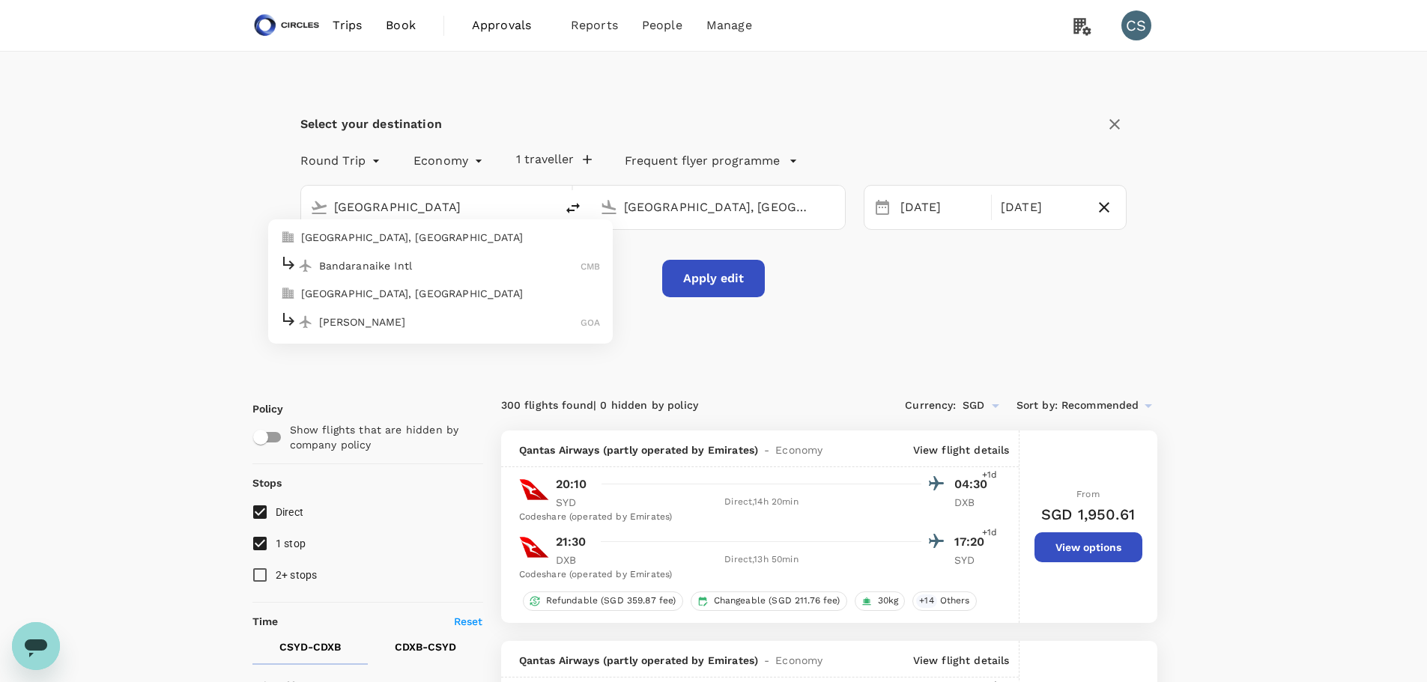
click at [353, 240] on p "[GEOGRAPHIC_DATA], [GEOGRAPHIC_DATA]" at bounding box center [451, 237] width 300 height 15
type input "[GEOGRAPHIC_DATA], [GEOGRAPHIC_DATA] (any)"
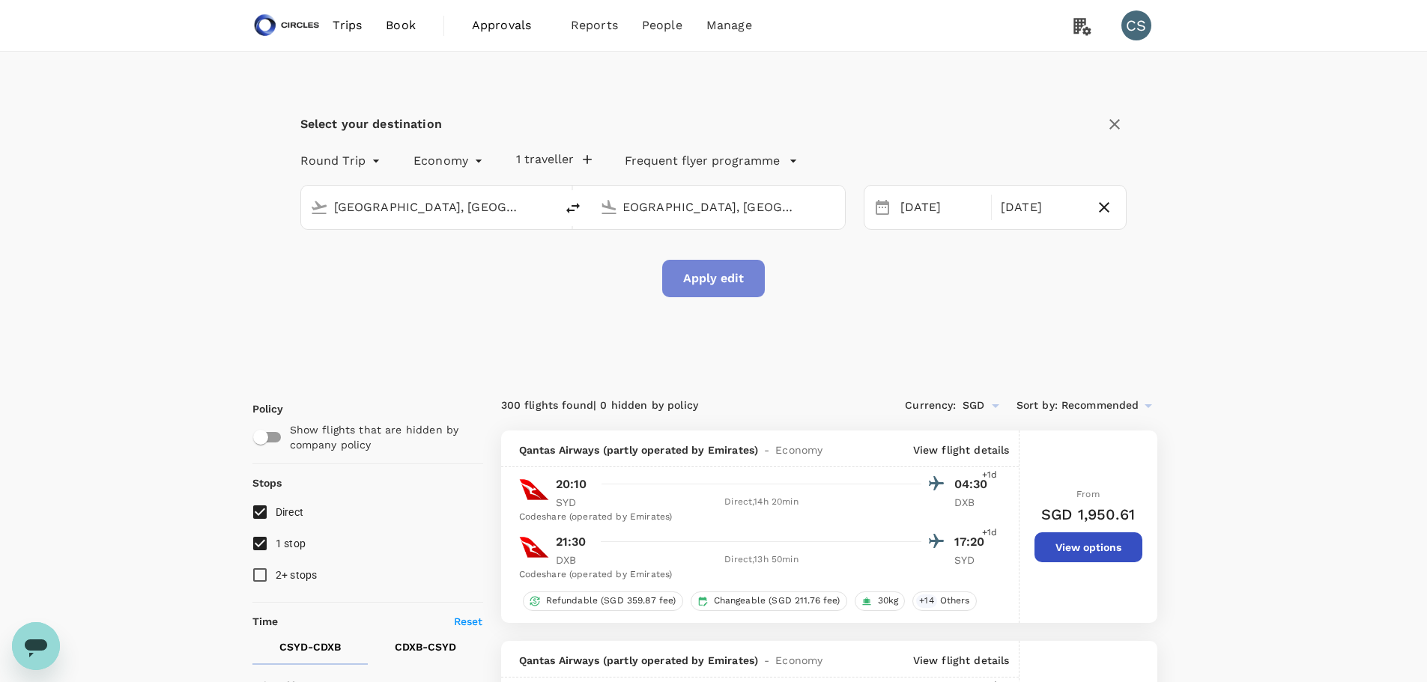
click at [748, 279] on button "Apply edit" at bounding box center [713, 278] width 103 height 37
checkbox input "false"
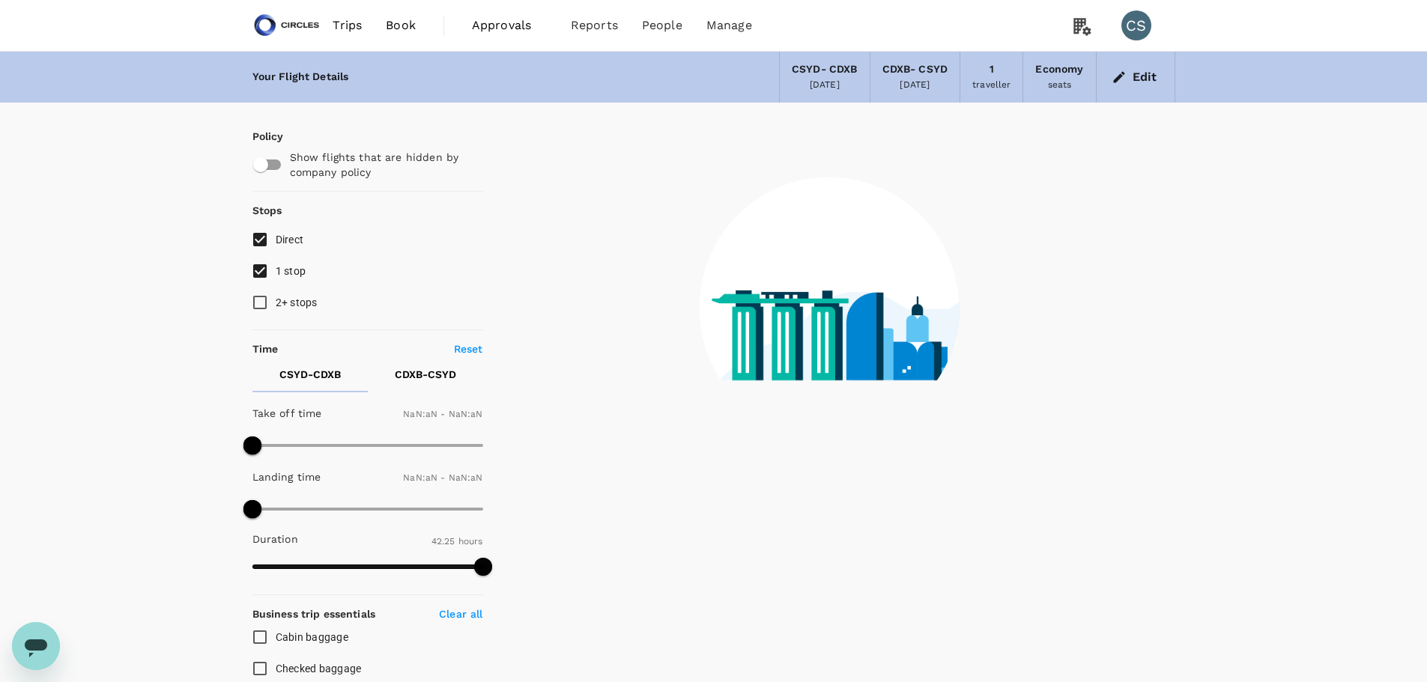
type input "1440"
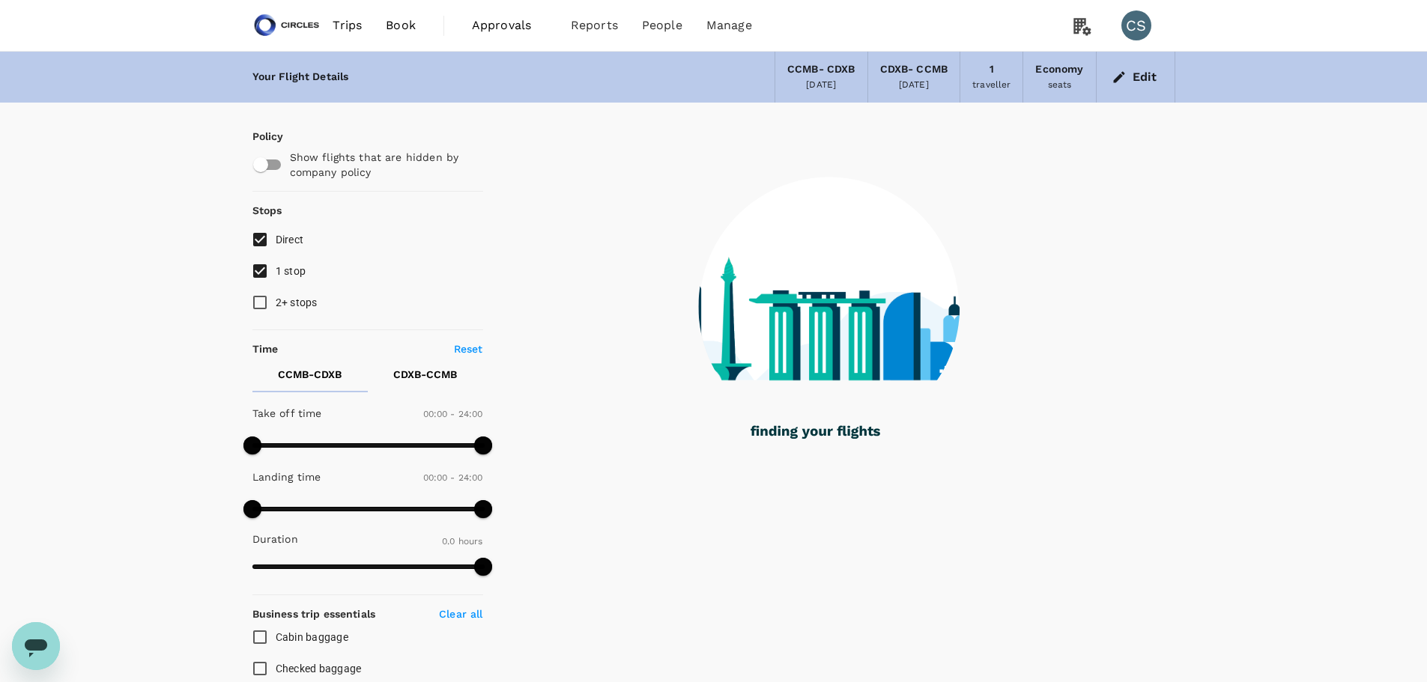
type input "1105"
checkbox input "true"
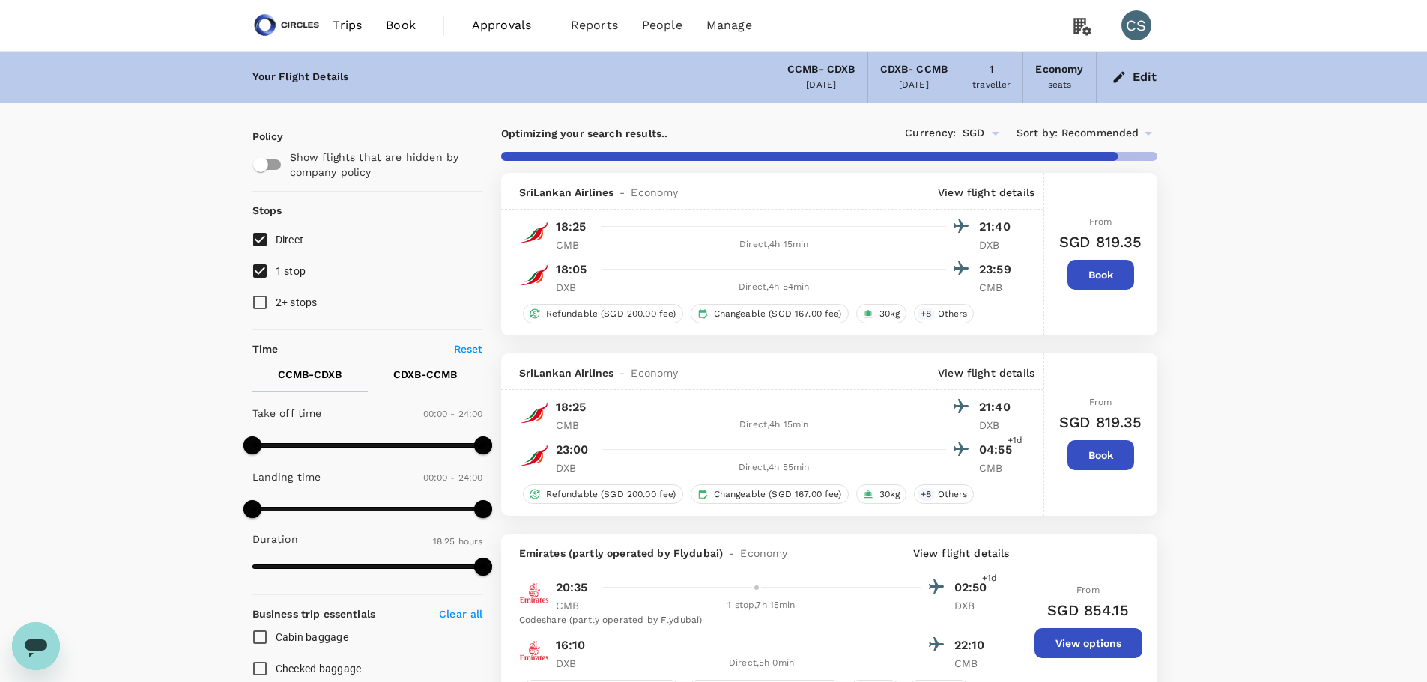
type input "1600"
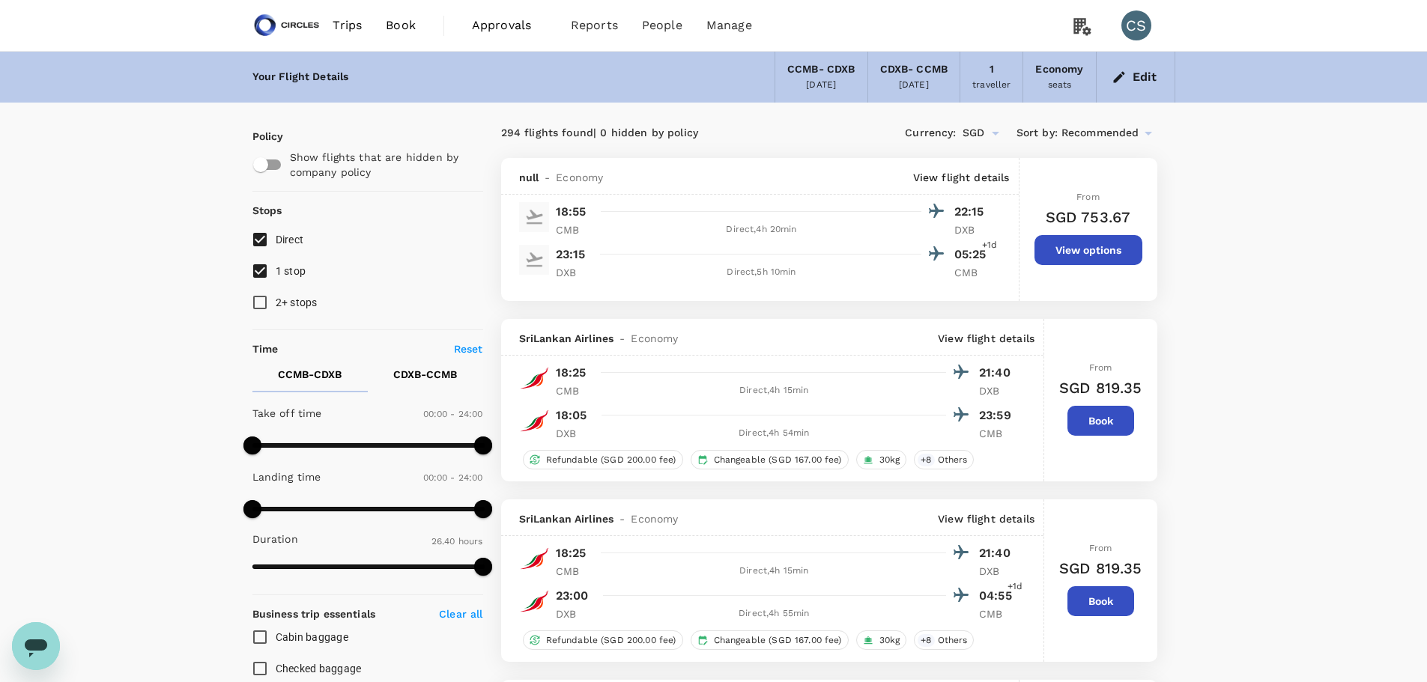
click at [1137, 68] on button "Edit" at bounding box center [1135, 77] width 54 height 24
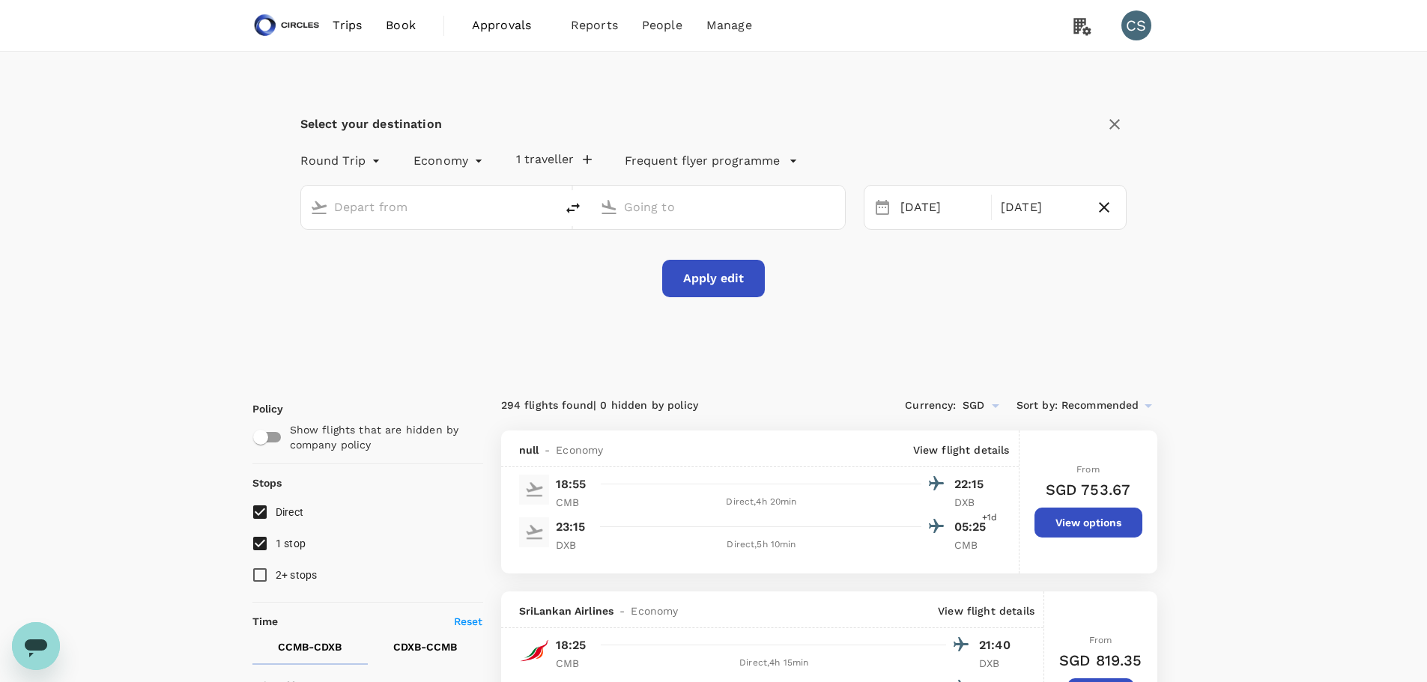
type input "[GEOGRAPHIC_DATA], [GEOGRAPHIC_DATA] (any)"
click at [873, 209] on icon at bounding box center [882, 207] width 18 height 18
click at [900, 208] on div "[DATE]" at bounding box center [941, 207] width 94 height 29
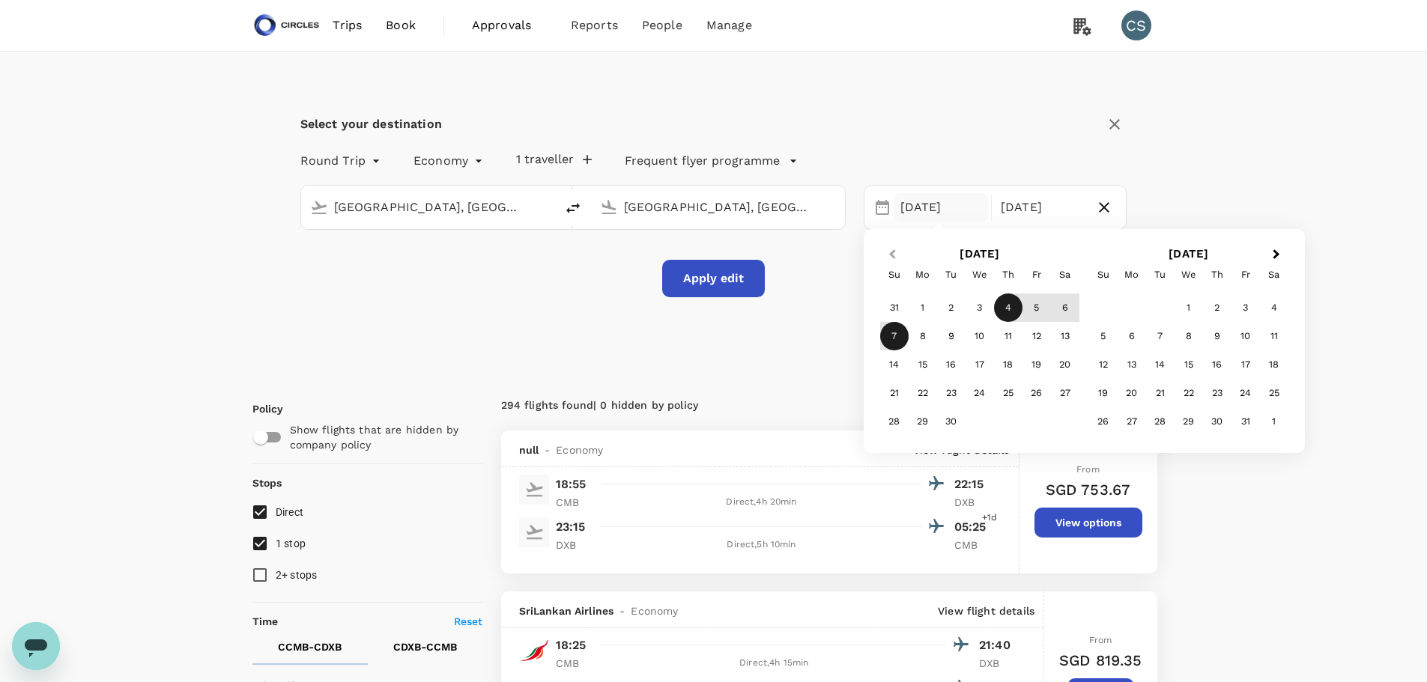
click at [896, 247] on button "Previous Month" at bounding box center [891, 255] width 24 height 24
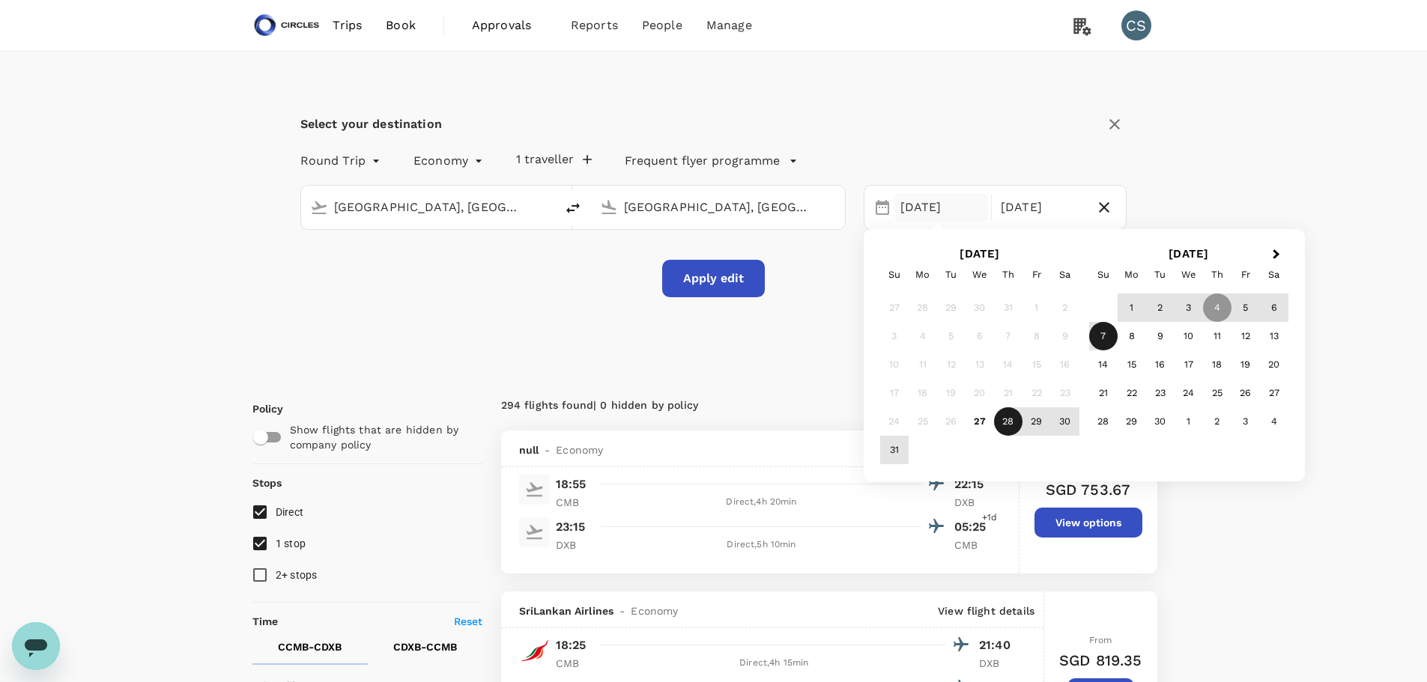
click at [1011, 423] on div "28" at bounding box center [1008, 421] width 28 height 28
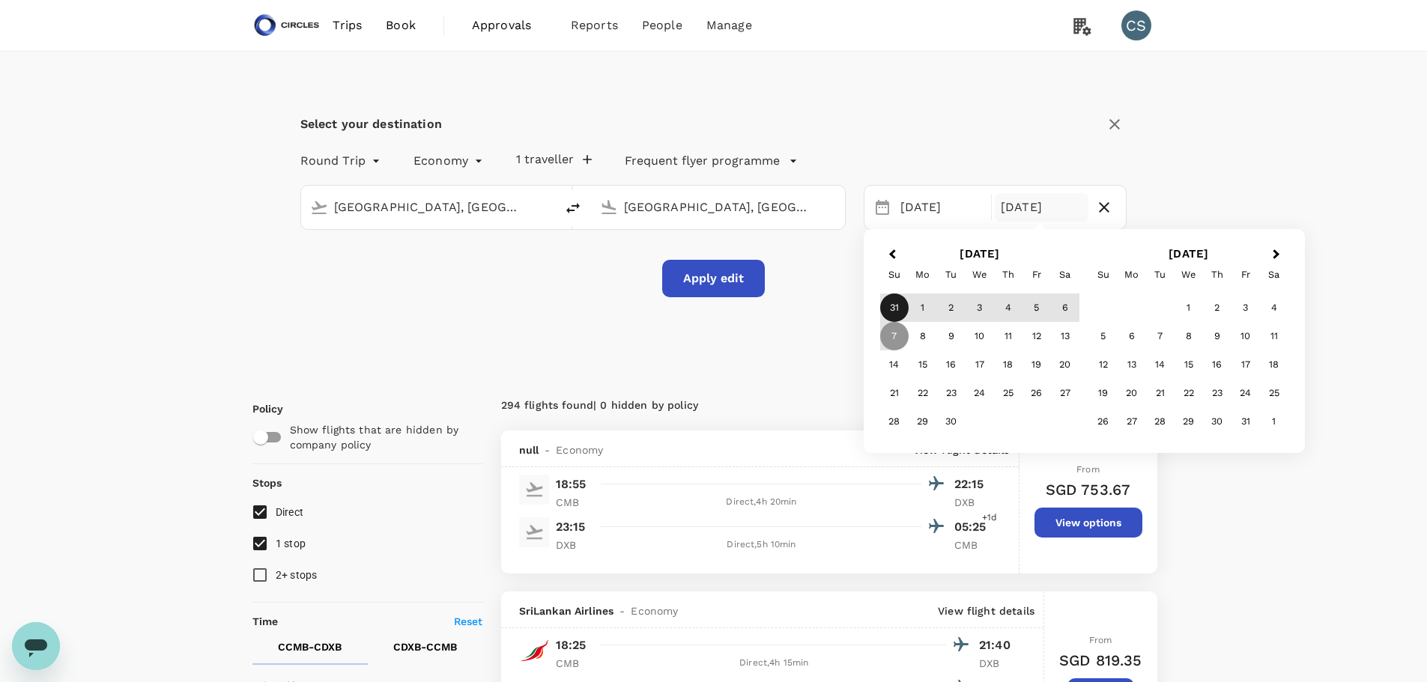
click at [897, 296] on div "31" at bounding box center [894, 308] width 28 height 28
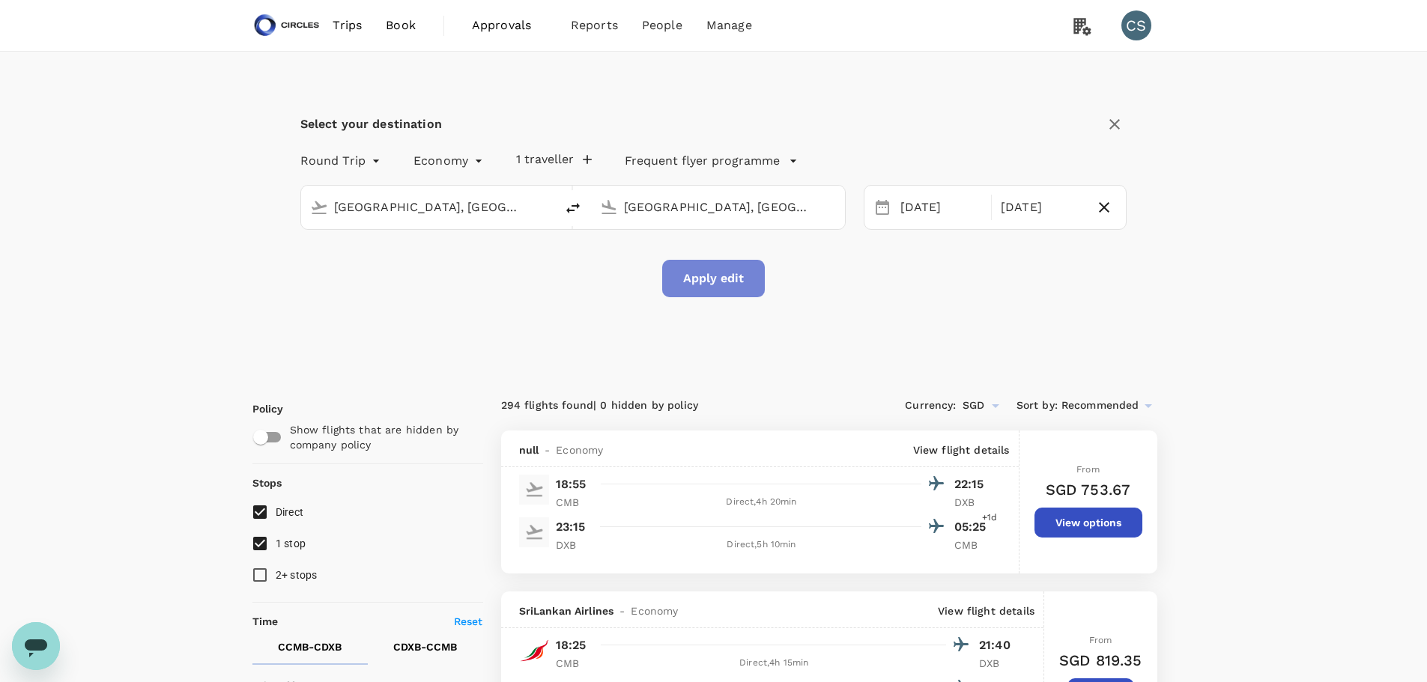
click at [752, 284] on button "Apply edit" at bounding box center [713, 278] width 103 height 37
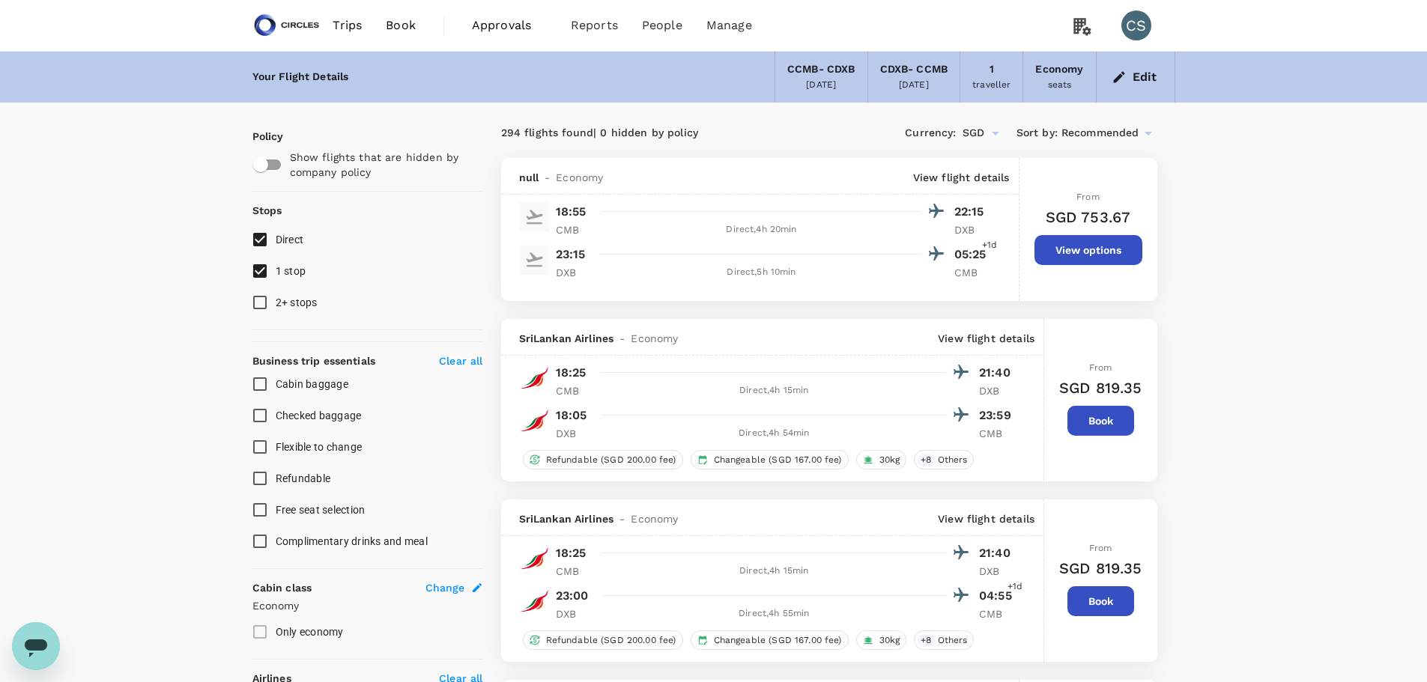
checkbox input "false"
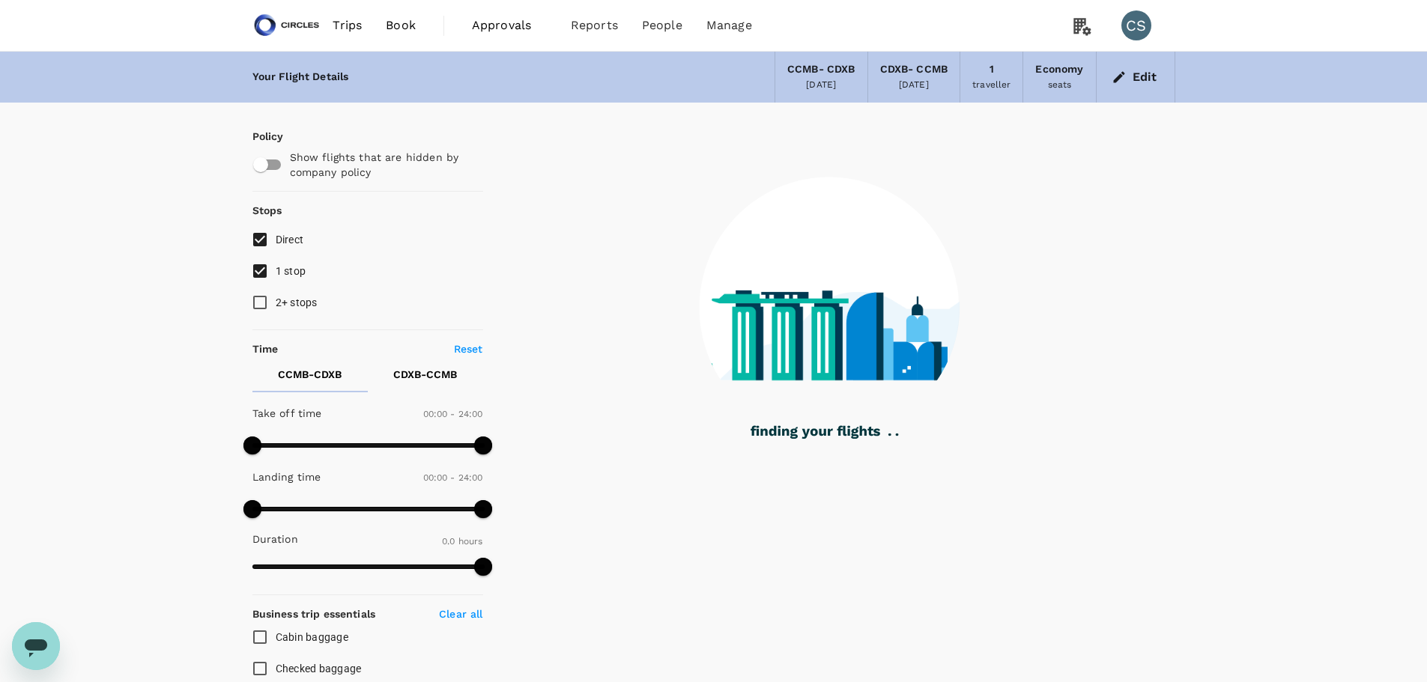
type input "1305"
checkbox input "true"
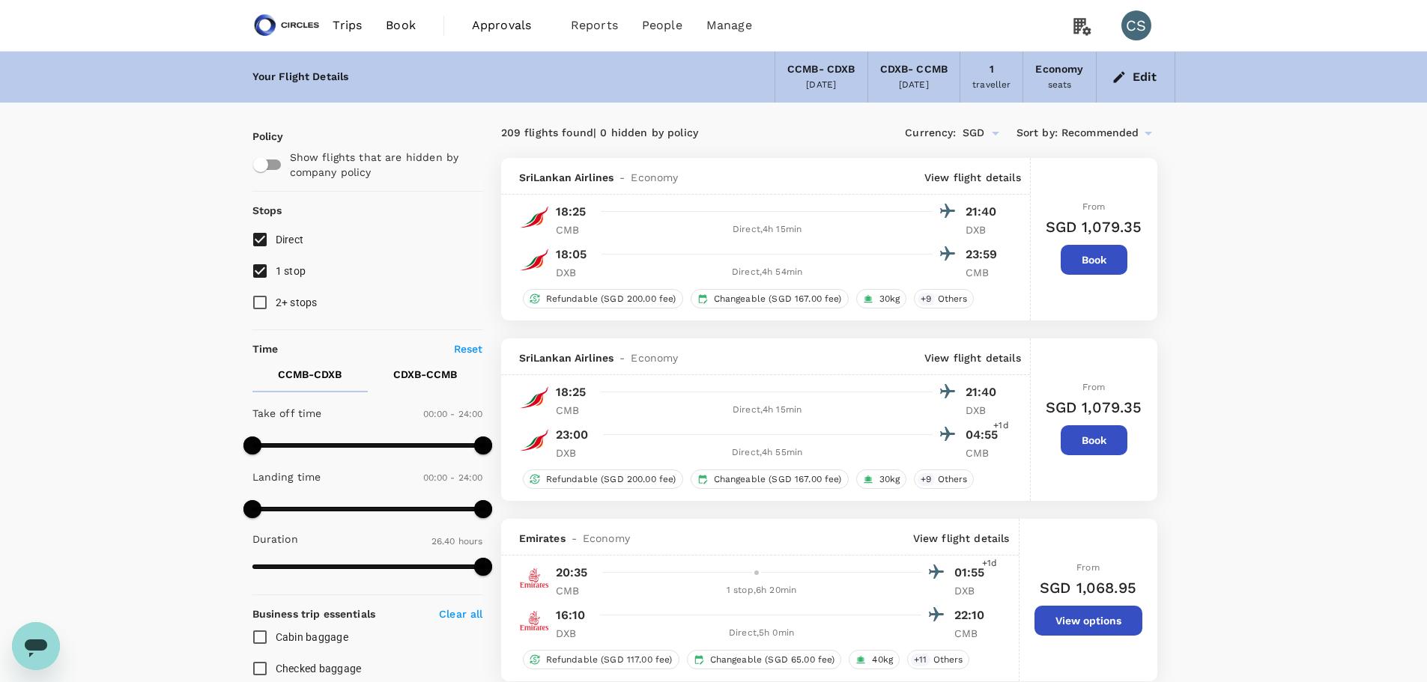
type input "1600"
click at [270, 16] on img at bounding box center [286, 25] width 69 height 33
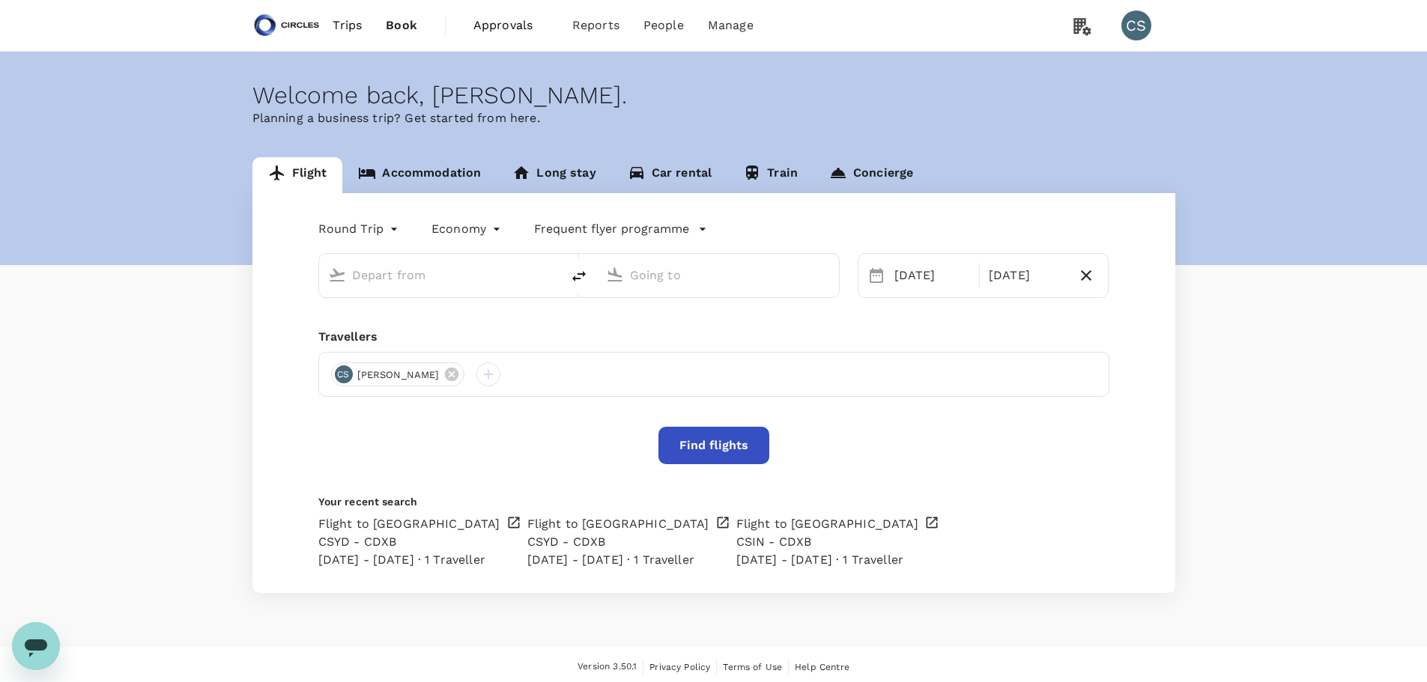
type input "[GEOGRAPHIC_DATA], [GEOGRAPHIC_DATA] (any)"
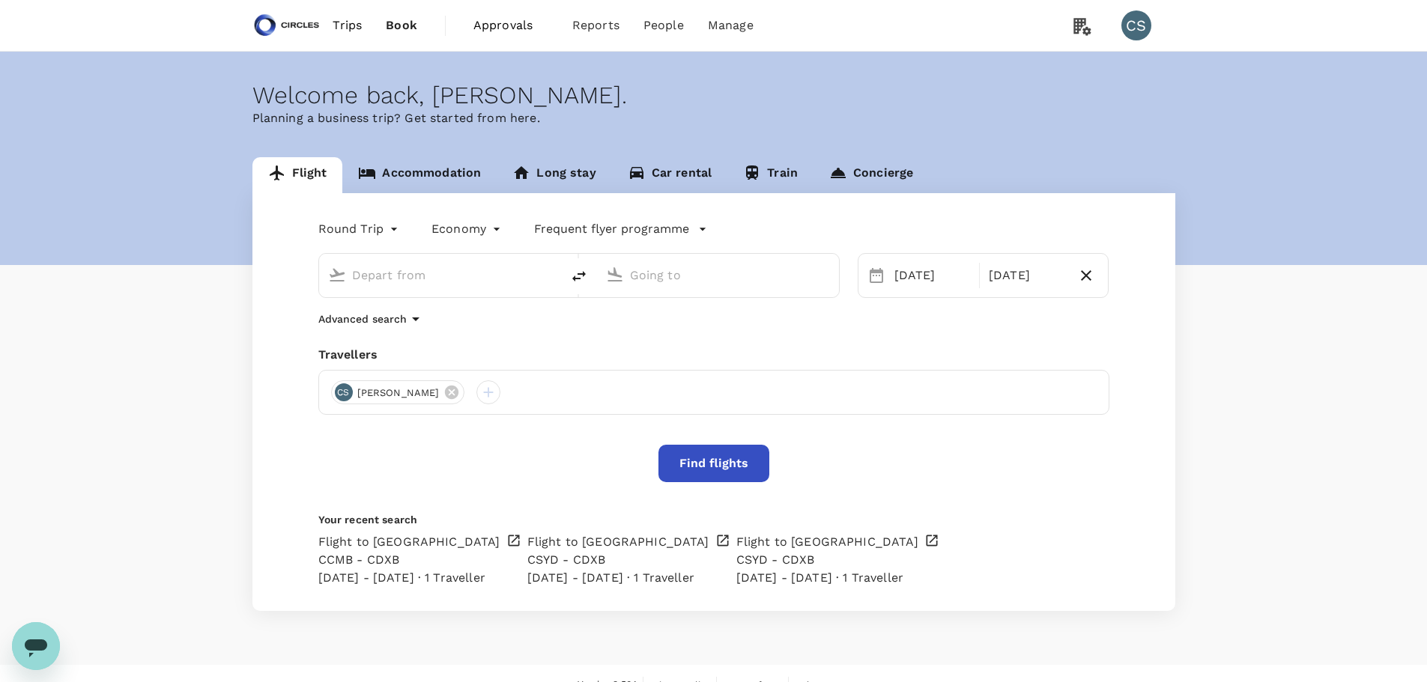
type input "[GEOGRAPHIC_DATA], [GEOGRAPHIC_DATA] (any)"
